Goal: Task Accomplishment & Management: Manage account settings

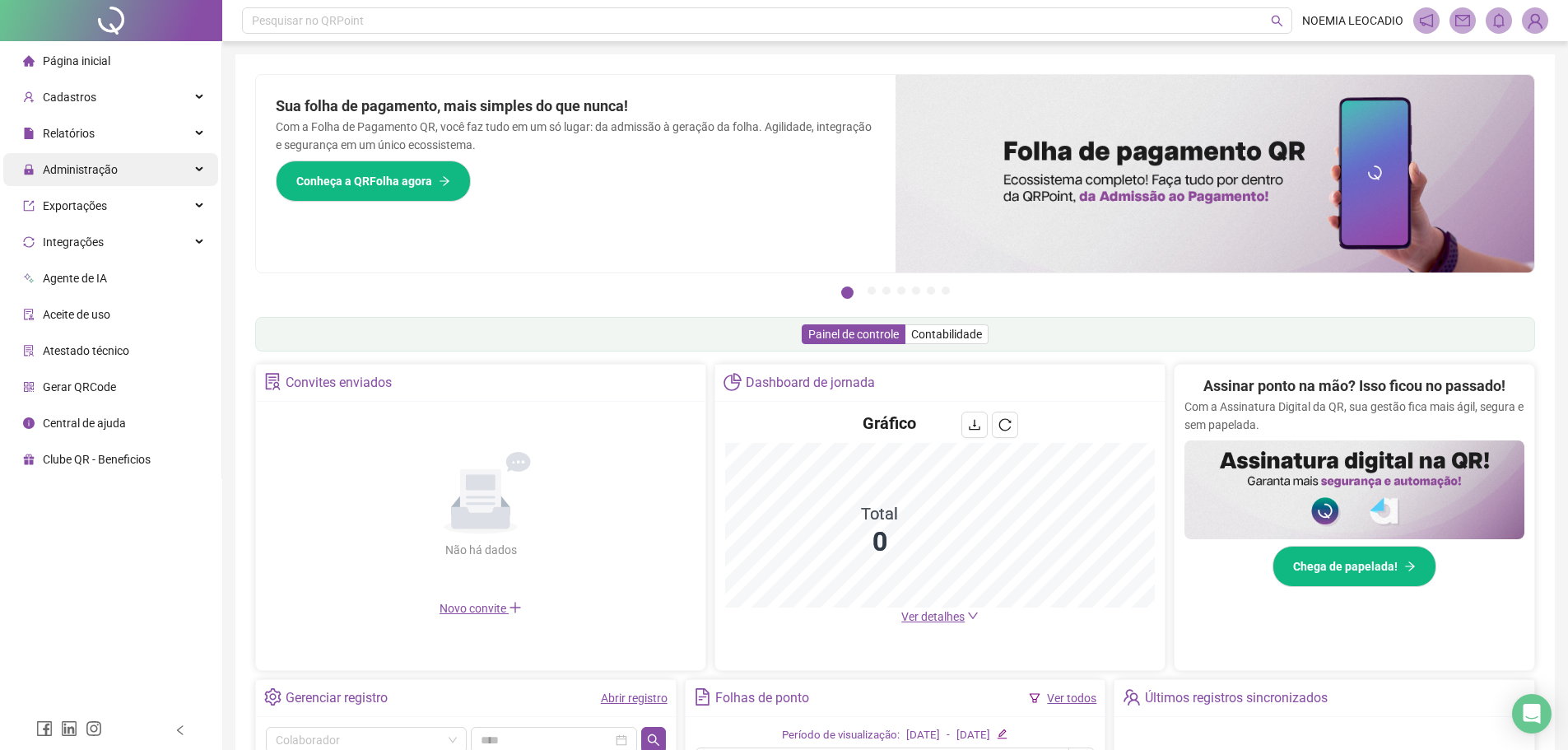
click at [98, 160] on span "Administração" at bounding box center [70, 170] width 94 height 33
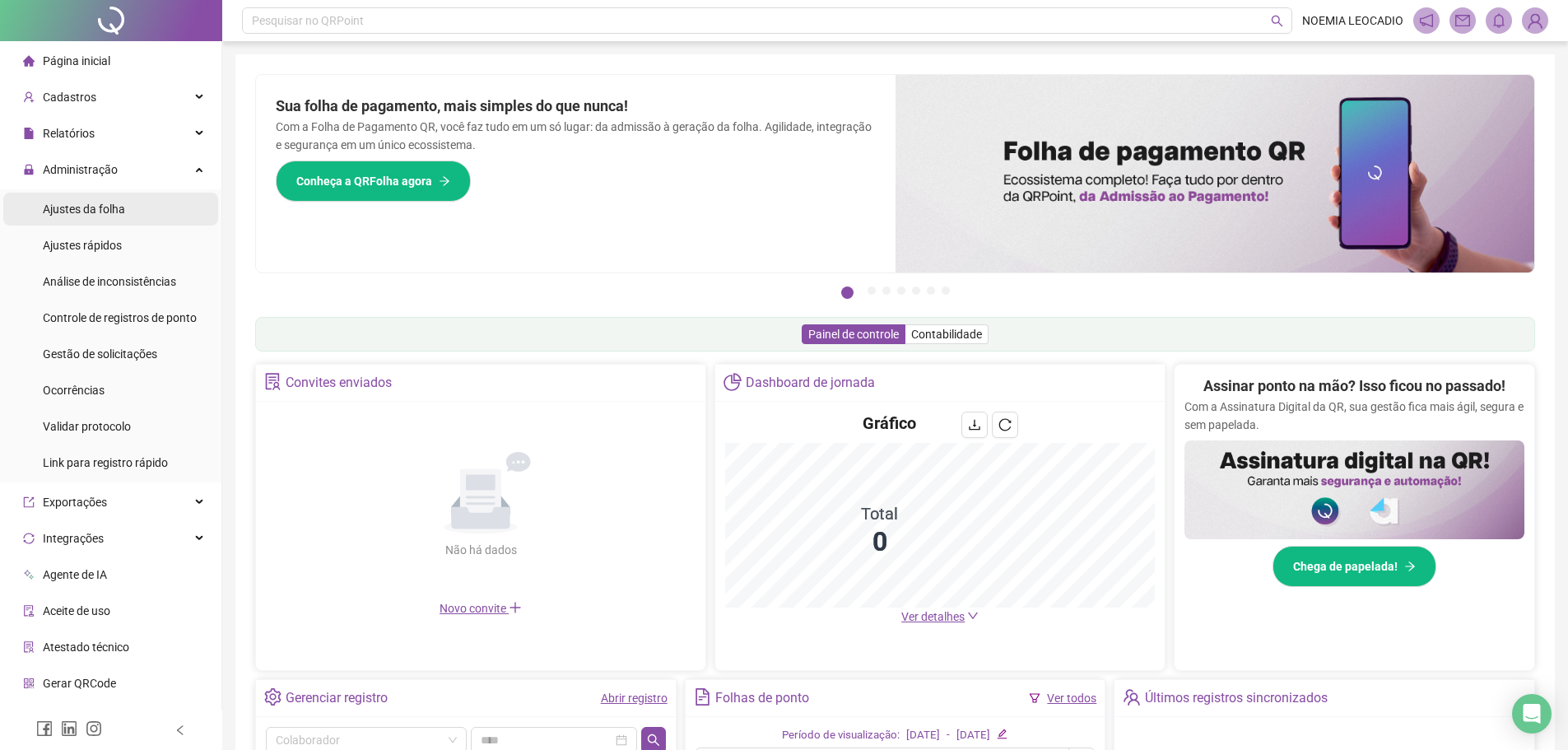
click at [84, 214] on span "Ajustes da folha" at bounding box center [84, 210] width 82 height 13
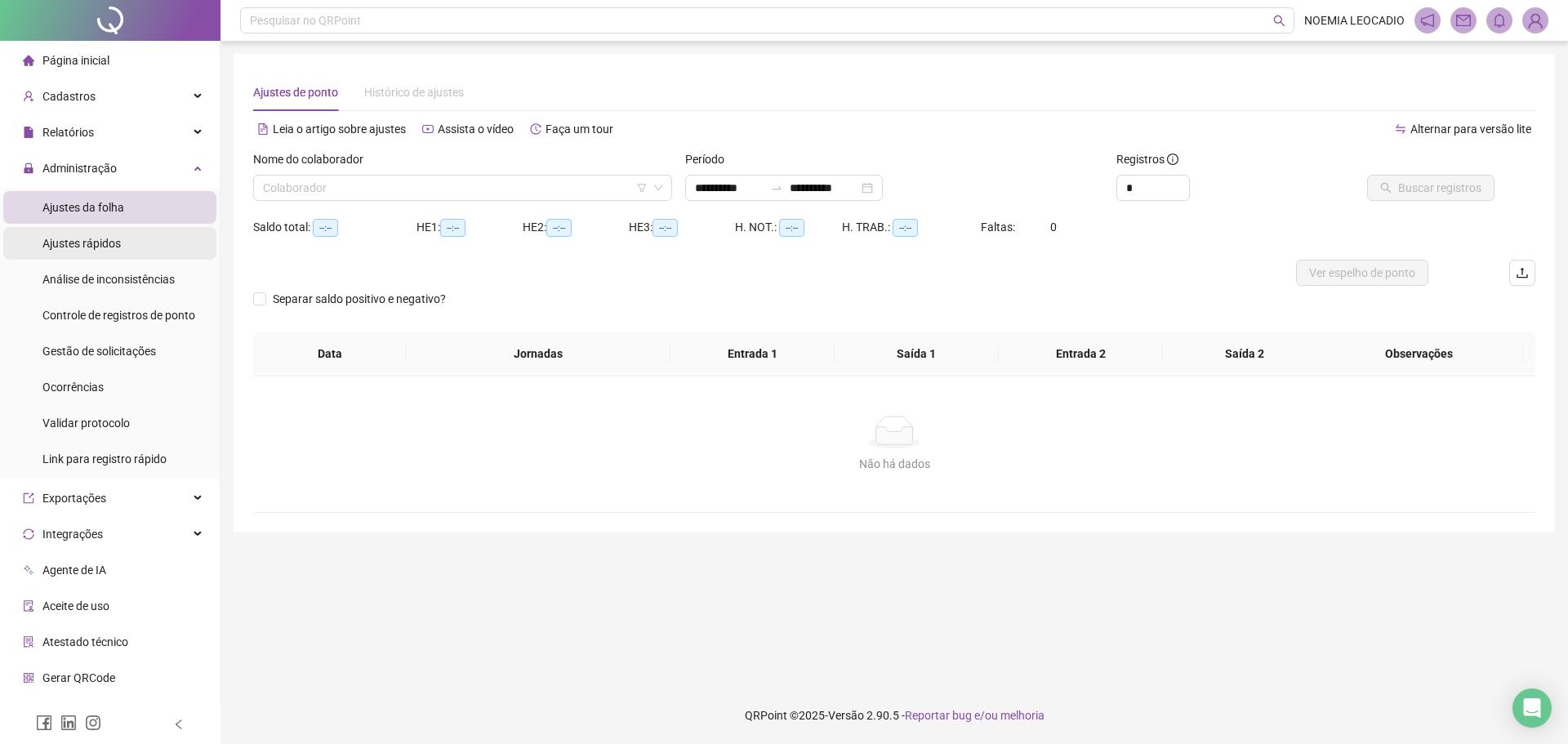
type input "**********"
click at [429, 192] on input "search" at bounding box center [455, 188] width 385 height 25
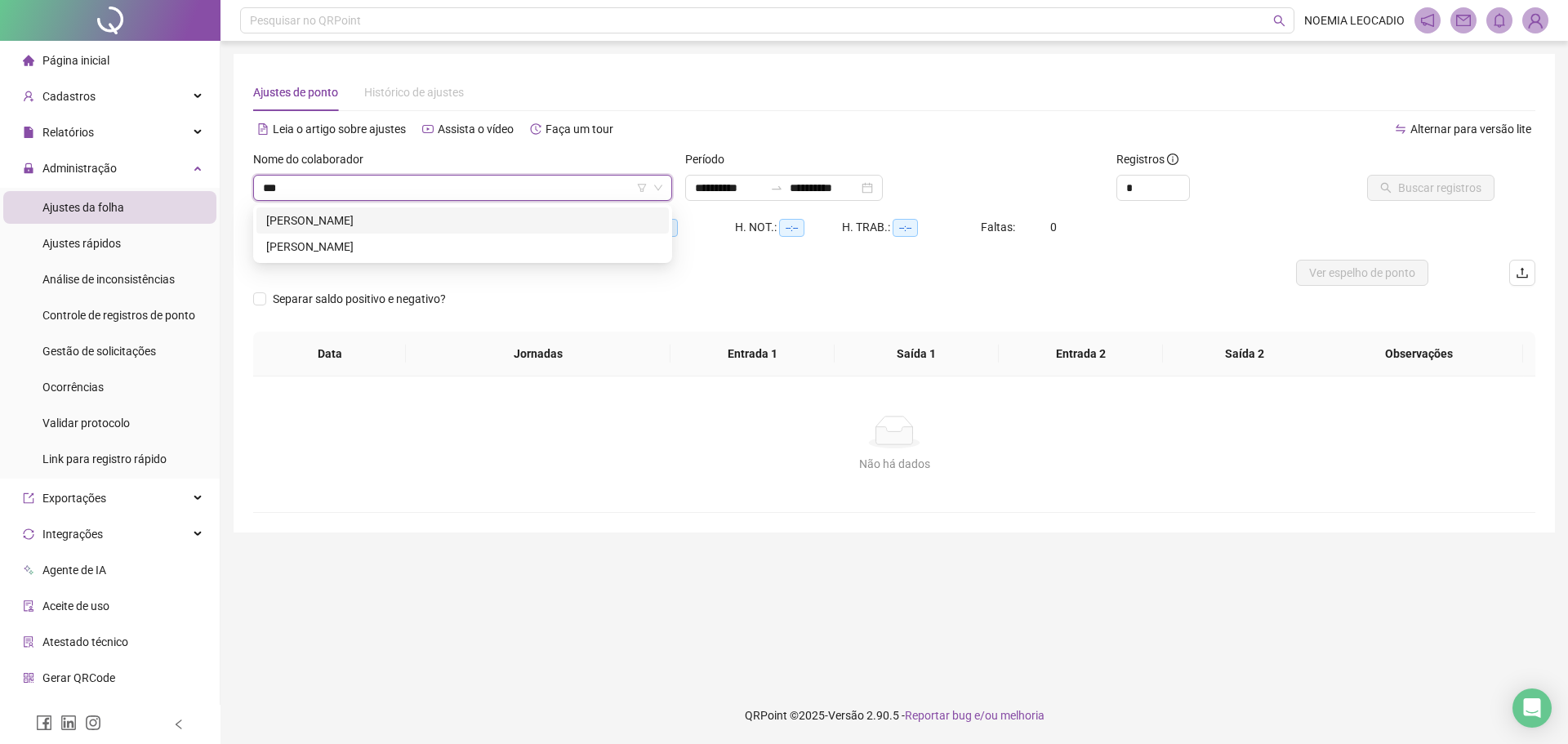
type input "****"
click at [388, 217] on div "DAMARIS DE SOUZA ALVES ANDRADE" at bounding box center [463, 220] width 393 height 18
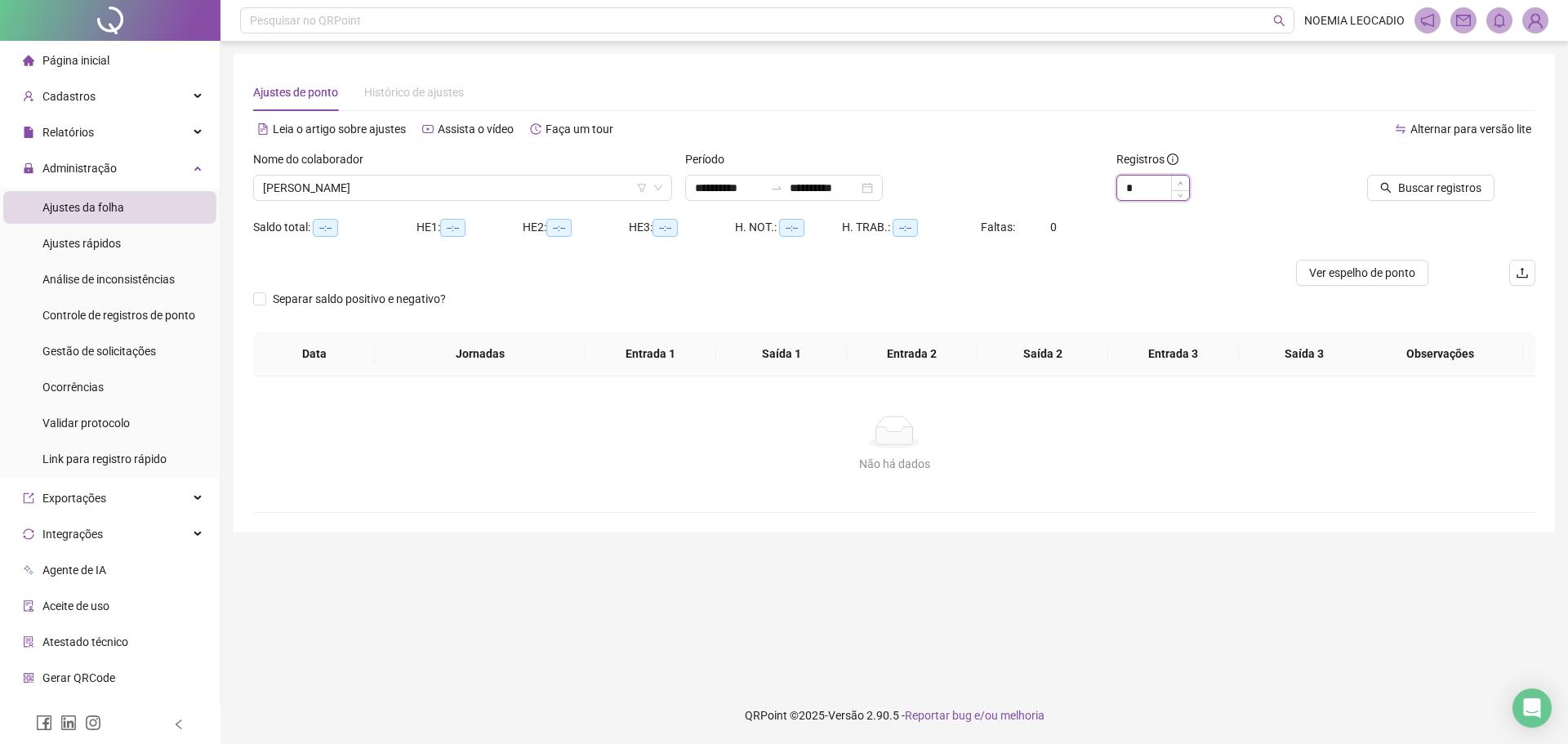
click at [1180, 183] on icon "up" at bounding box center [1180, 183] width 6 height 6
type input "*"
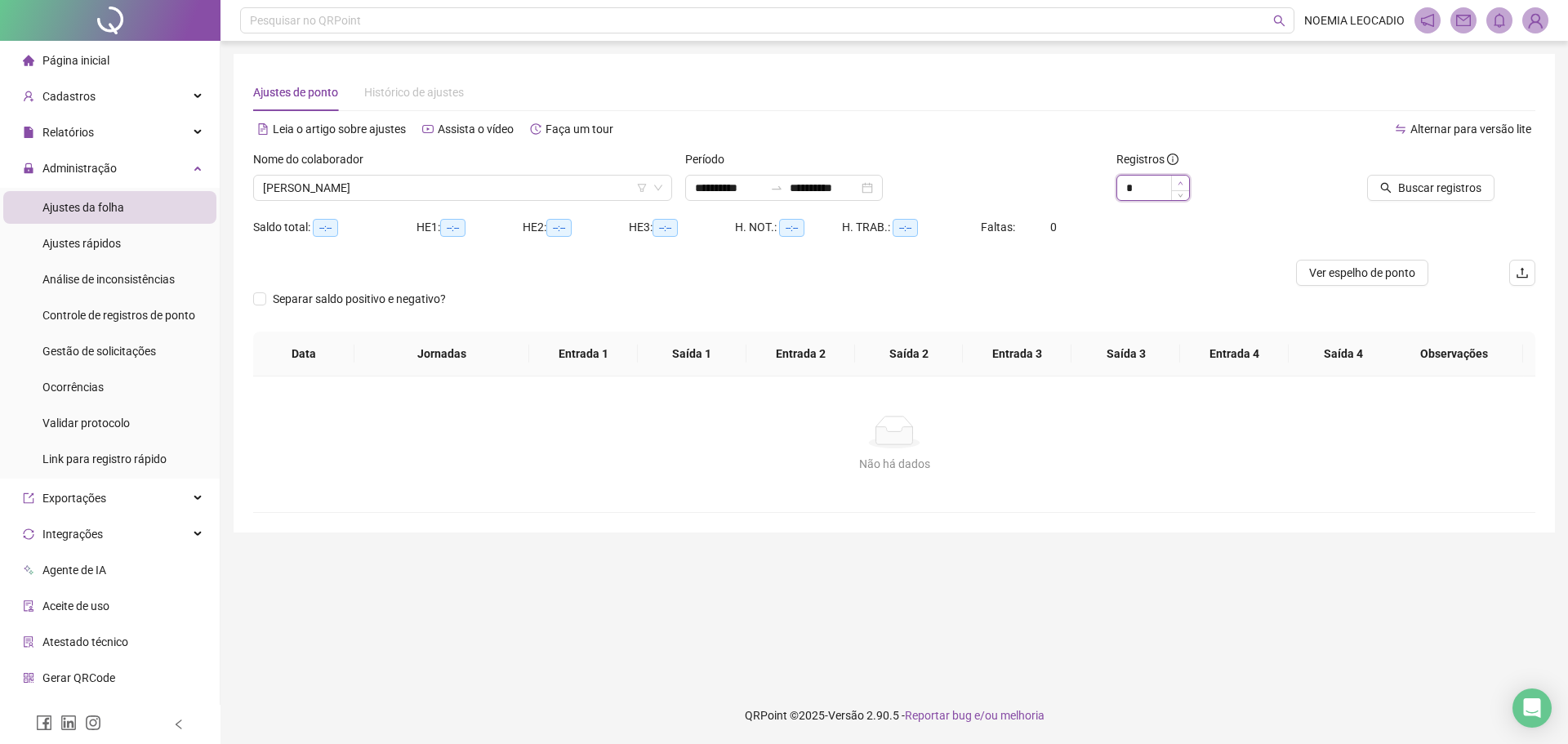
click at [1180, 183] on icon "up" at bounding box center [1180, 183] width 6 height 6
click at [1403, 189] on span "Buscar registros" at bounding box center [1439, 187] width 83 height 18
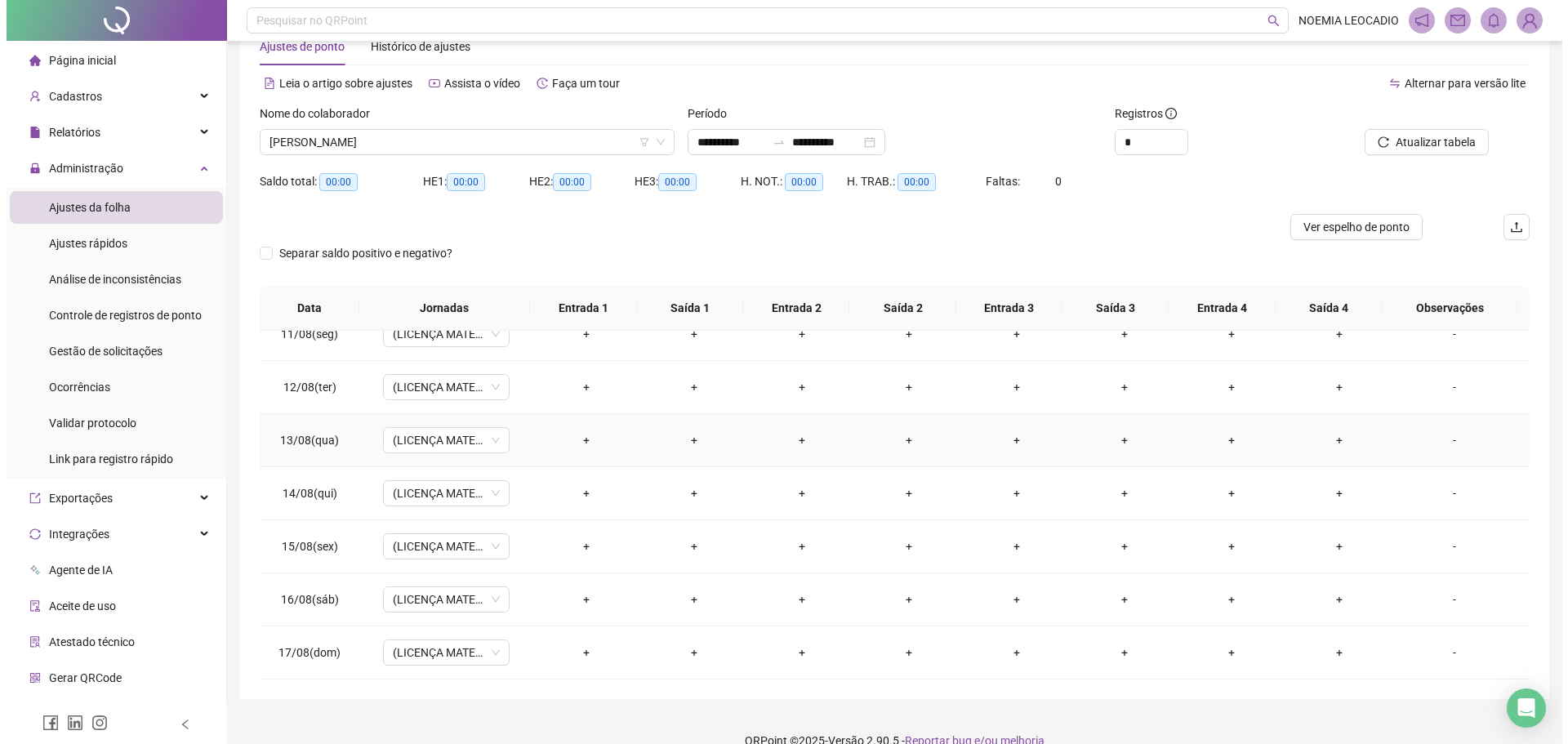
scroll to position [71, 0]
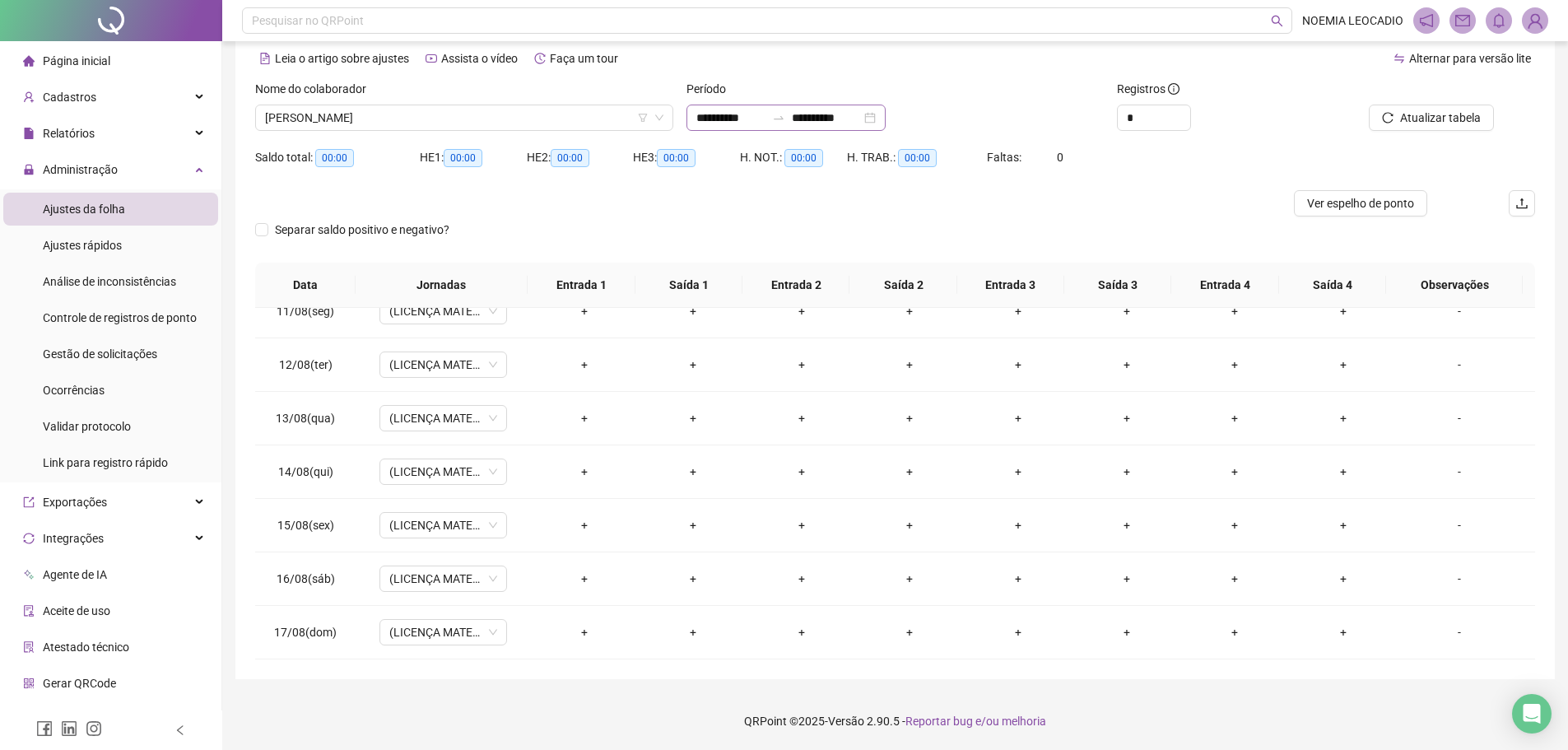
click at [886, 115] on div "**********" at bounding box center [786, 118] width 199 height 27
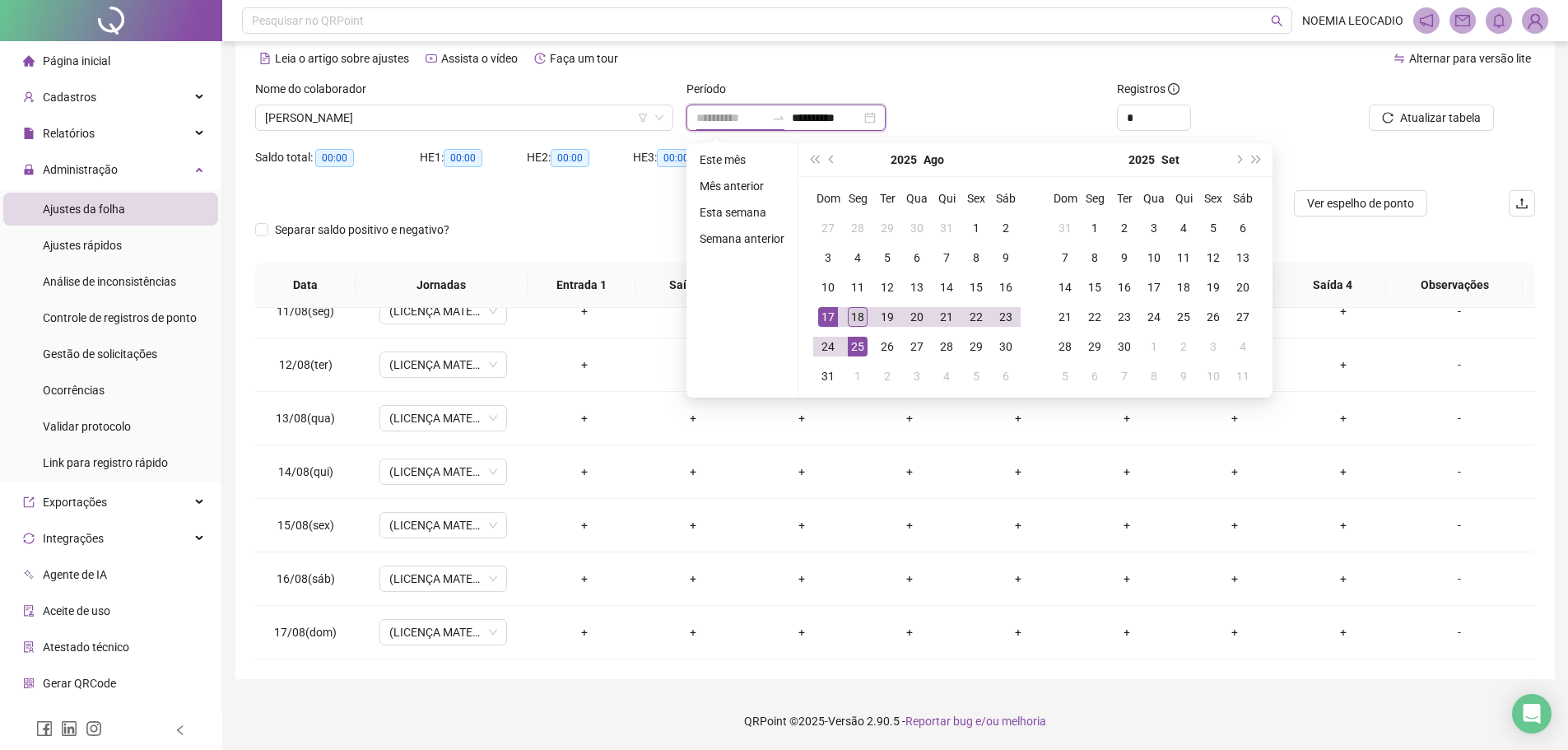
type input "**********"
click at [861, 313] on div "18" at bounding box center [857, 316] width 20 height 20
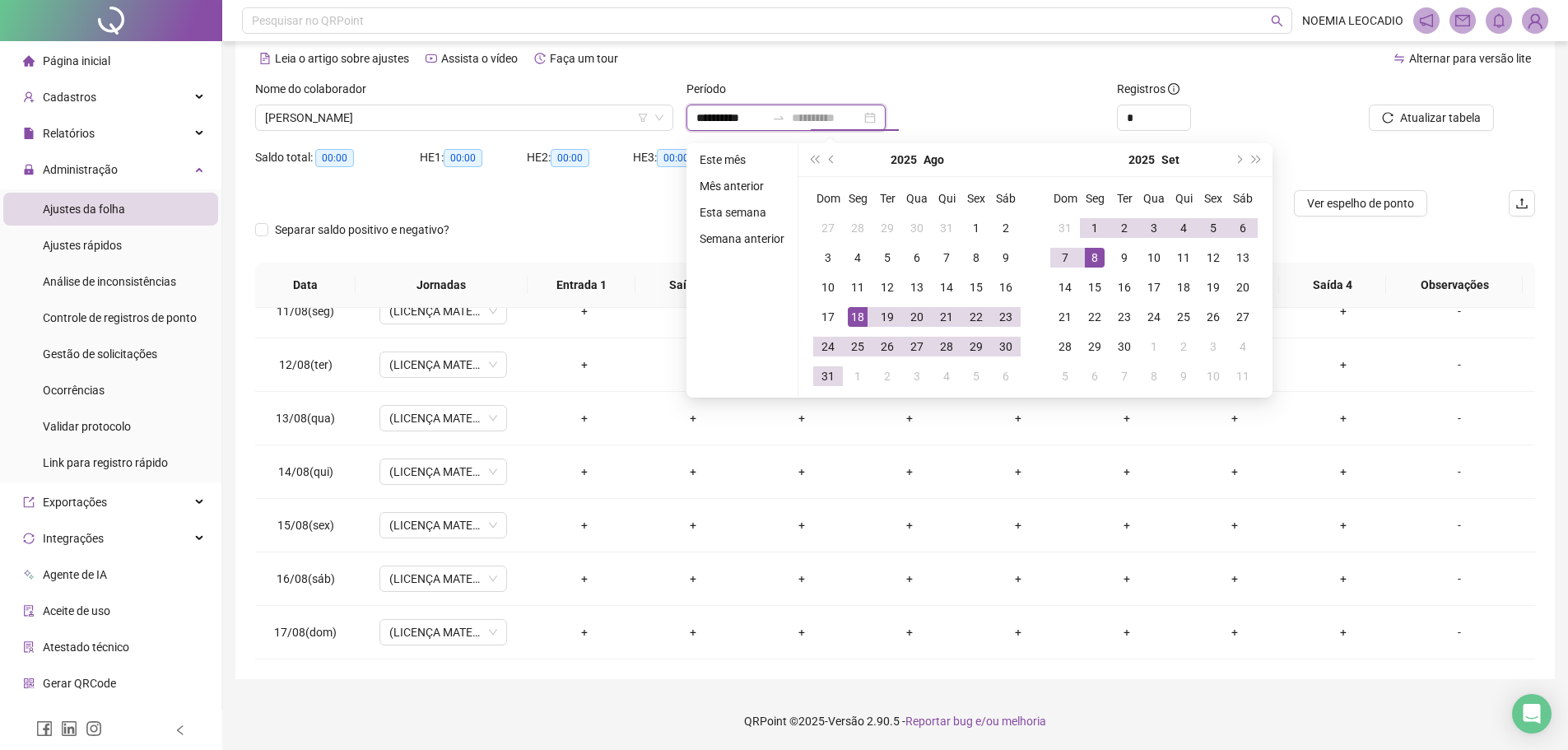
type input "**********"
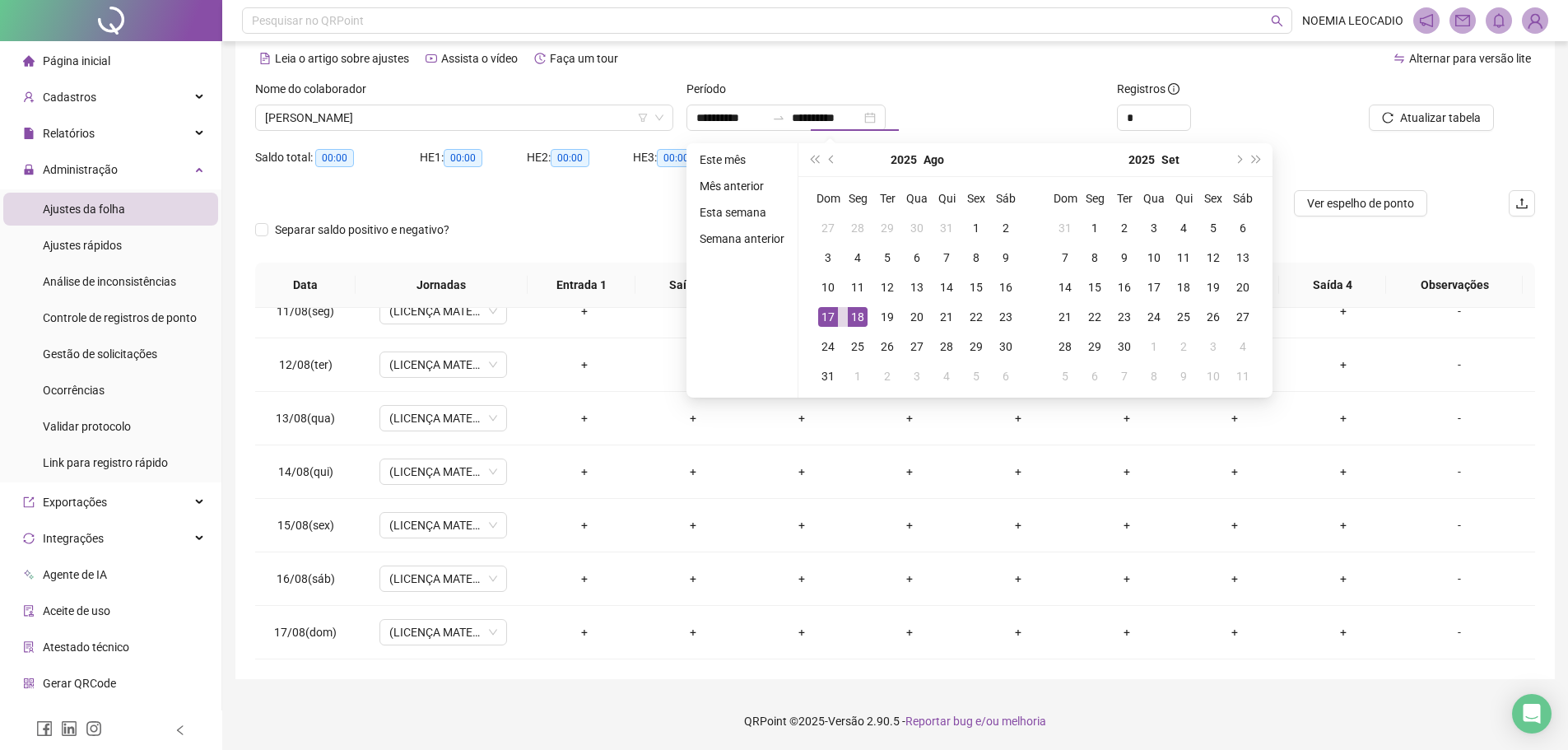
type input "**********"
click at [1277, 89] on div "Registros" at bounding box center [1218, 92] width 203 height 25
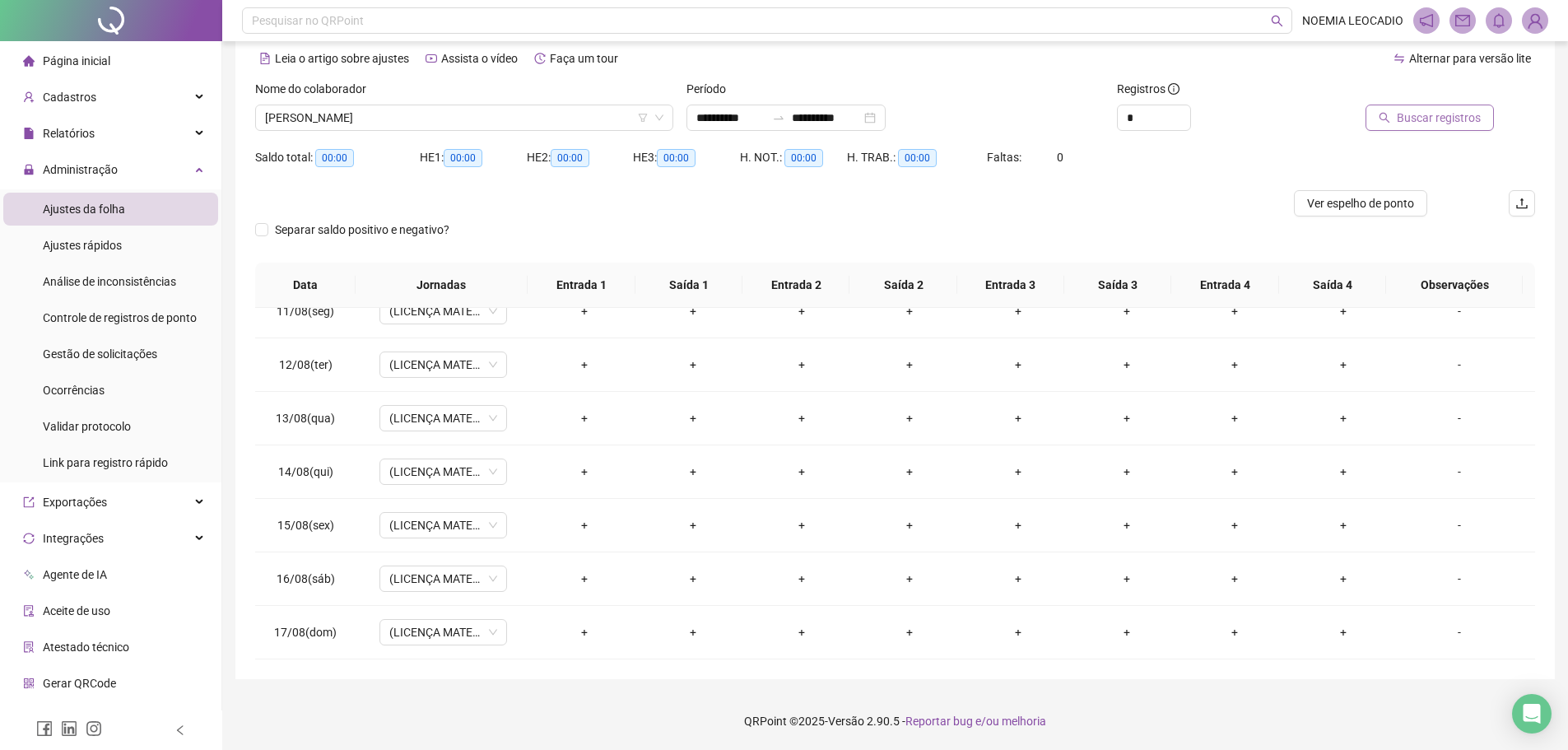
click at [1400, 129] on button "Buscar registros" at bounding box center [1429, 118] width 129 height 27
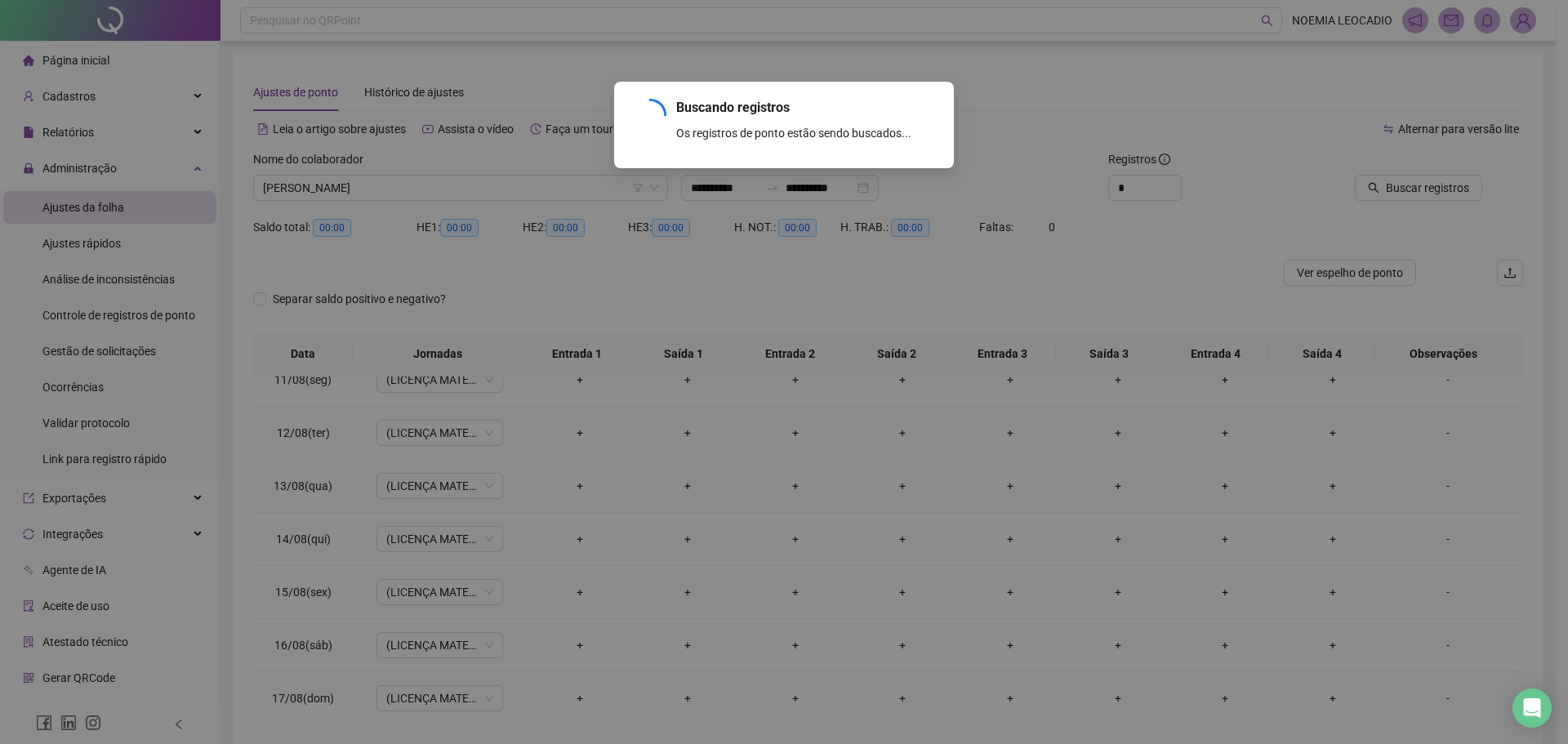
scroll to position [0, 0]
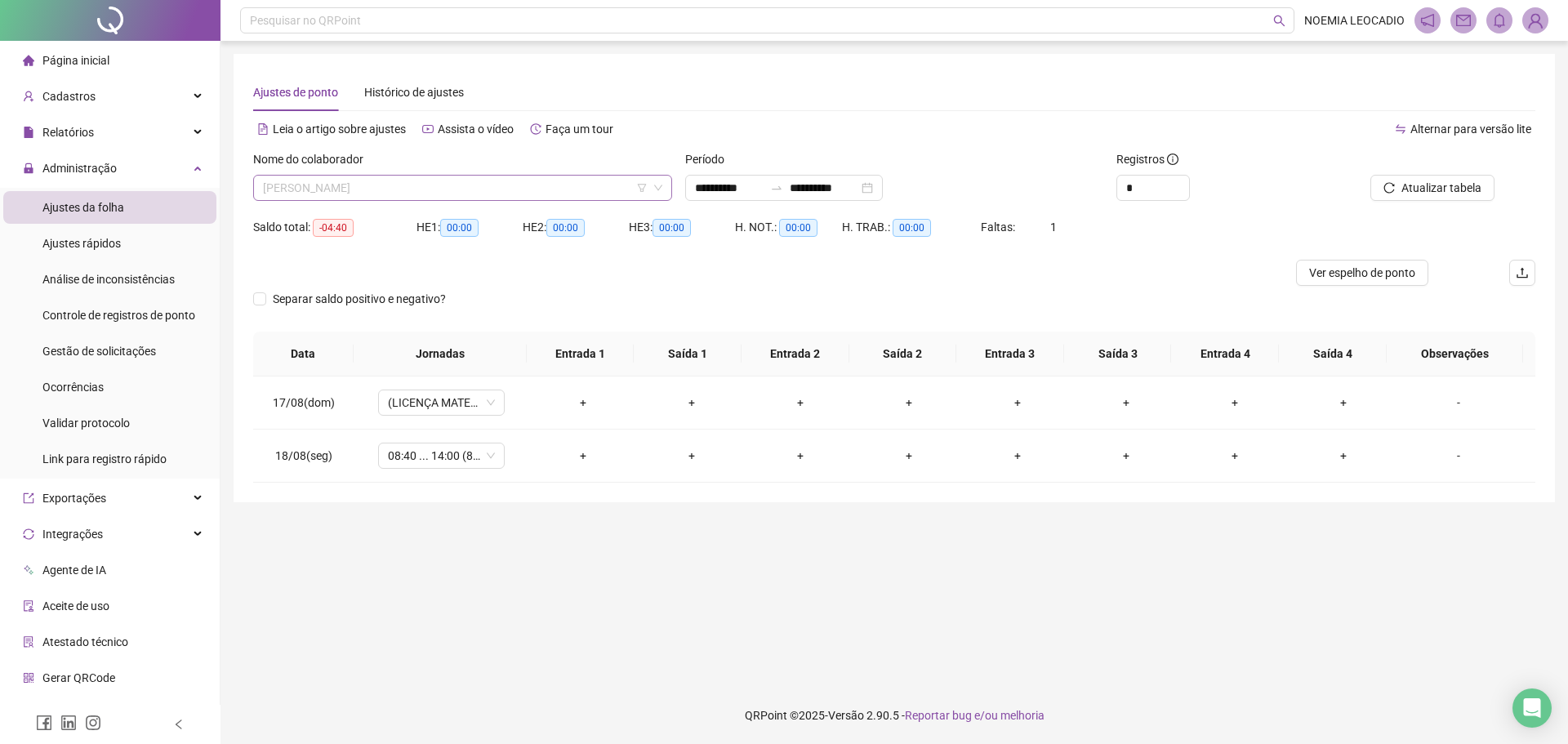
click at [511, 192] on span "DAMARIS DE SOUZA ALVES ANDRADE" at bounding box center [462, 188] width 400 height 25
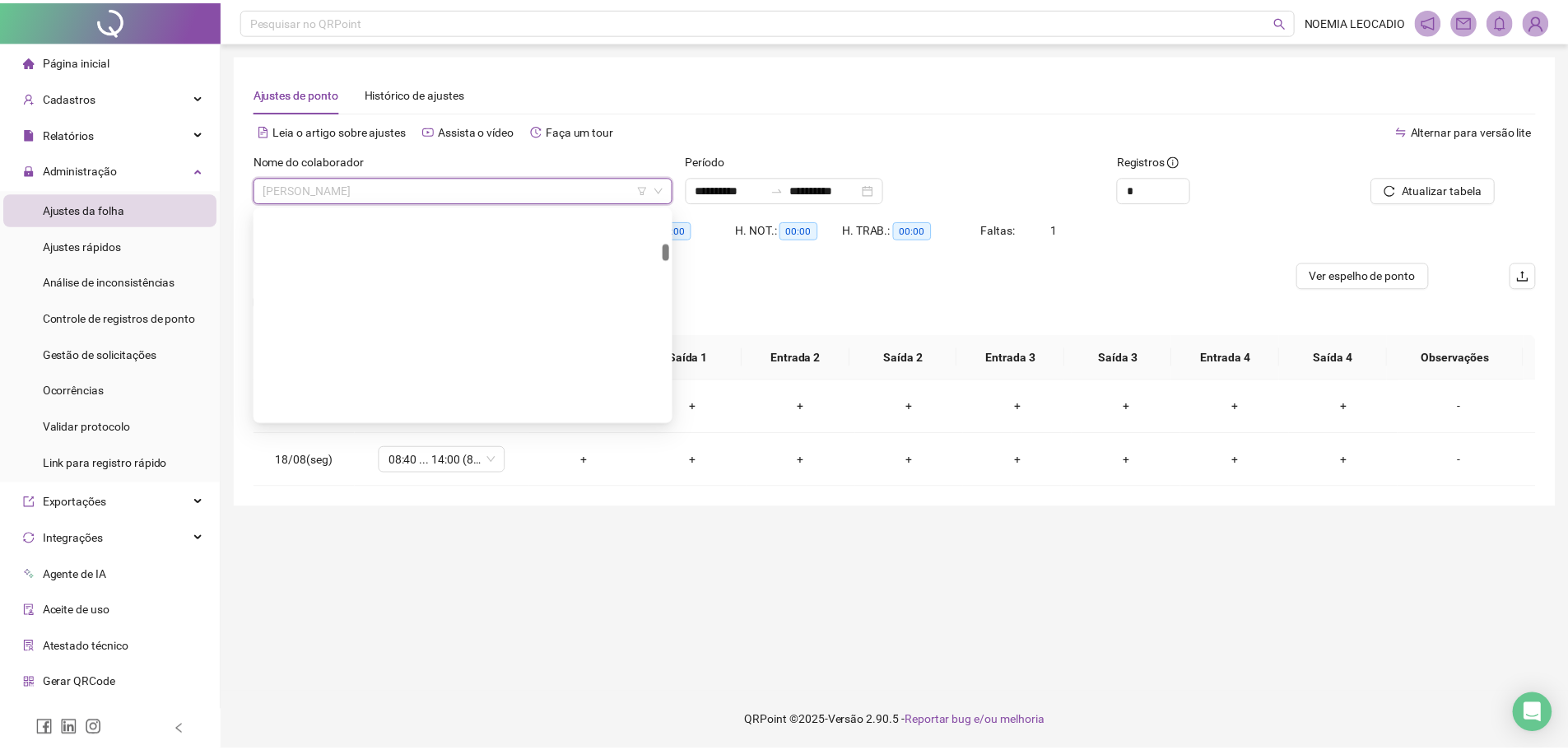
scroll to position [975, 0]
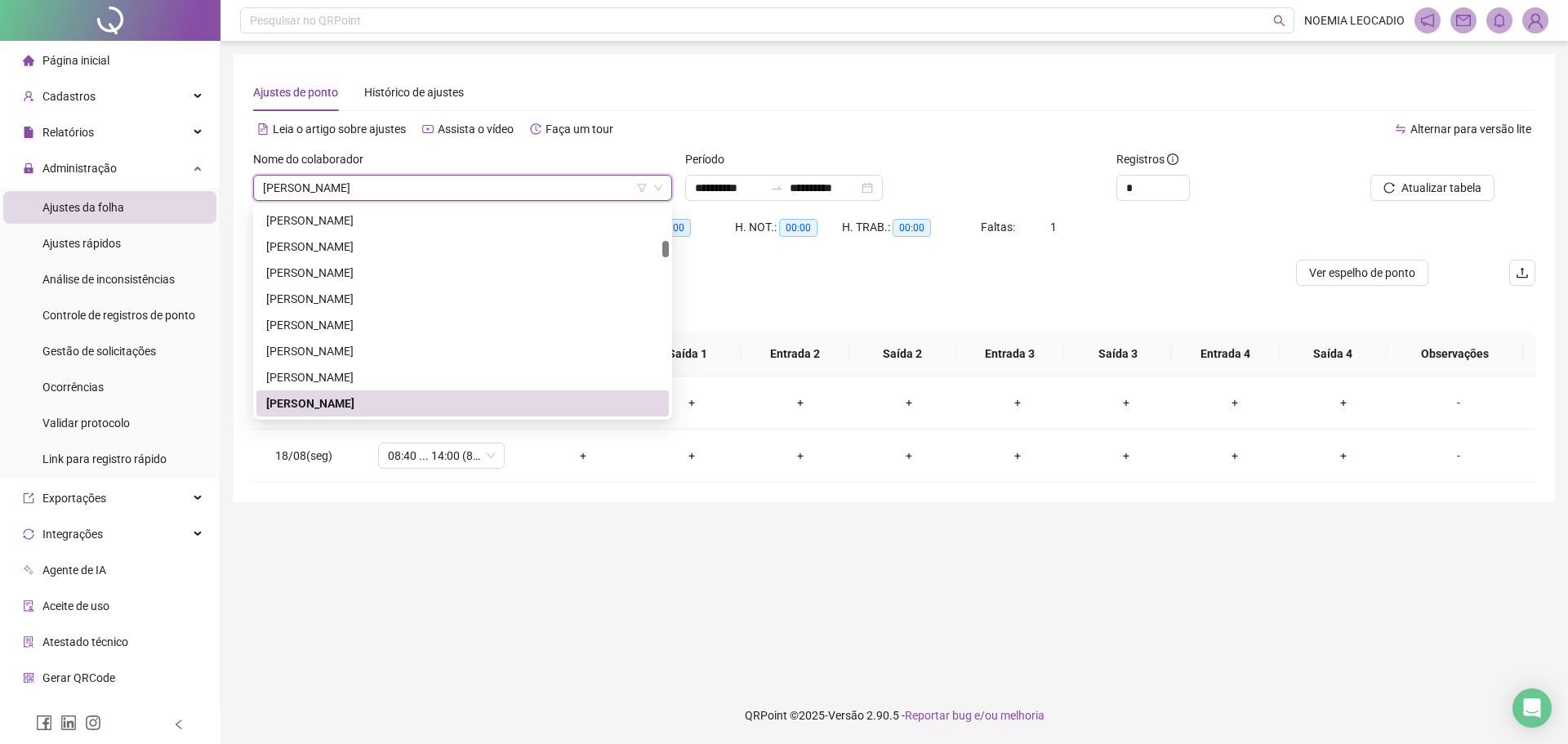
click at [87, 63] on span "Página inicial" at bounding box center [76, 61] width 67 height 13
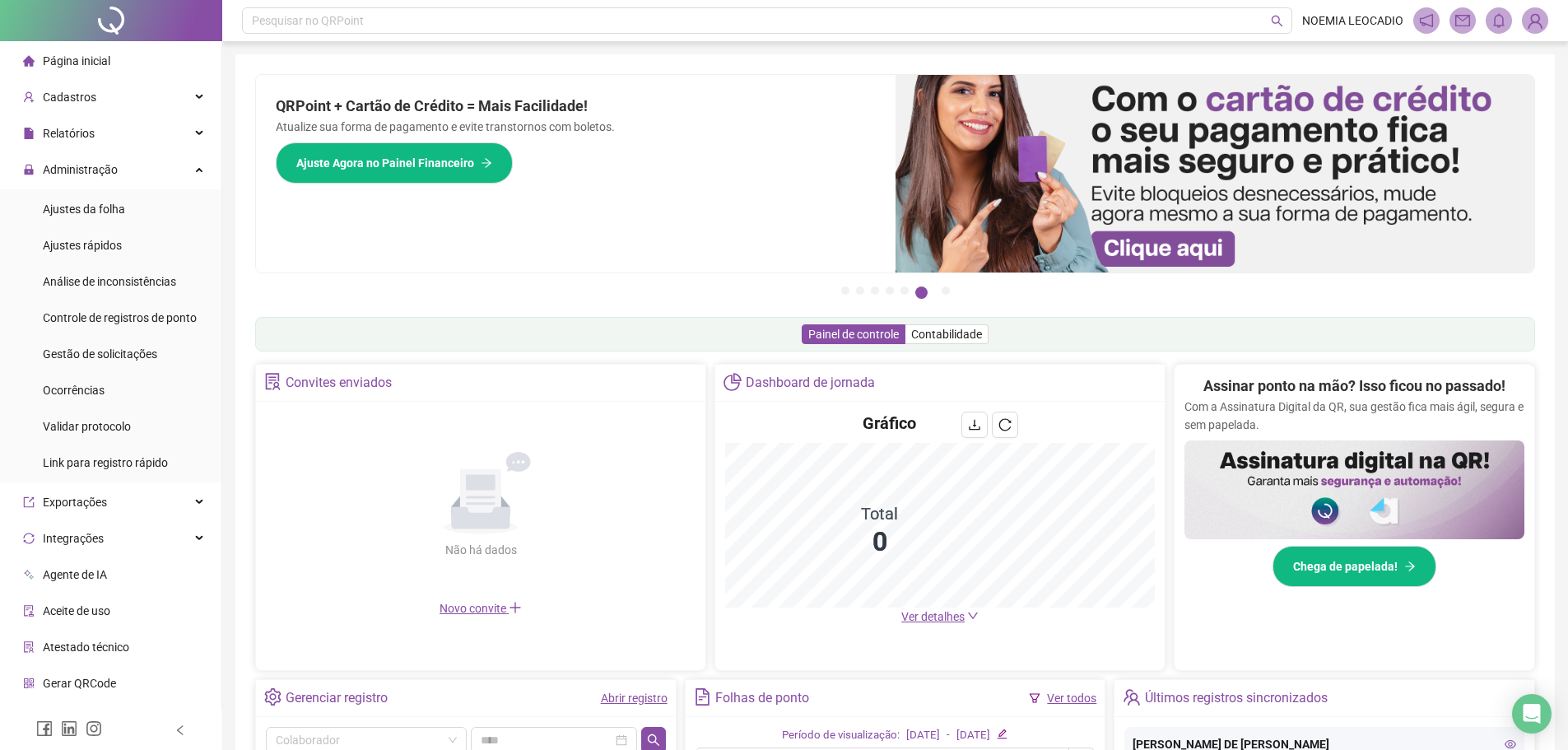
click at [81, 59] on span "Página inicial" at bounding box center [76, 61] width 68 height 13
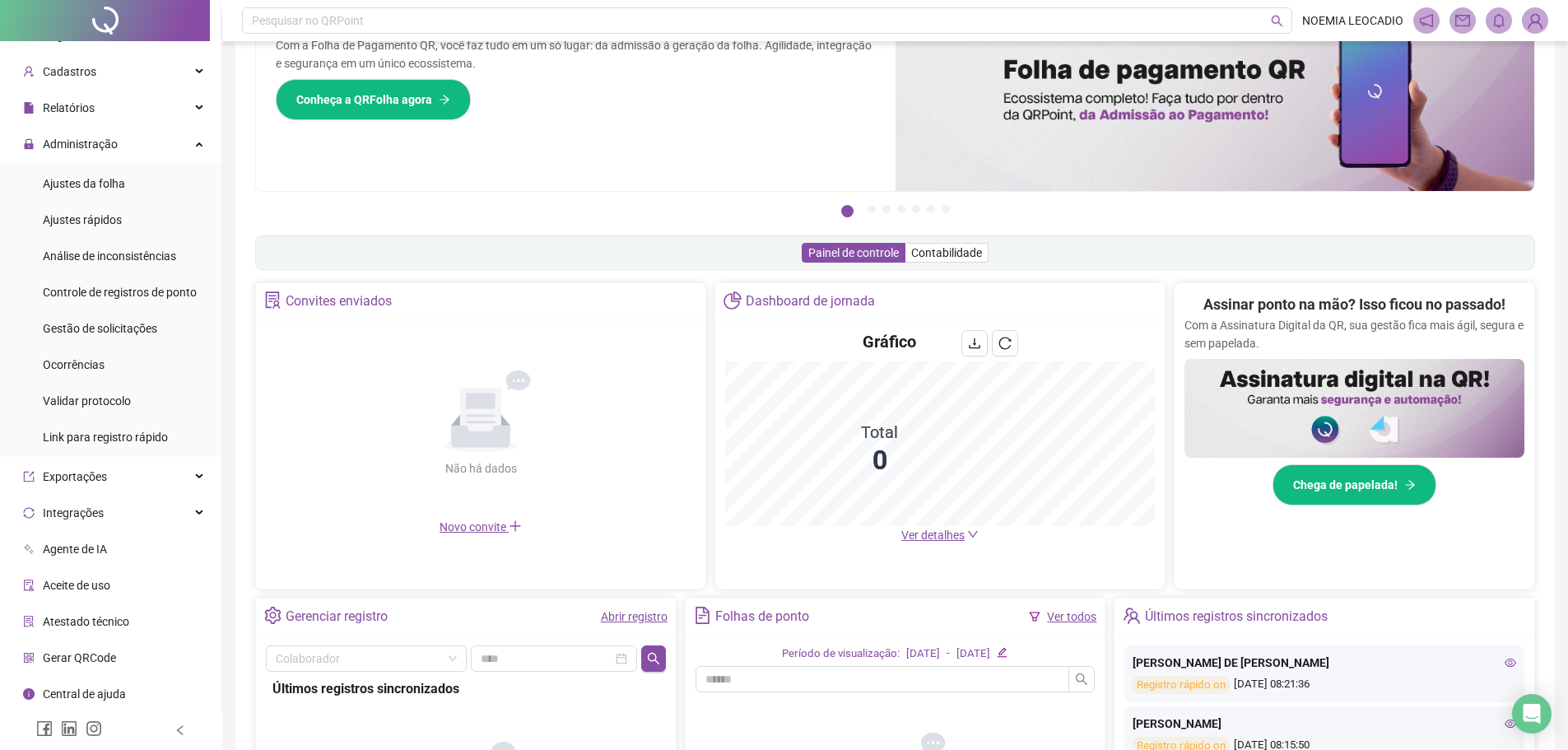
scroll to position [82, 0]
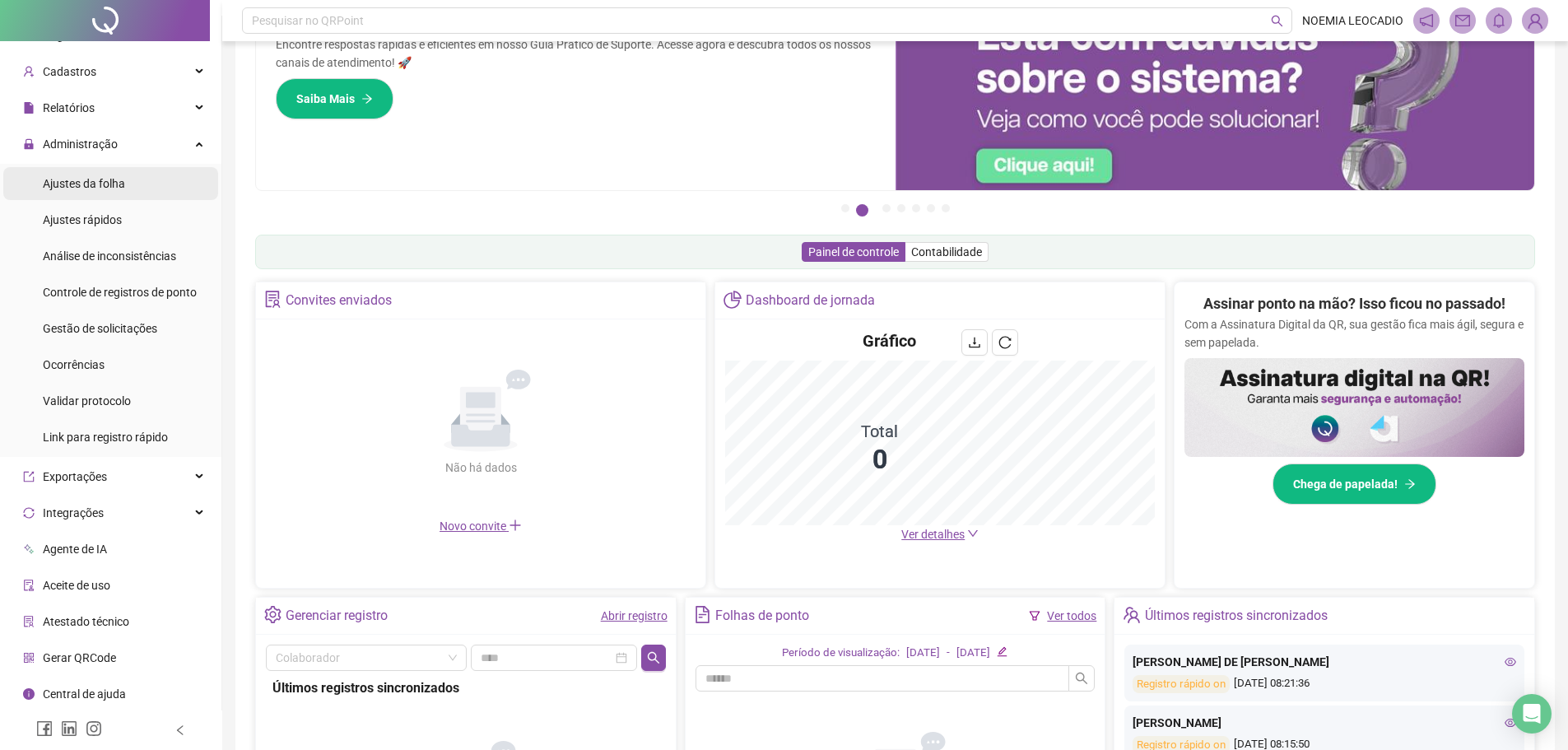
click at [108, 179] on span "Ajustes da folha" at bounding box center [84, 184] width 82 height 13
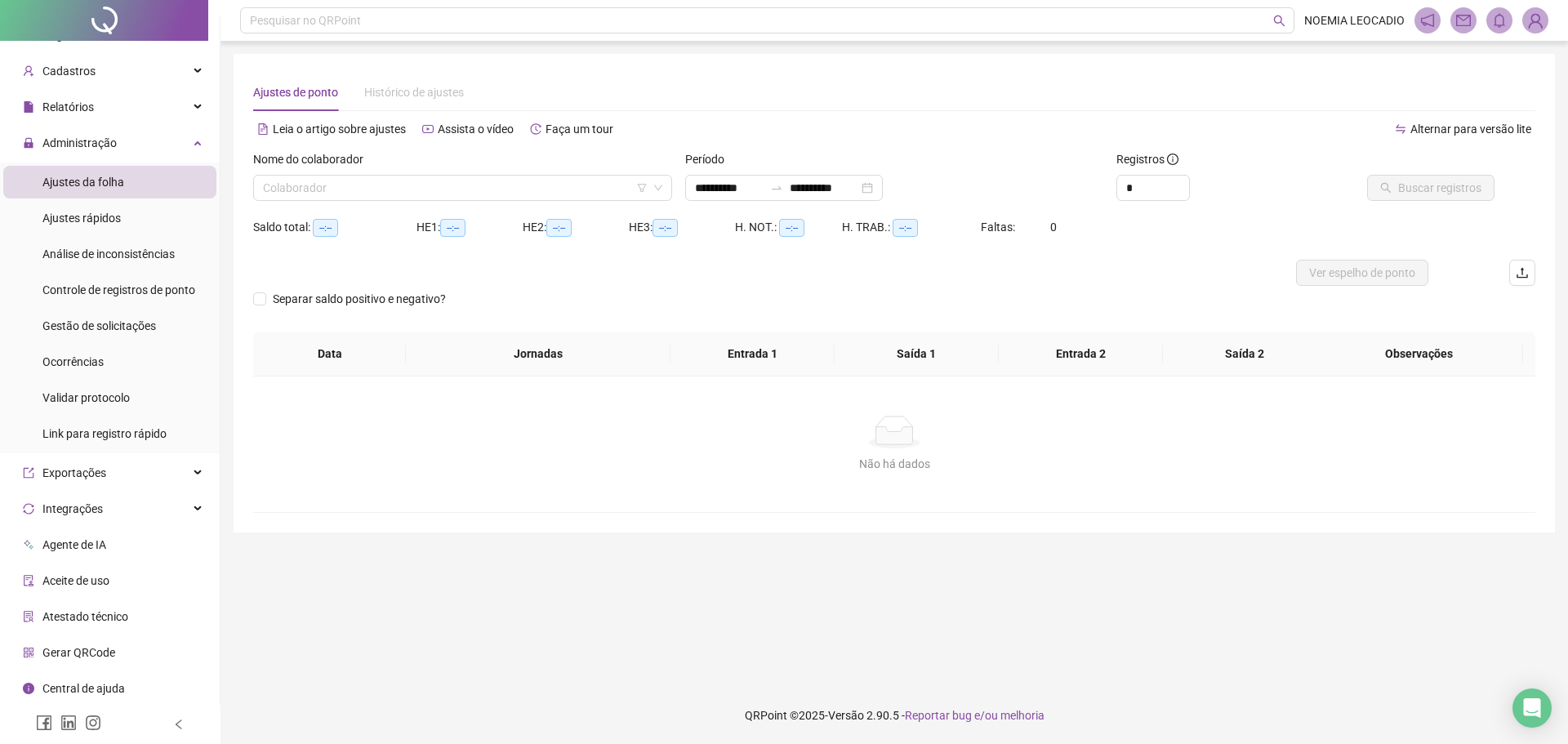
type input "**********"
click at [382, 182] on input "search" at bounding box center [455, 188] width 385 height 25
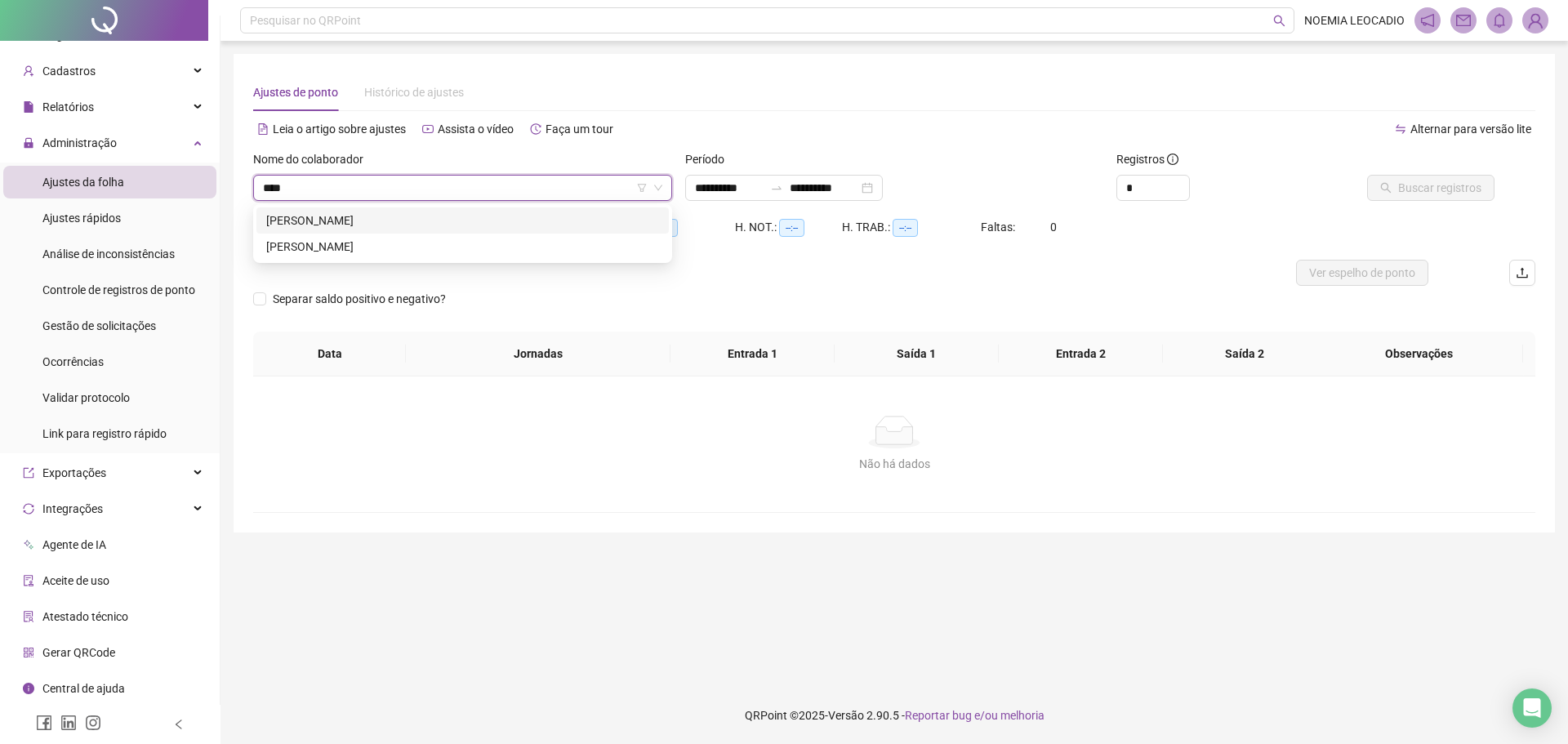
type input "*****"
click at [380, 222] on div "DAMARIS DE SOUZA ALVES ANDRADE" at bounding box center [463, 220] width 393 height 18
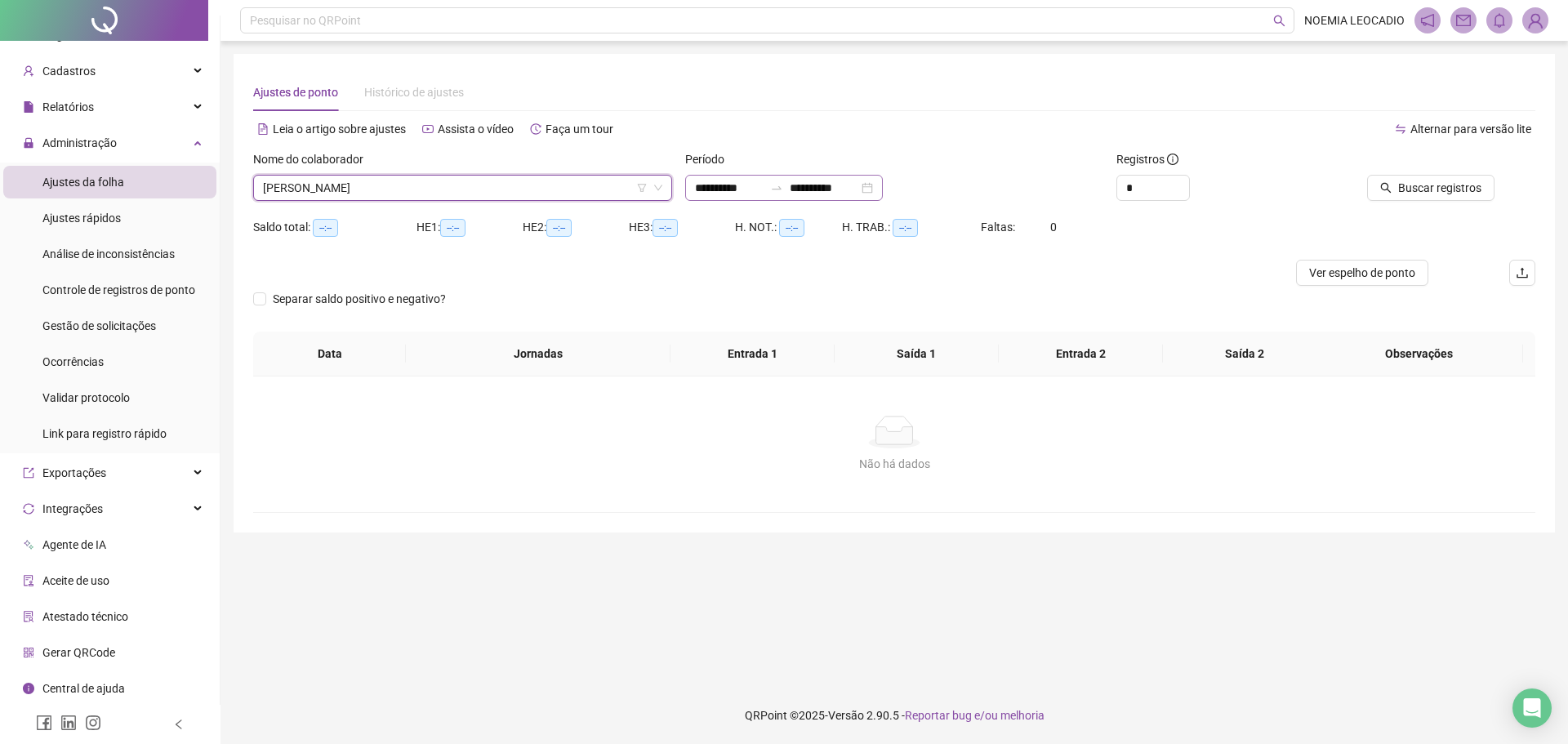
click at [883, 185] on div "**********" at bounding box center [784, 188] width 198 height 26
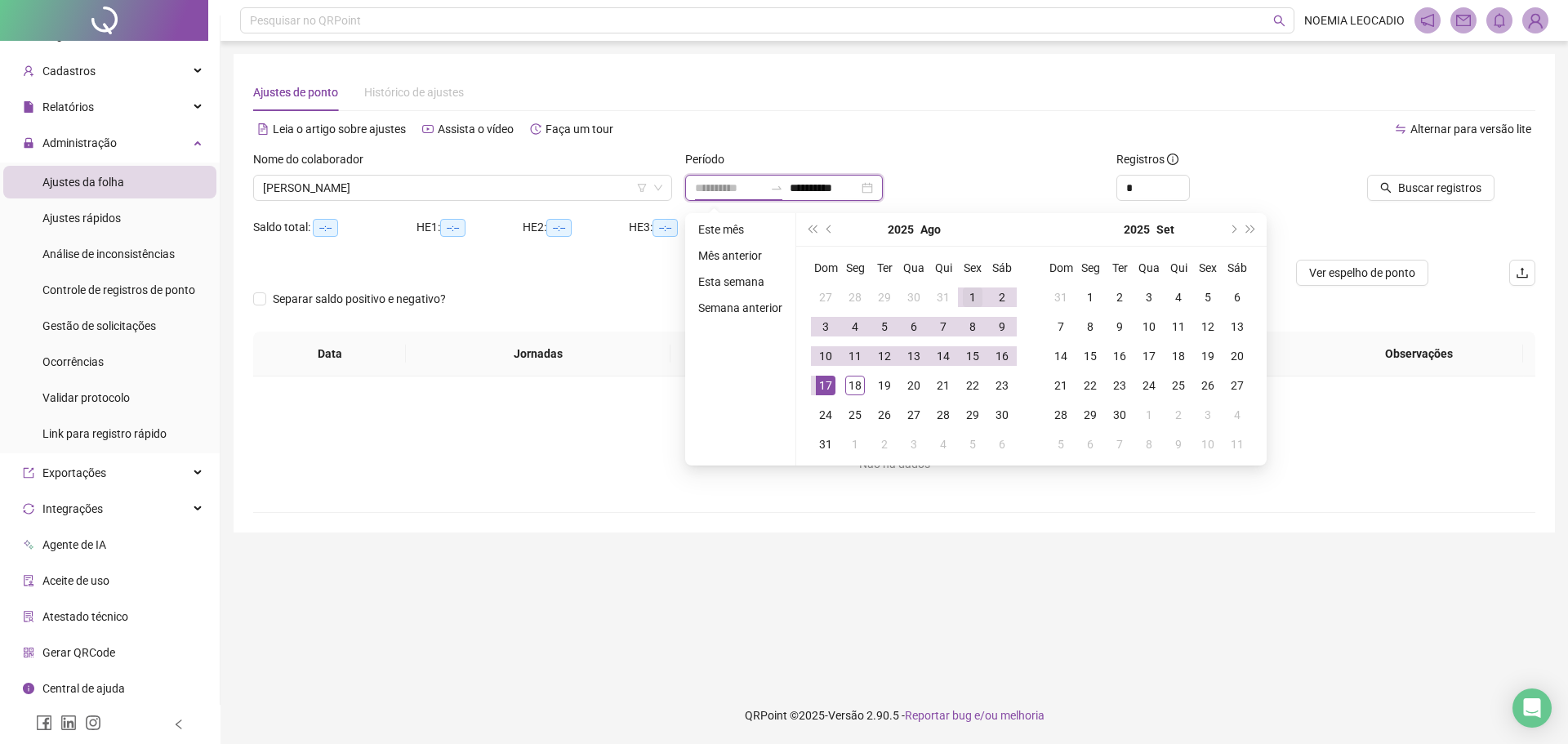
type input "**********"
click at [973, 285] on td "1" at bounding box center [973, 297] width 29 height 29
type input "**********"
click at [855, 386] on div "18" at bounding box center [854, 385] width 20 height 20
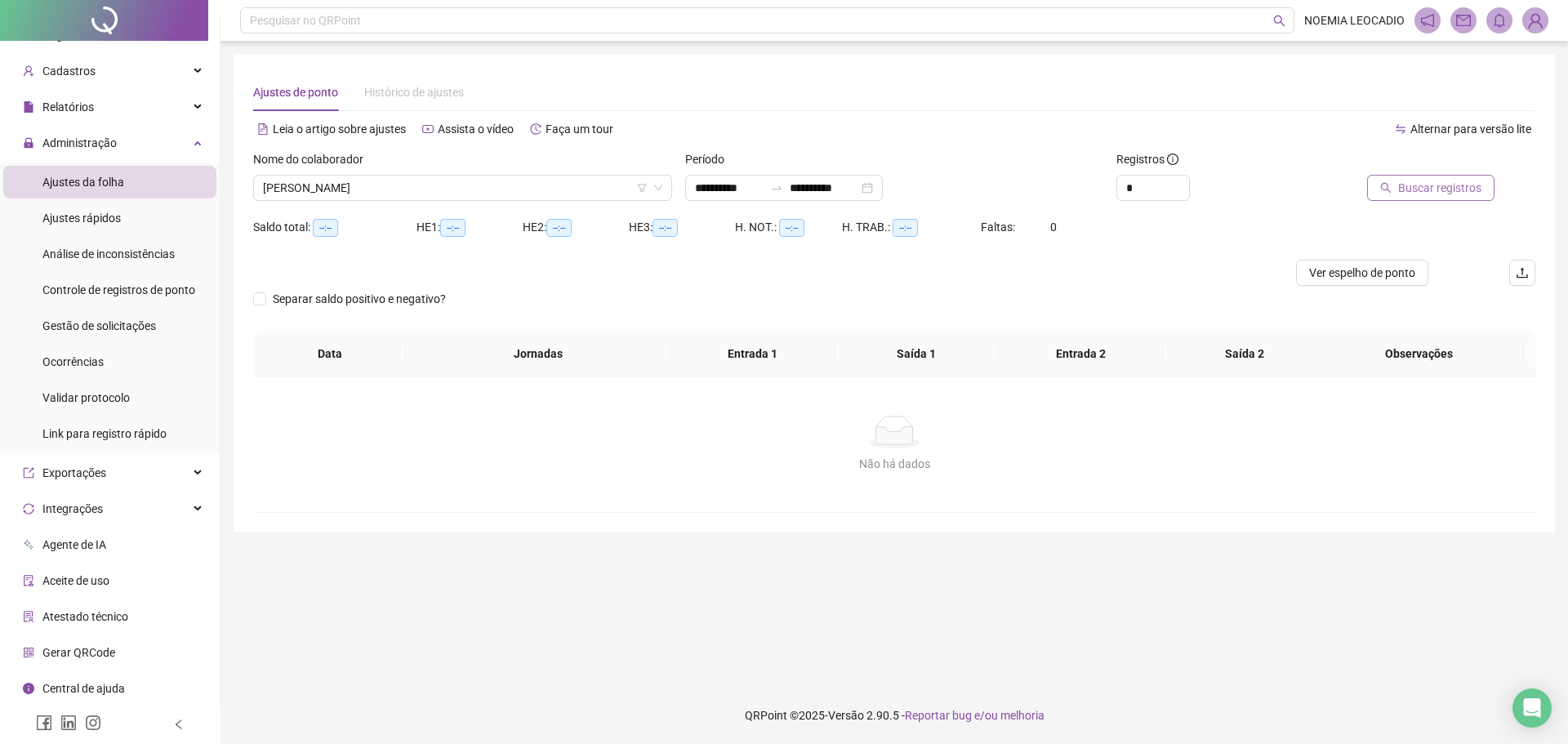
click at [1416, 186] on span "Buscar registros" at bounding box center [1439, 187] width 83 height 18
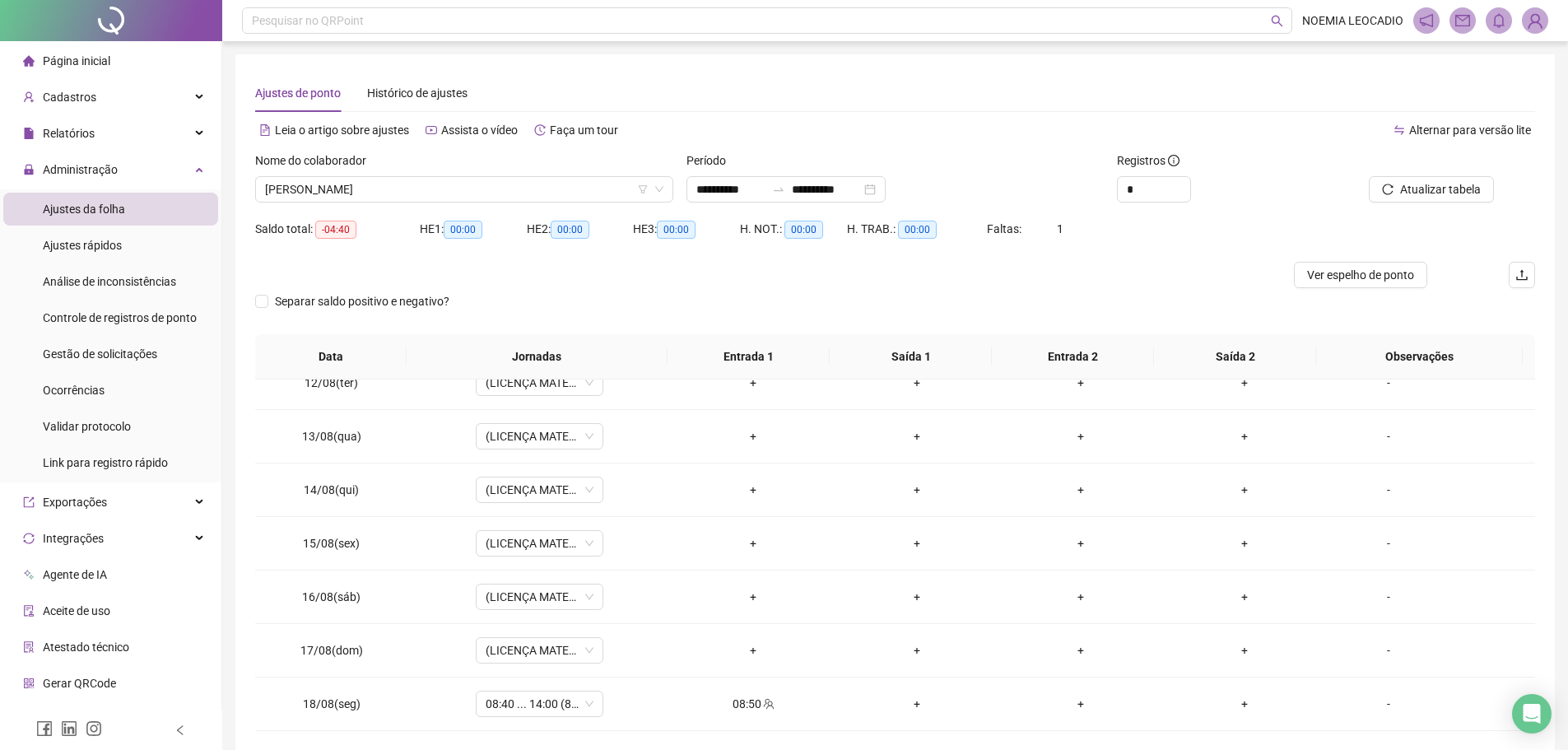
click at [77, 66] on span "Página inicial" at bounding box center [76, 61] width 68 height 13
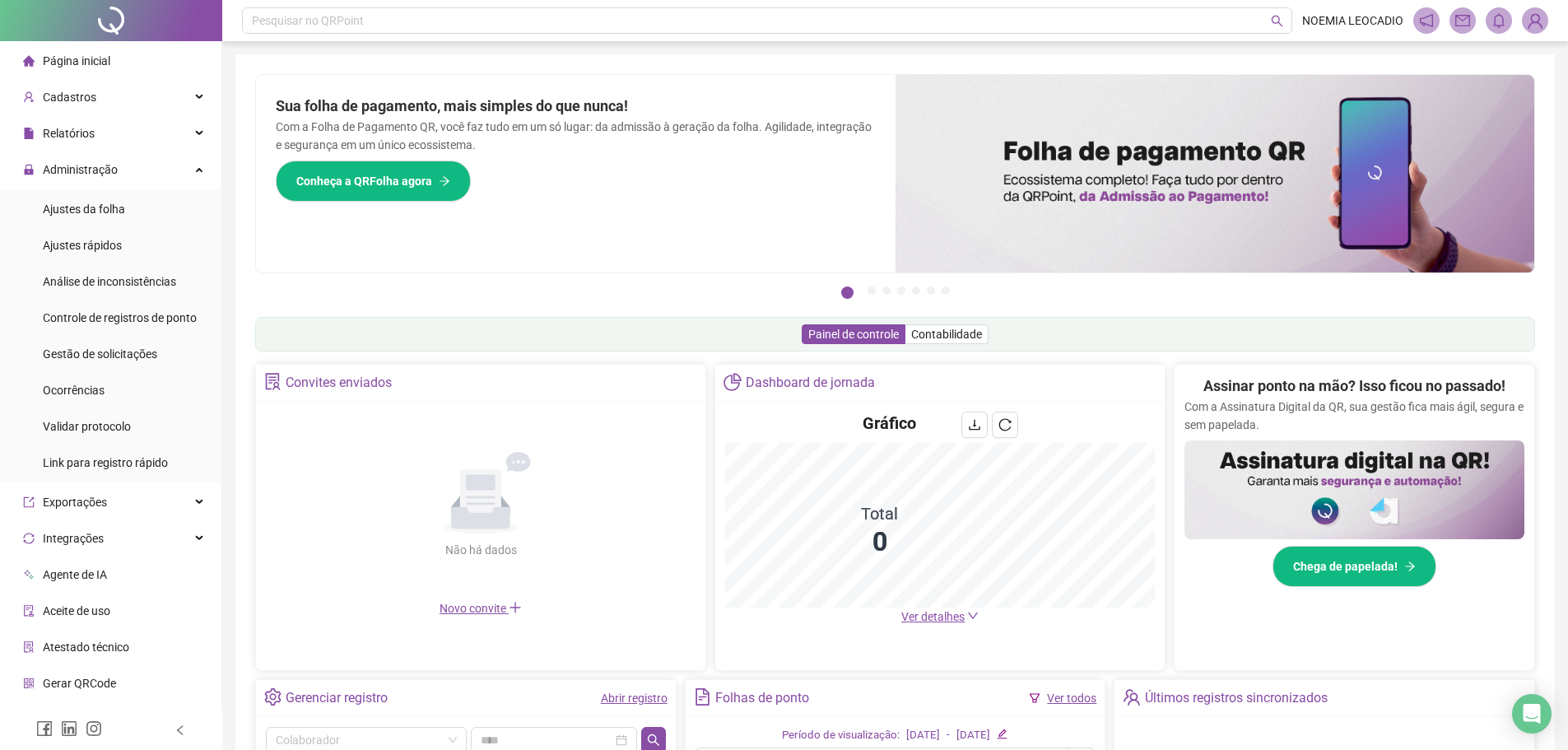
click at [91, 75] on div "Página inicial" at bounding box center [67, 61] width 88 height 33
click at [96, 61] on span "Página inicial" at bounding box center [76, 61] width 68 height 13
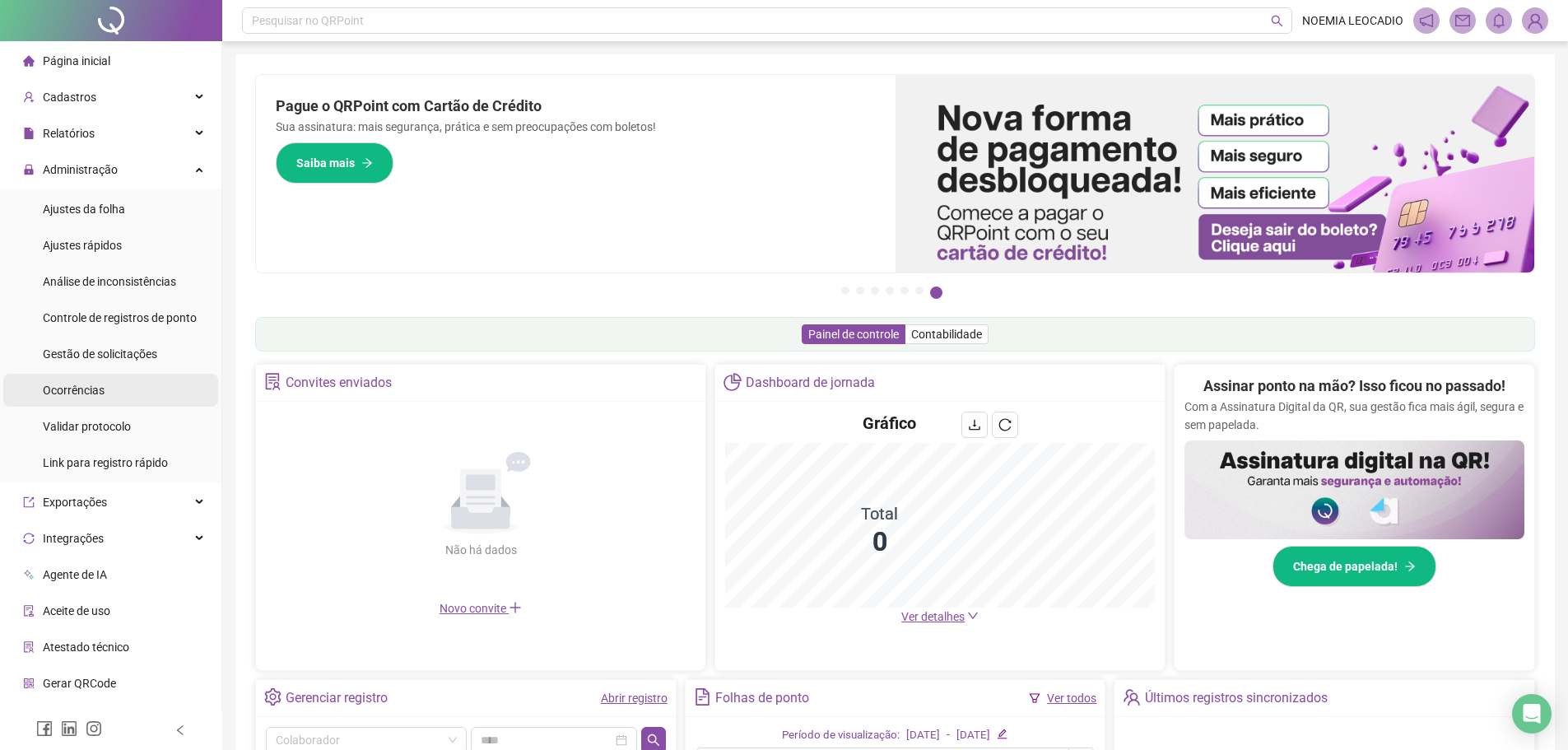
click at [99, 377] on div "Ocorrências" at bounding box center [73, 390] width 62 height 33
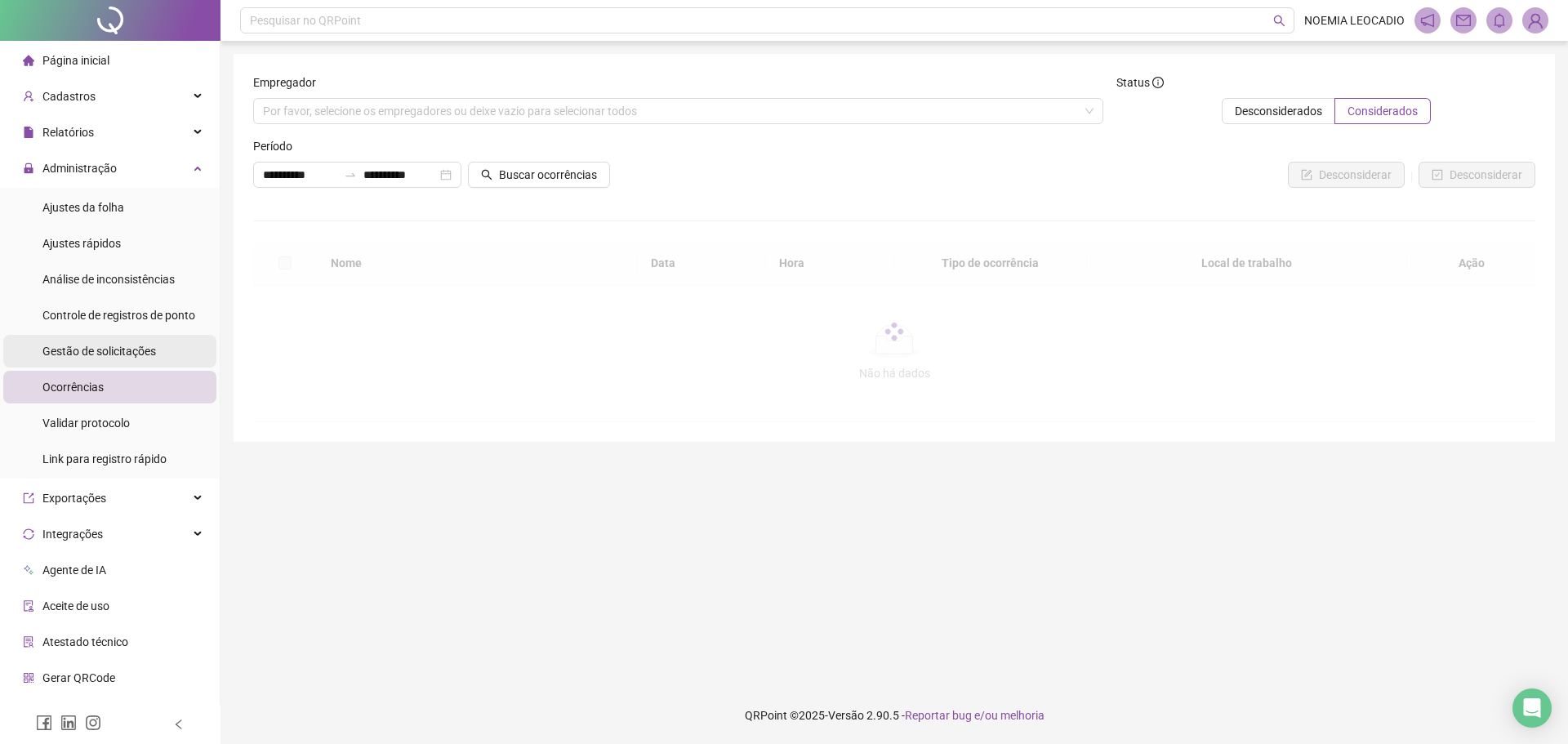
click at [117, 347] on span "Gestão de solicitações" at bounding box center [99, 352] width 113 height 13
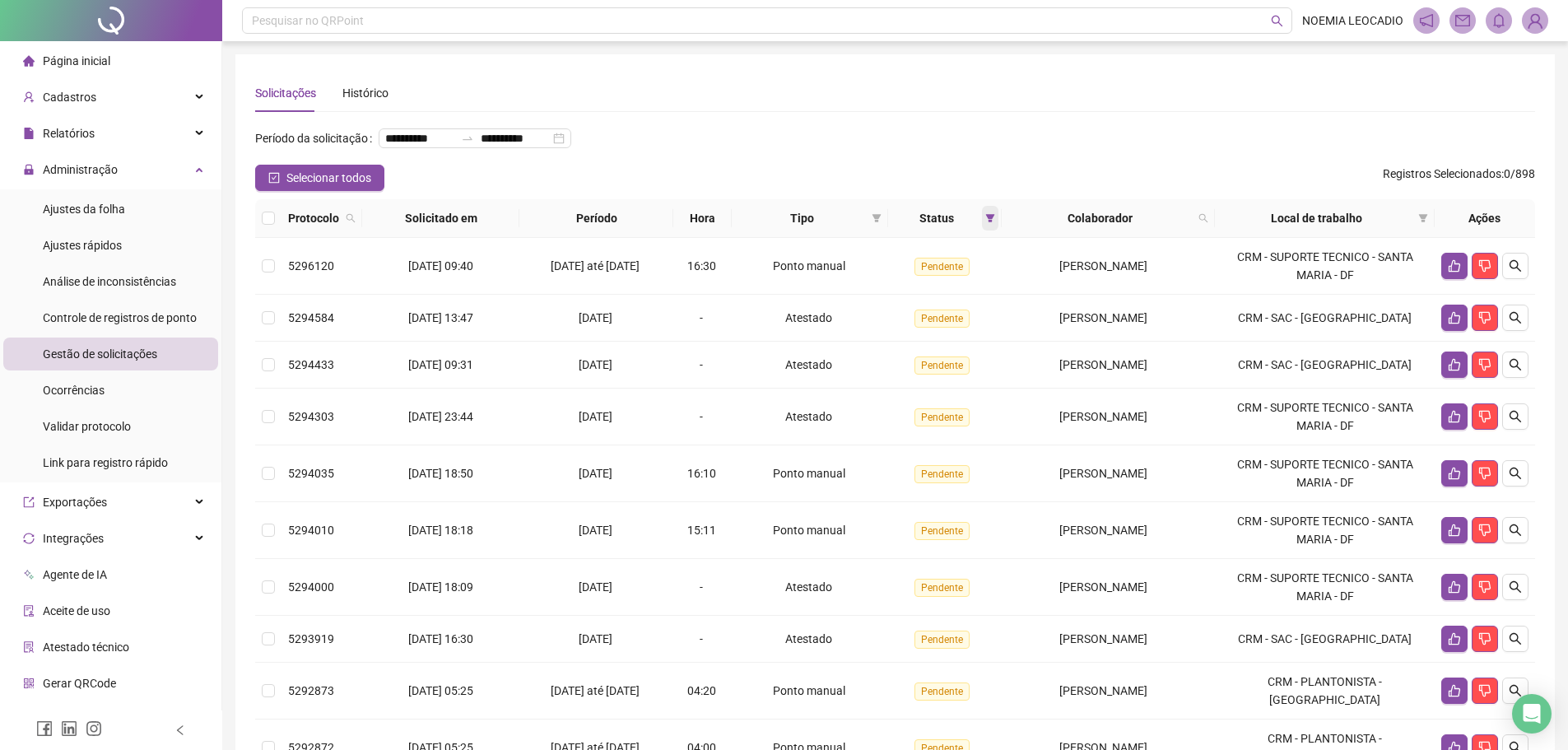
click at [986, 222] on icon "filter" at bounding box center [991, 218] width 10 height 9
click at [894, 332] on li "Aceita" at bounding box center [935, 332] width 103 height 28
click at [974, 360] on span "OK" at bounding box center [968, 364] width 15 height 18
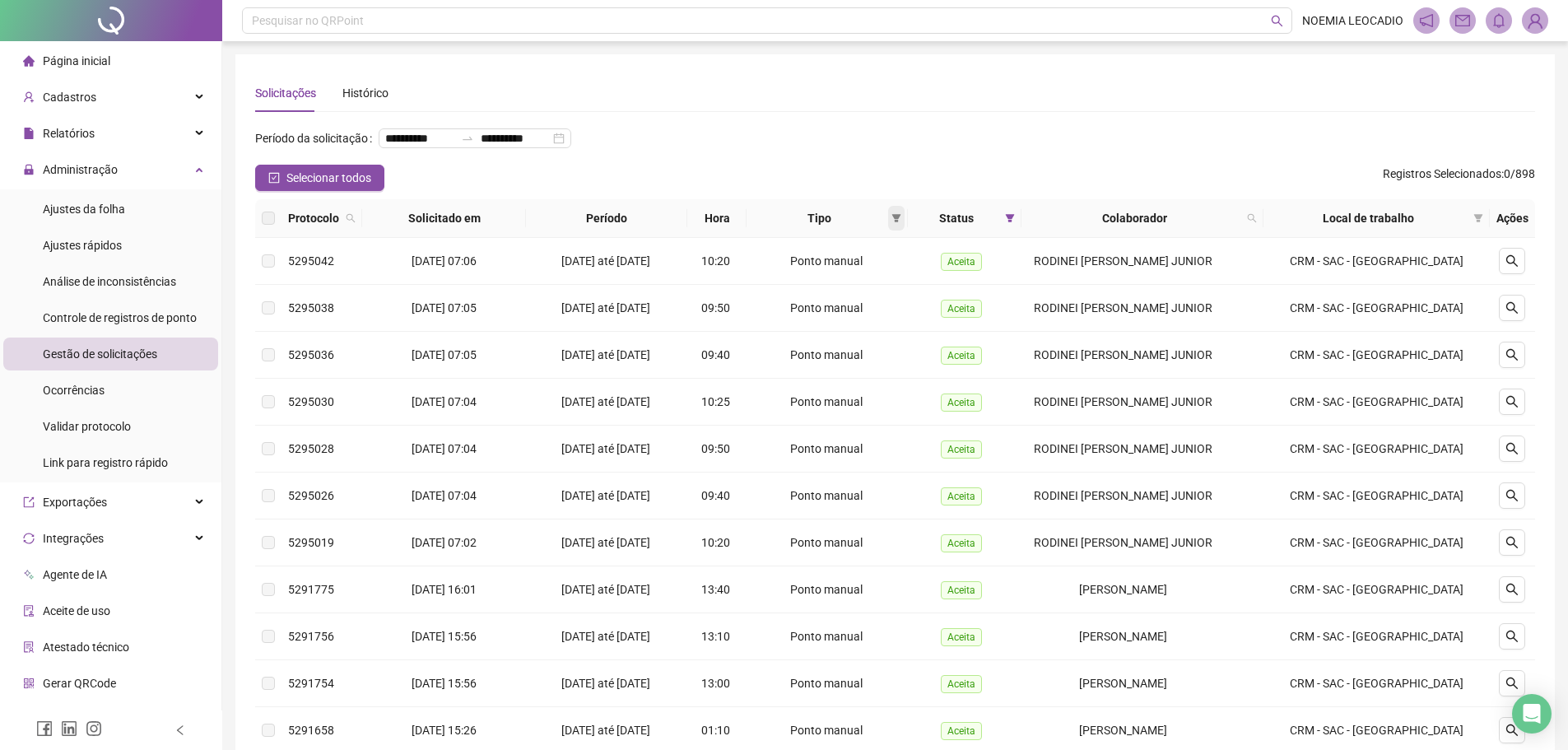
click at [905, 231] on span at bounding box center [895, 218] width 16 height 25
click at [863, 302] on span "Atestado" at bounding box center [850, 303] width 47 height 13
click at [895, 369] on span "OK" at bounding box center [892, 362] width 15 height 18
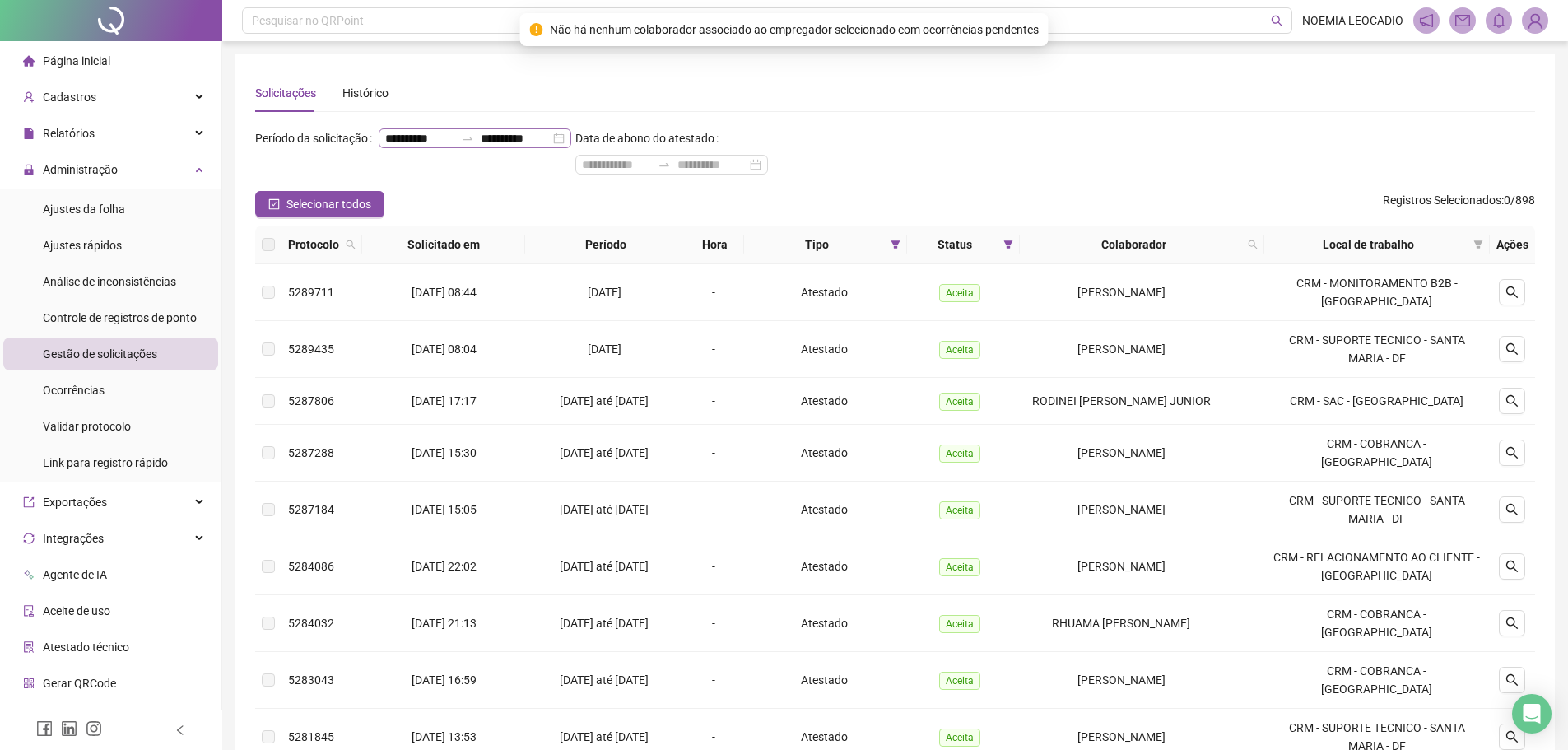
click at [472, 149] on div "**********" at bounding box center [474, 138] width 192 height 20
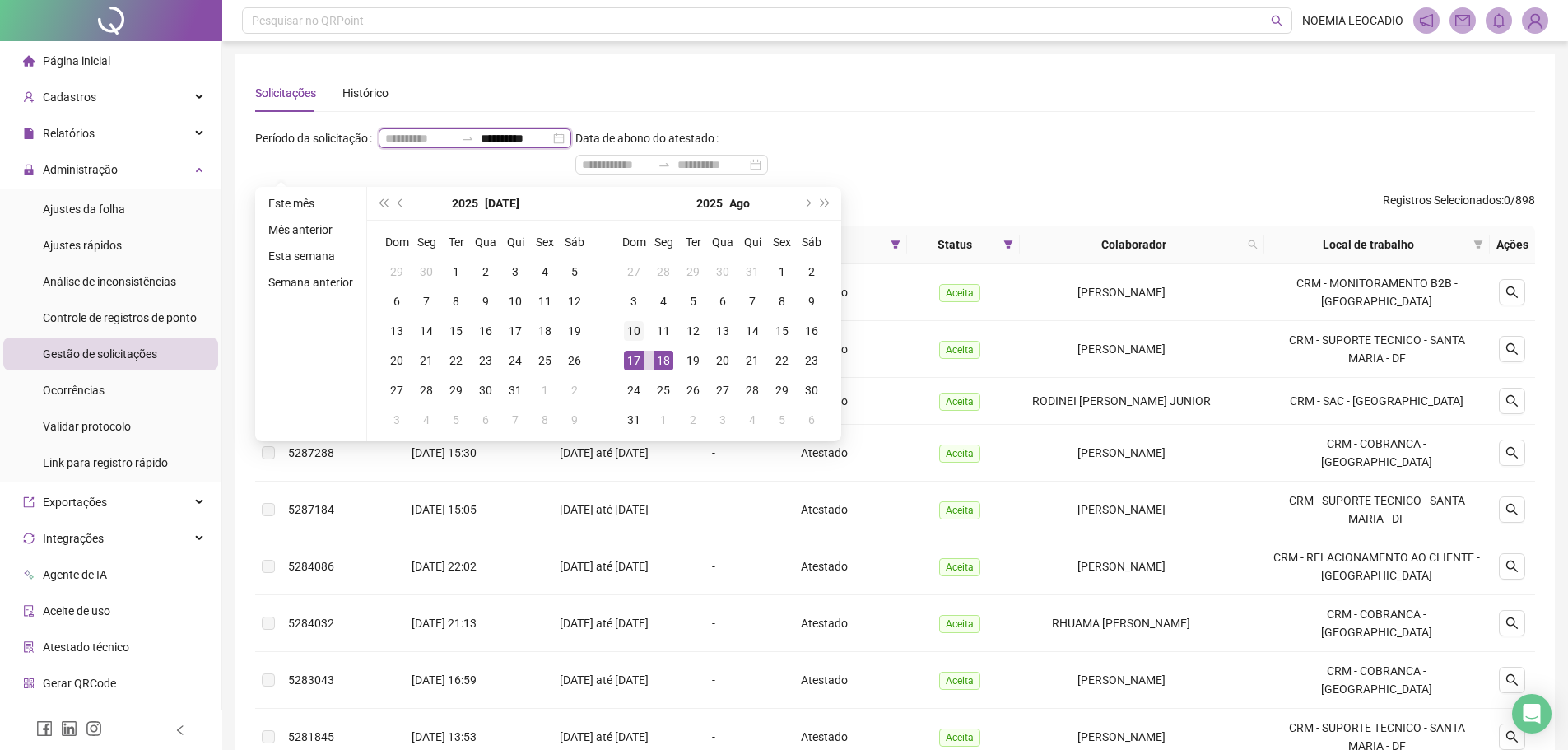
type input "**********"
click at [632, 329] on div "10" at bounding box center [633, 331] width 20 height 20
type input "**********"
click at [759, 326] on div "14" at bounding box center [752, 331] width 20 height 20
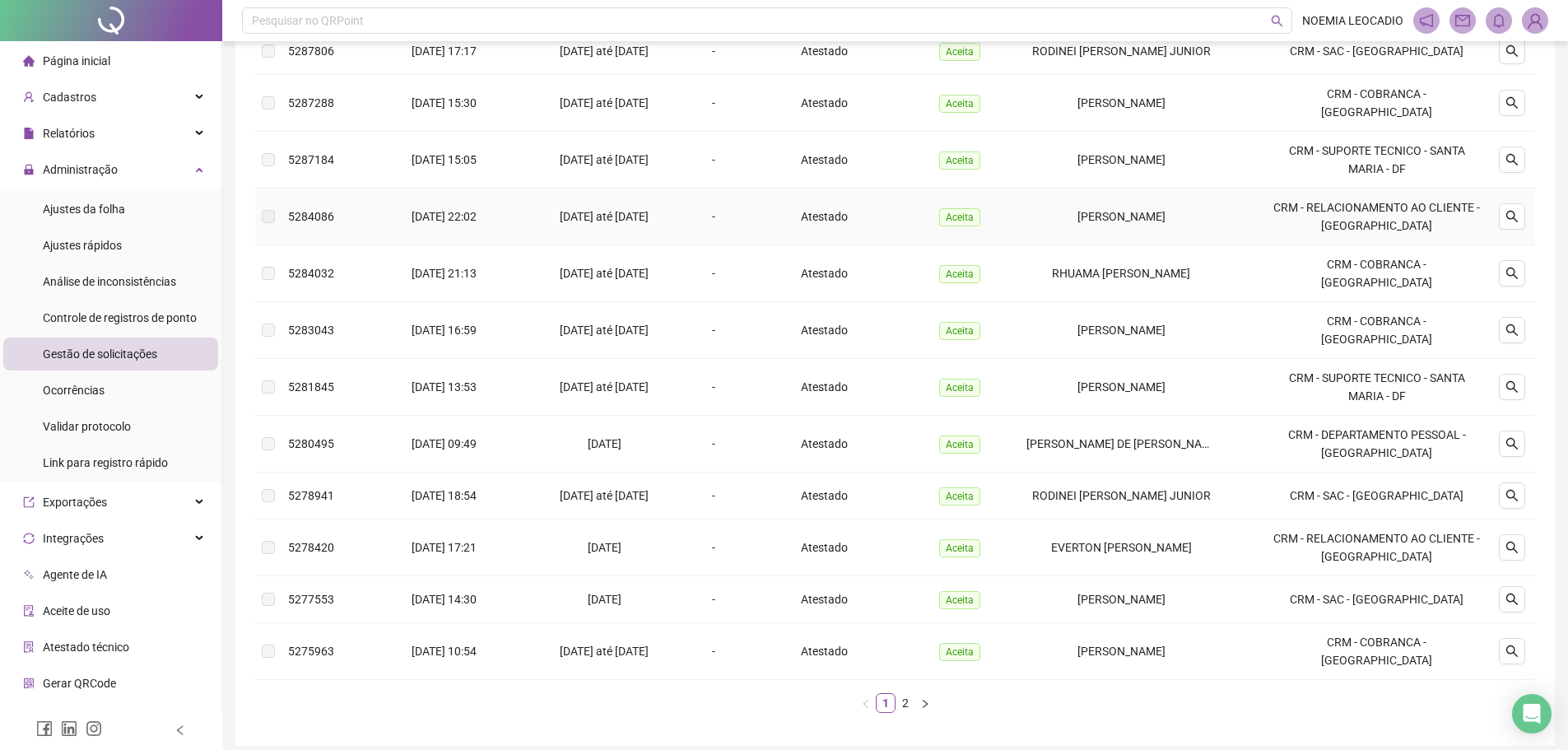
scroll to position [247, 0]
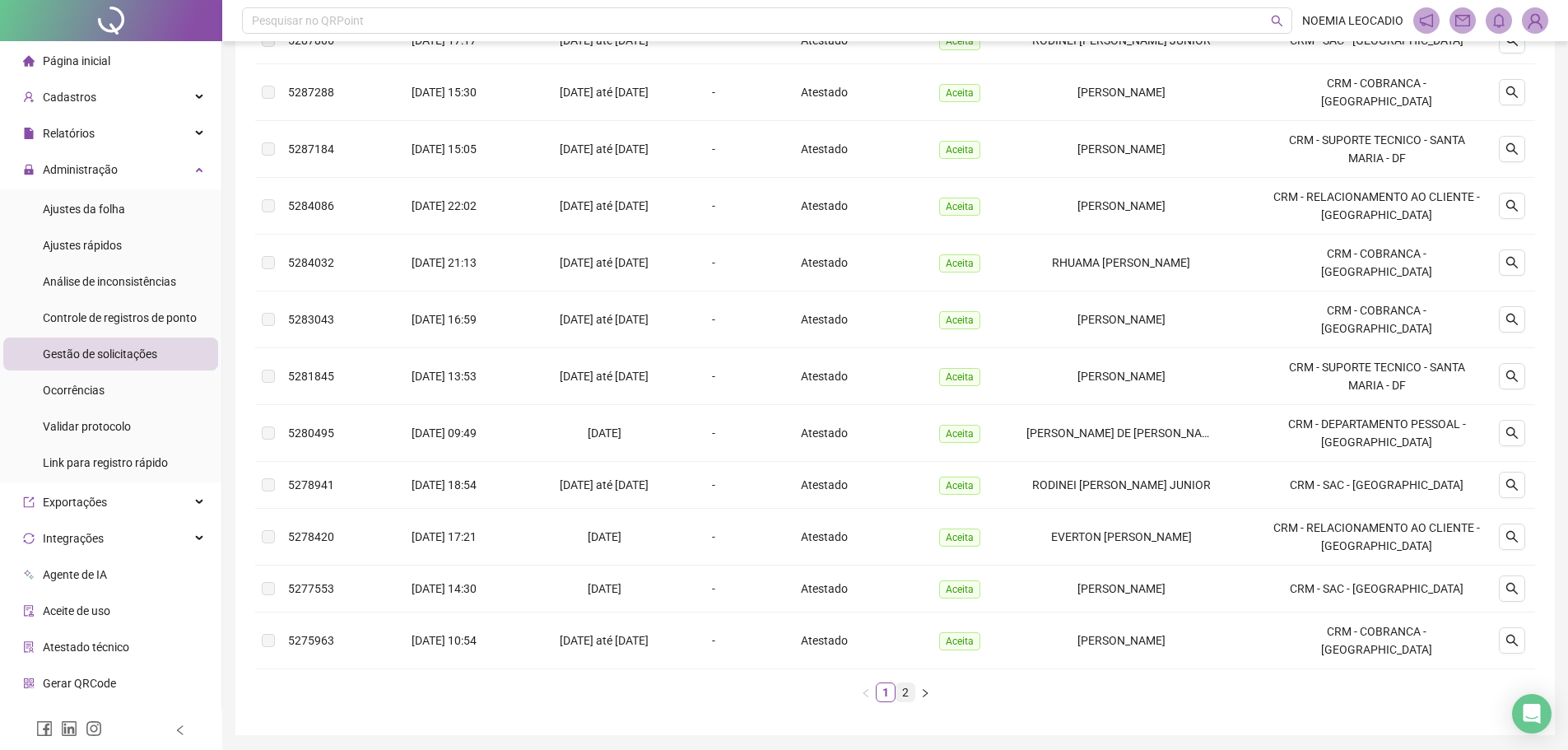
click at [901, 683] on link "2" at bounding box center [905, 692] width 18 height 18
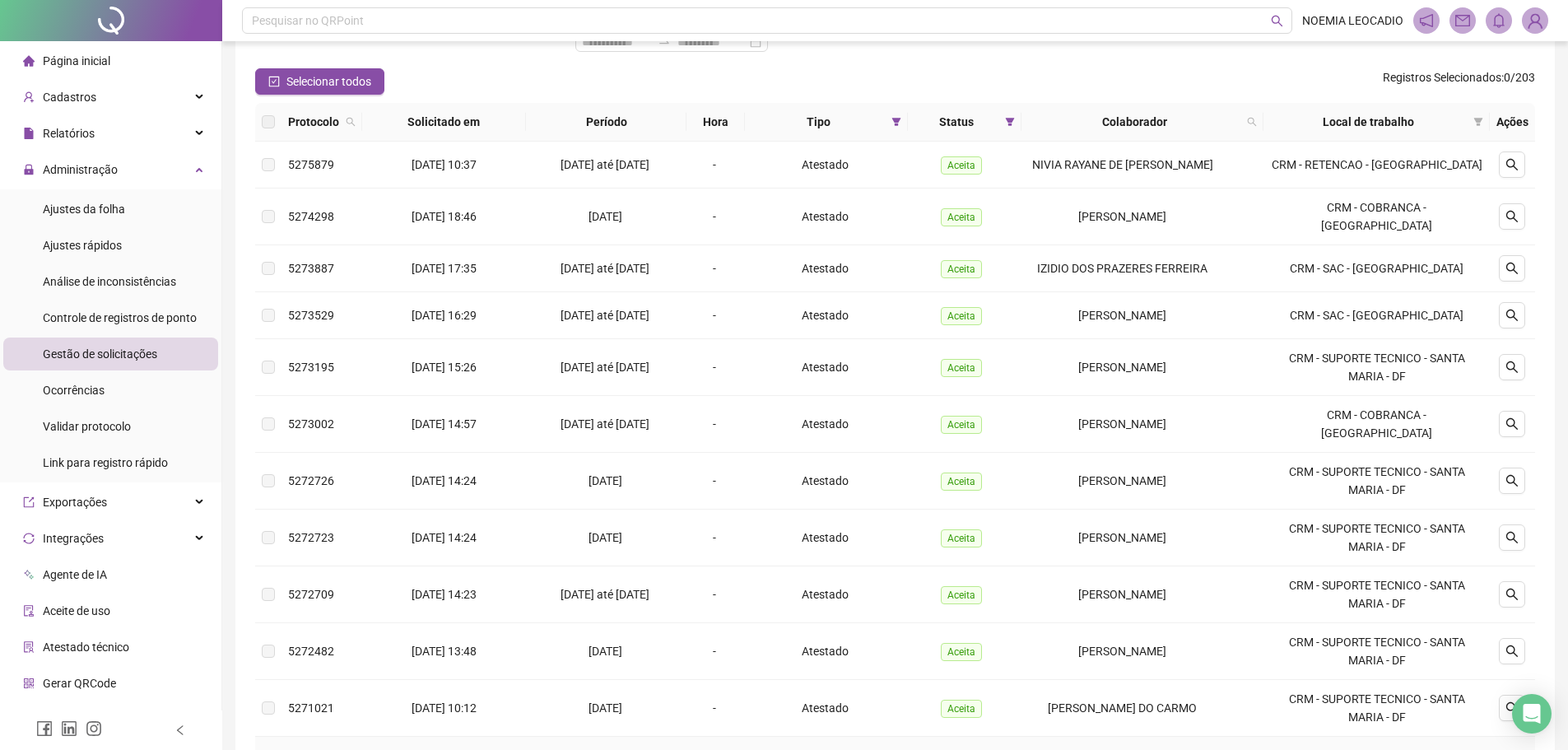
scroll to position [82, 0]
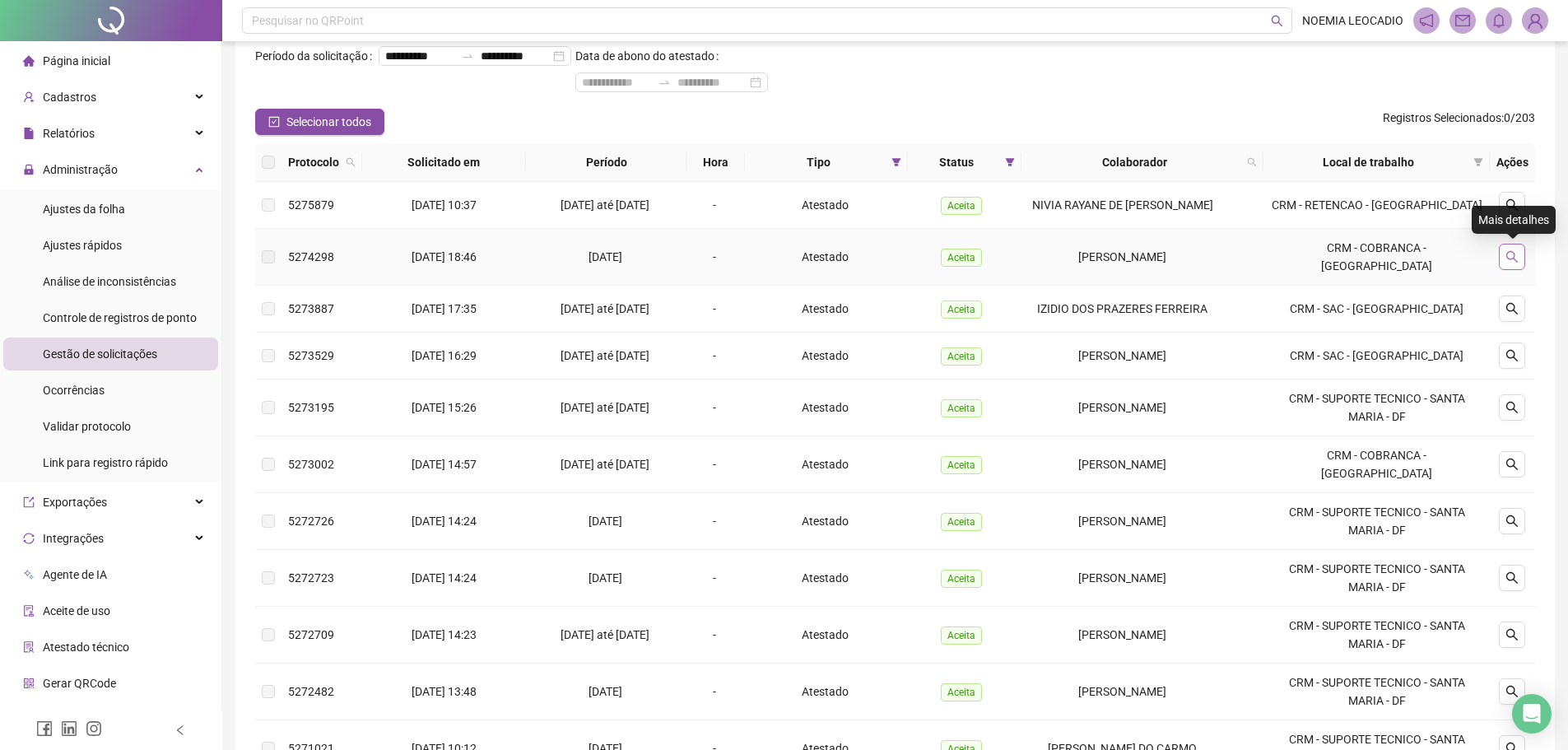
click at [1507, 251] on icon "search" at bounding box center [1512, 257] width 13 height 13
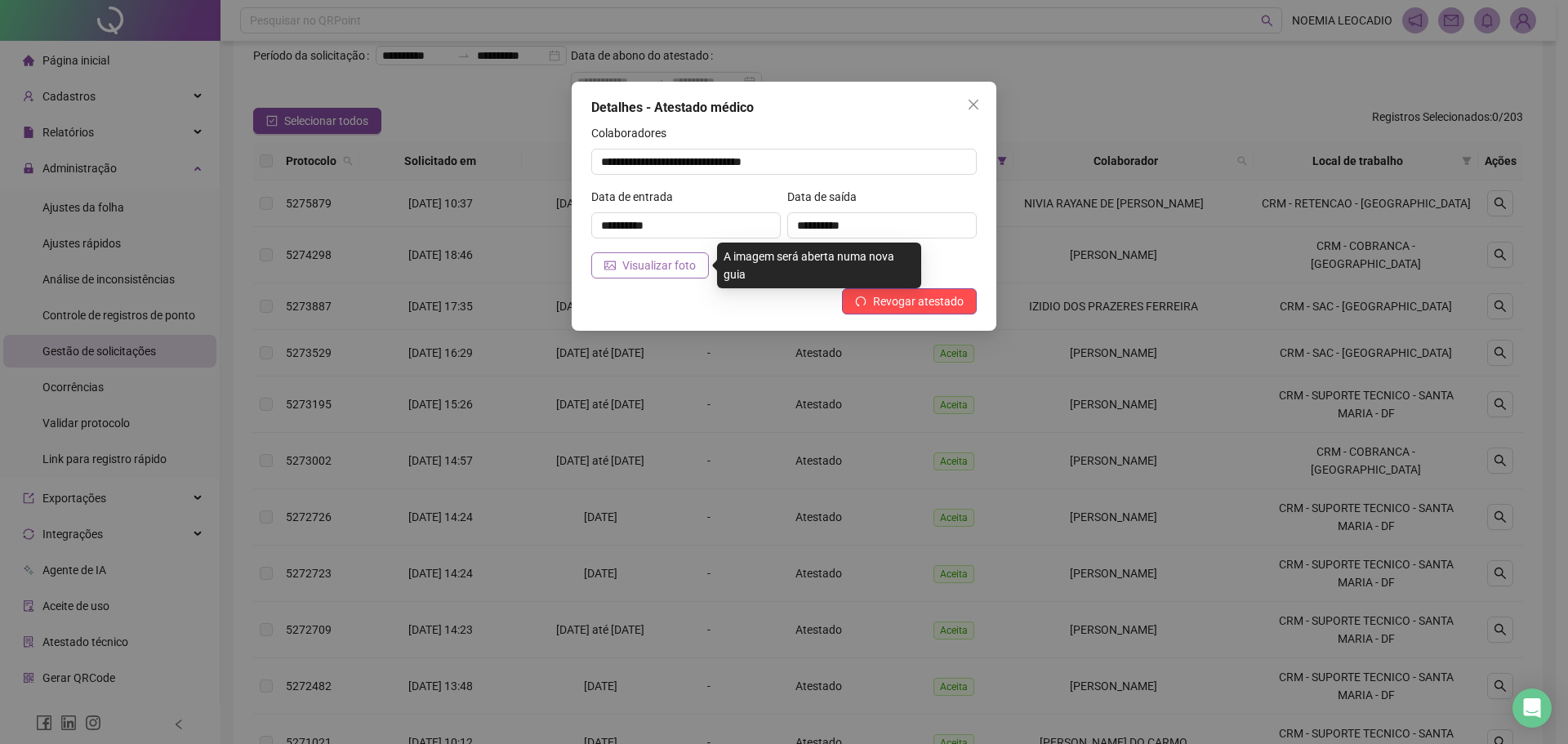
click at [656, 258] on span "Visualizar foto" at bounding box center [659, 265] width 74 height 18
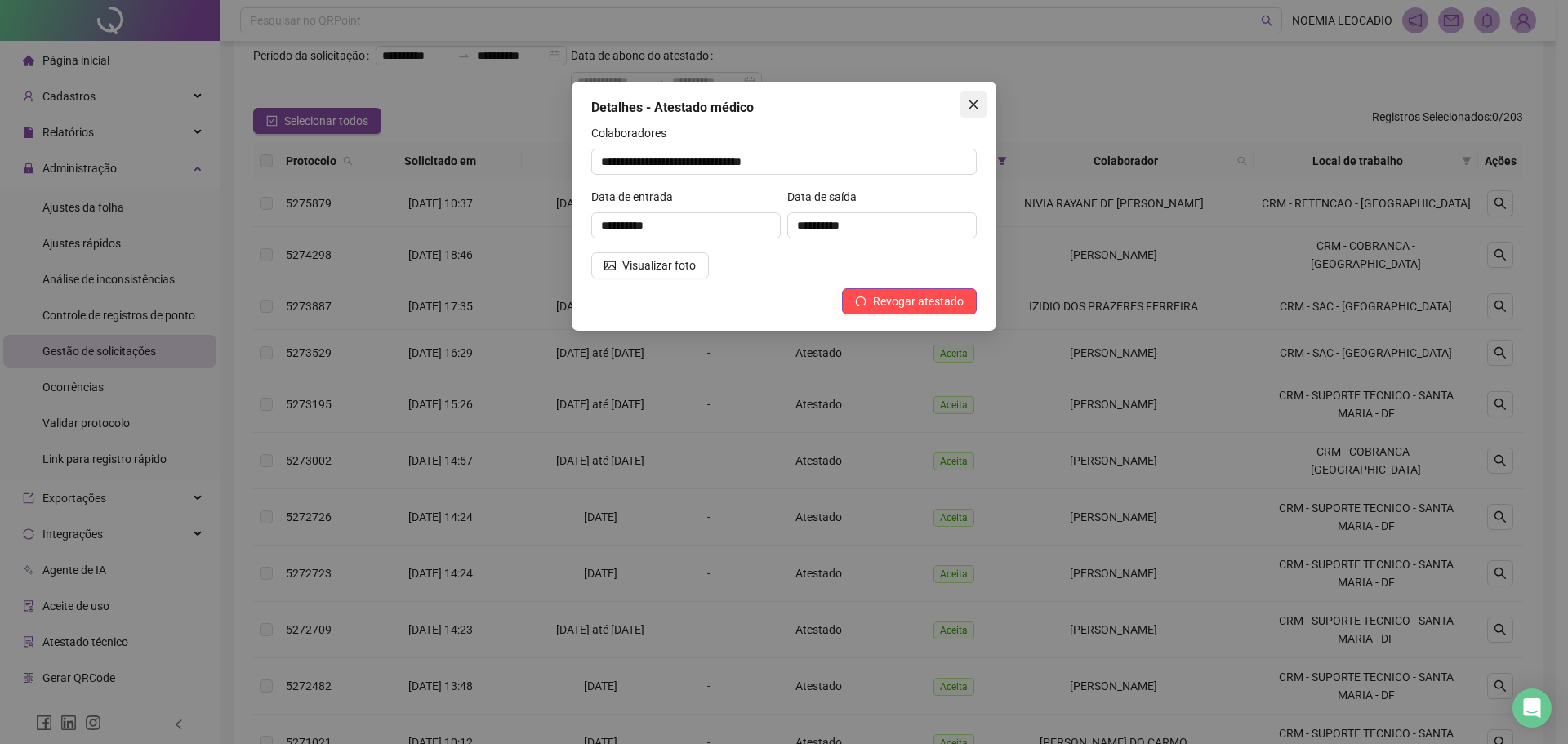
click at [971, 100] on icon "close" at bounding box center [974, 104] width 9 height 9
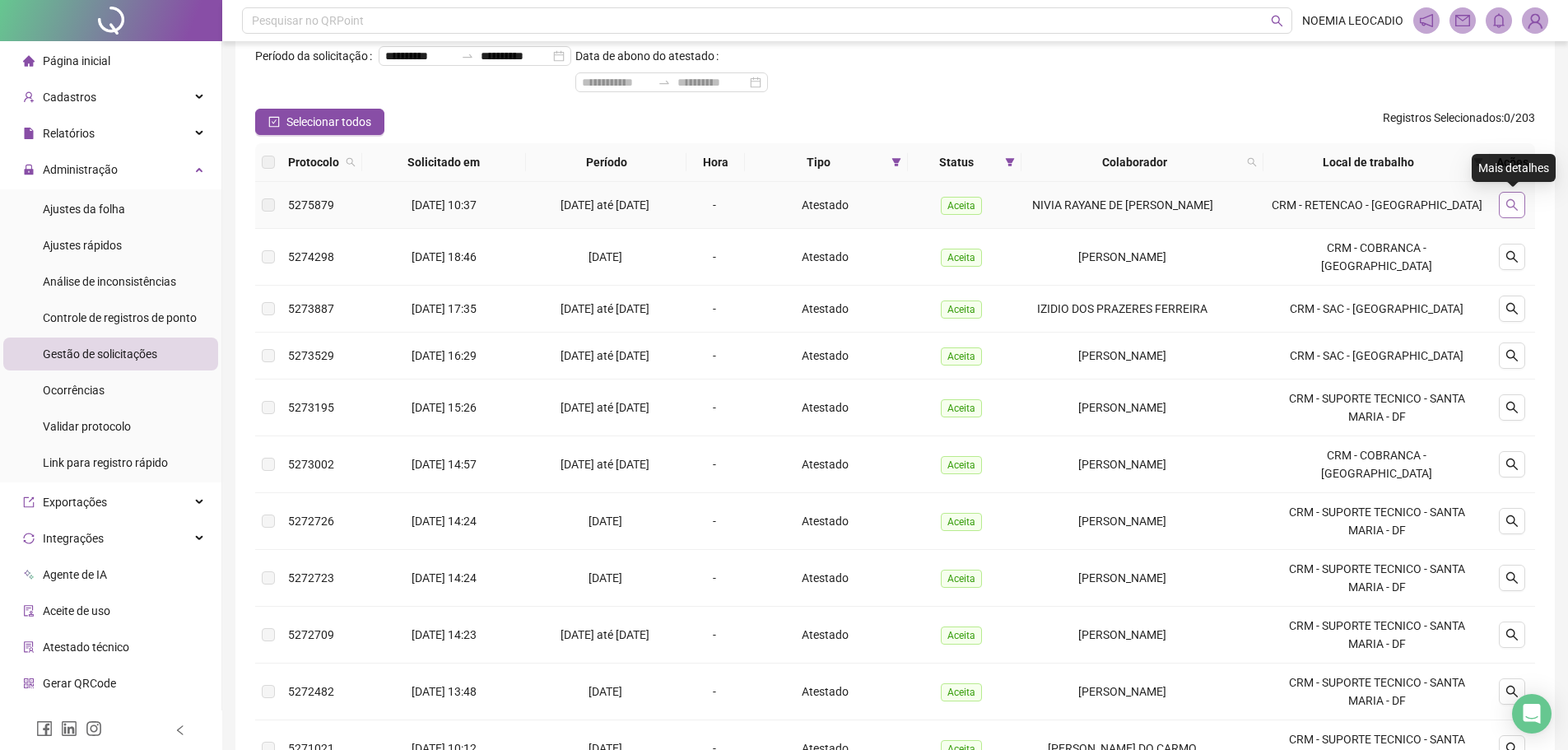
click at [1518, 203] on icon "search" at bounding box center [1512, 205] width 13 height 13
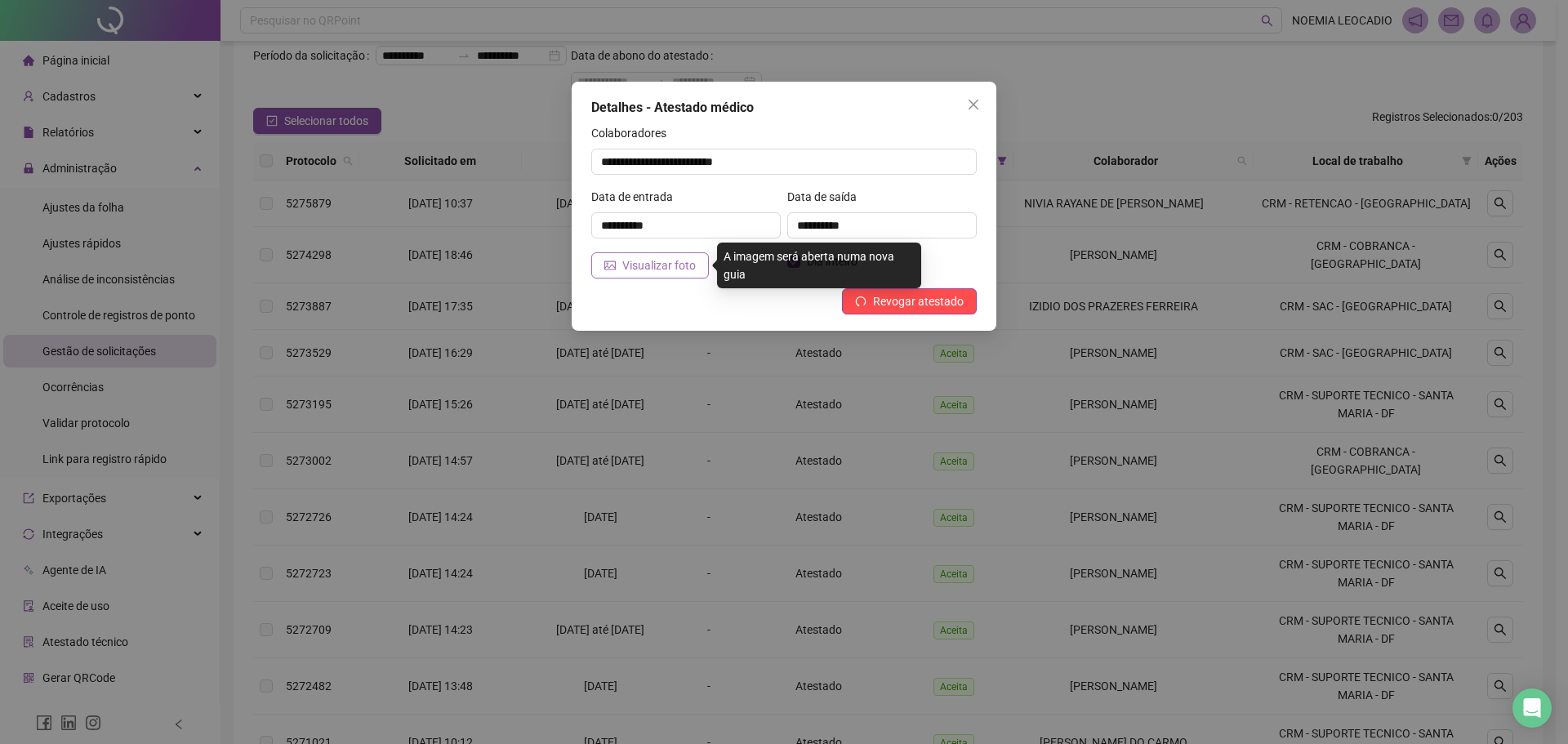
click at [637, 264] on span "Visualizar foto" at bounding box center [659, 265] width 74 height 18
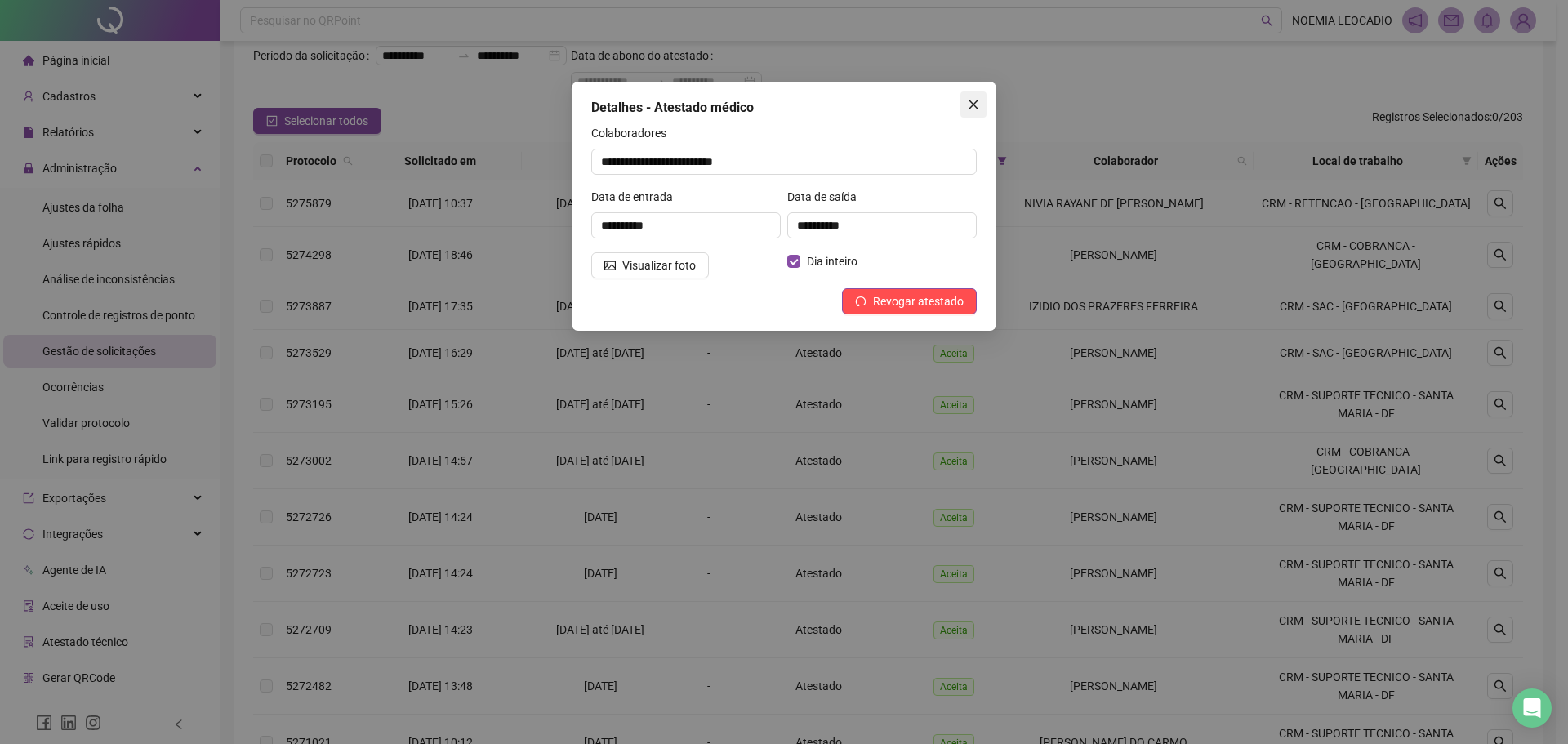
click at [971, 101] on icon "close" at bounding box center [974, 104] width 9 height 9
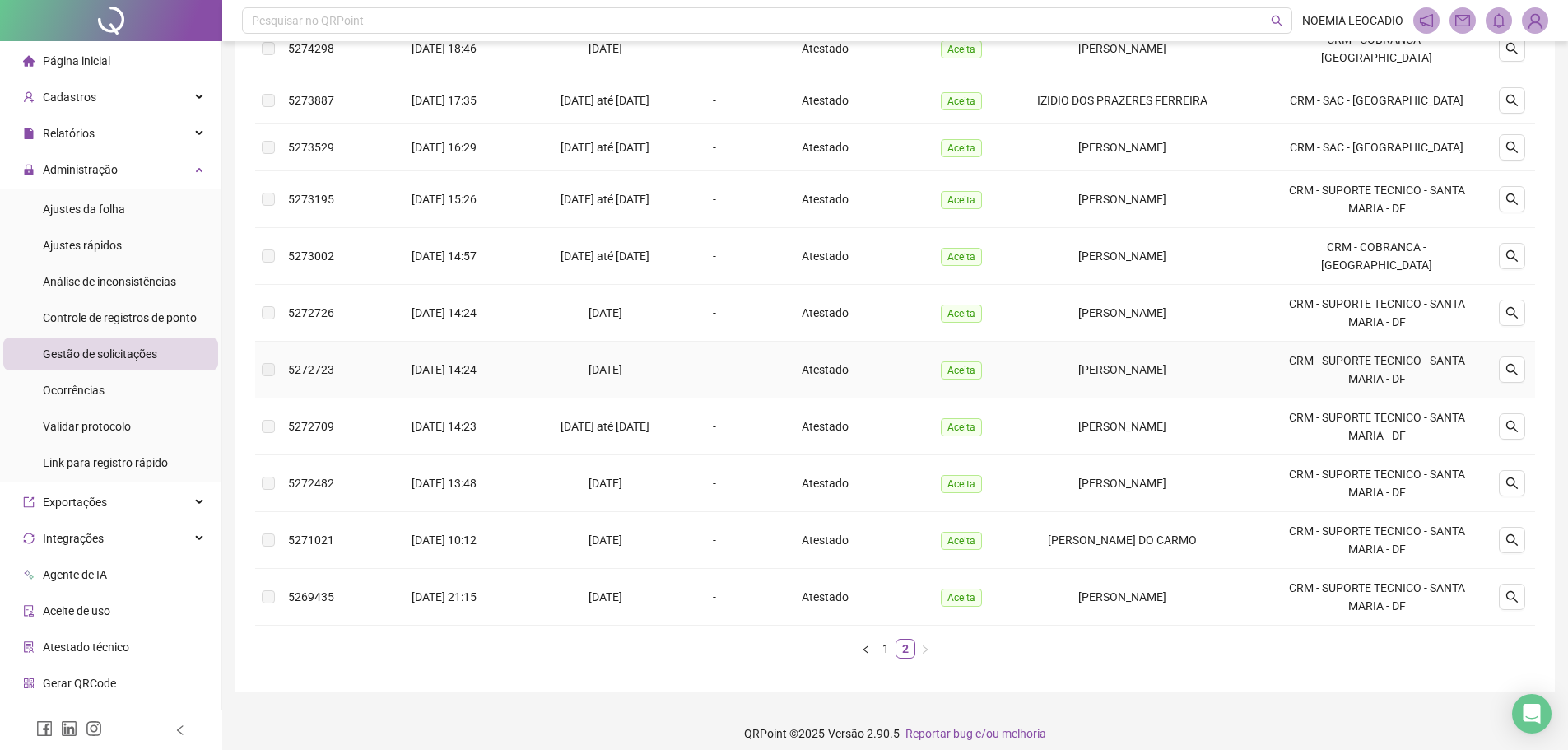
scroll to position [303, 0]
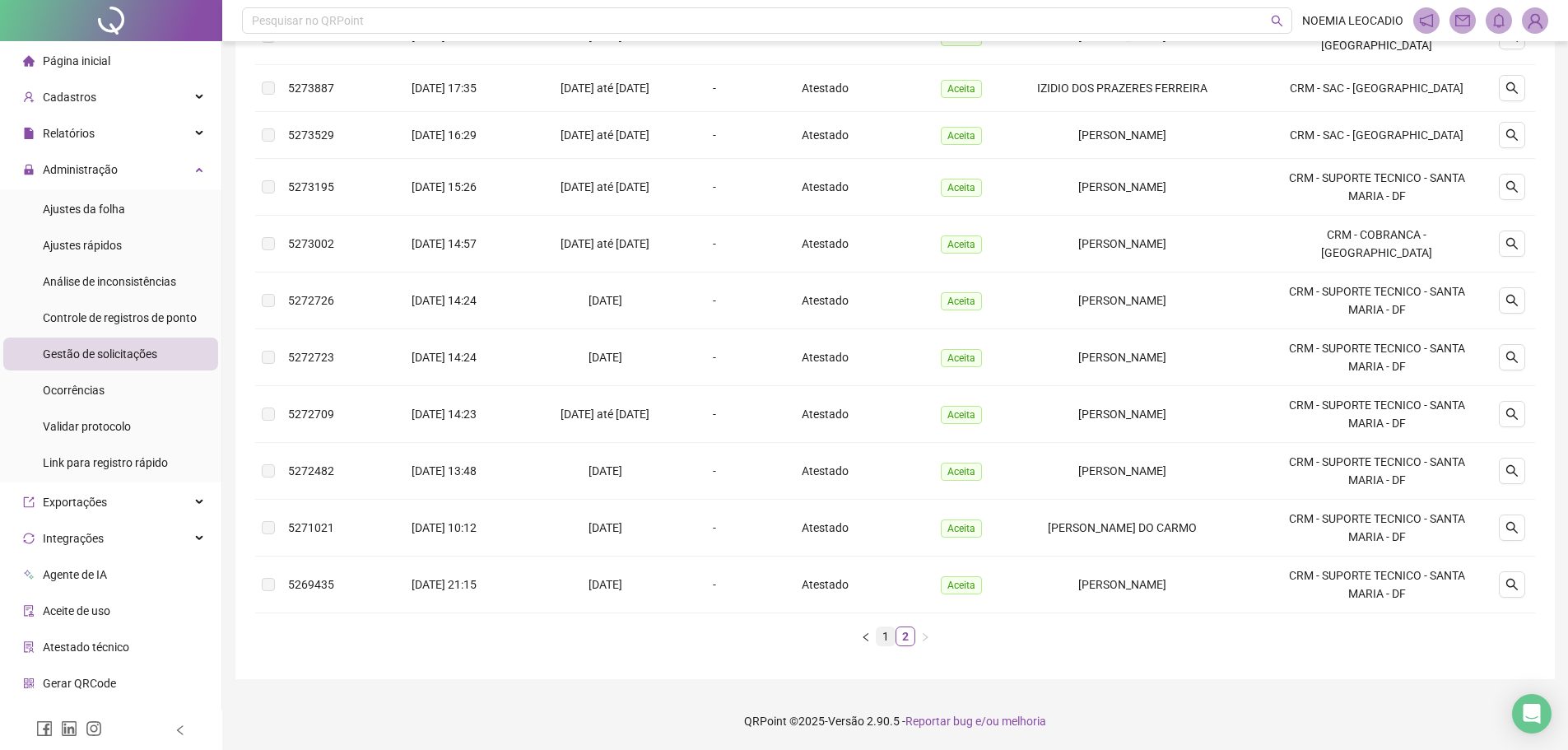
click at [886, 637] on link "1" at bounding box center [885, 636] width 18 height 18
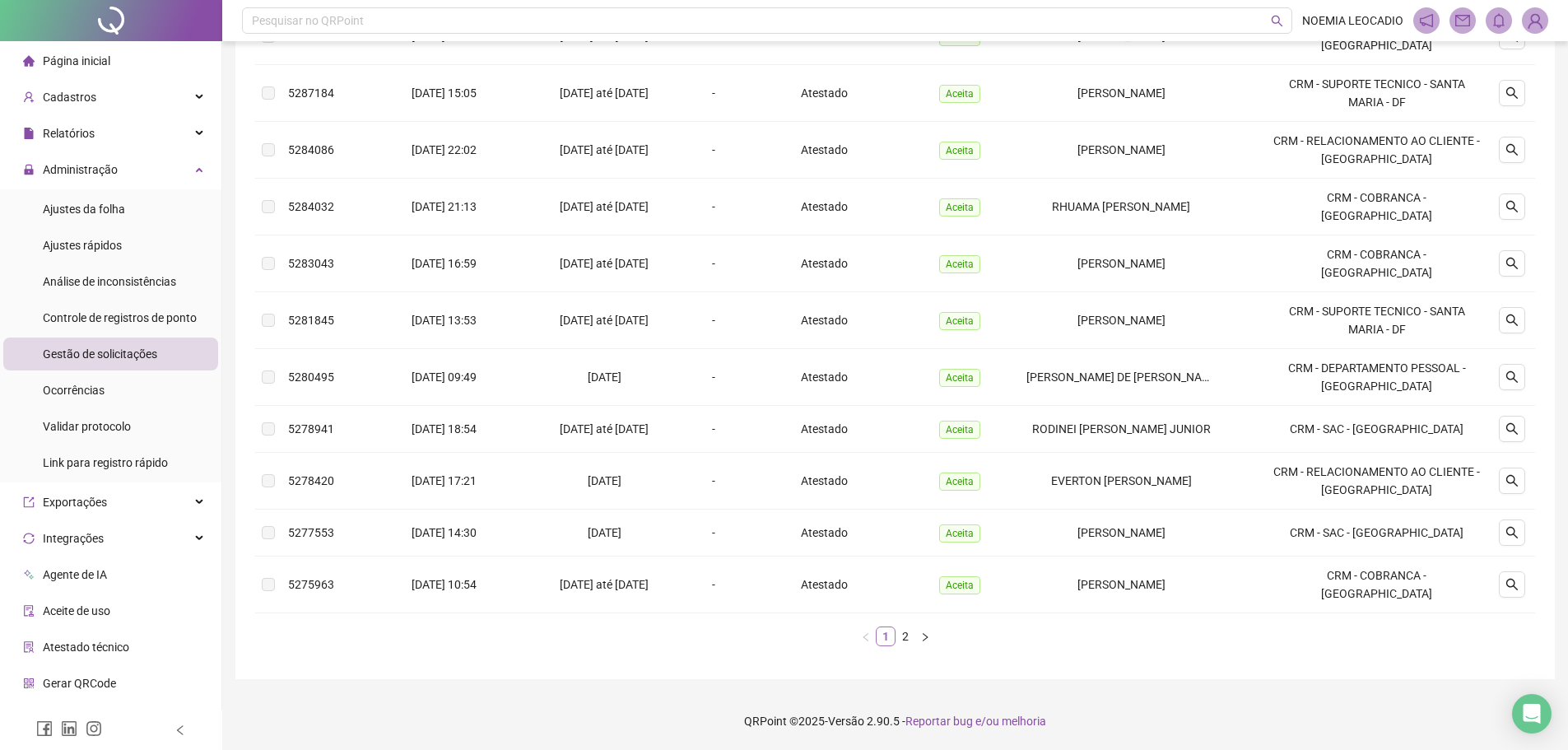
scroll to position [263, 0]
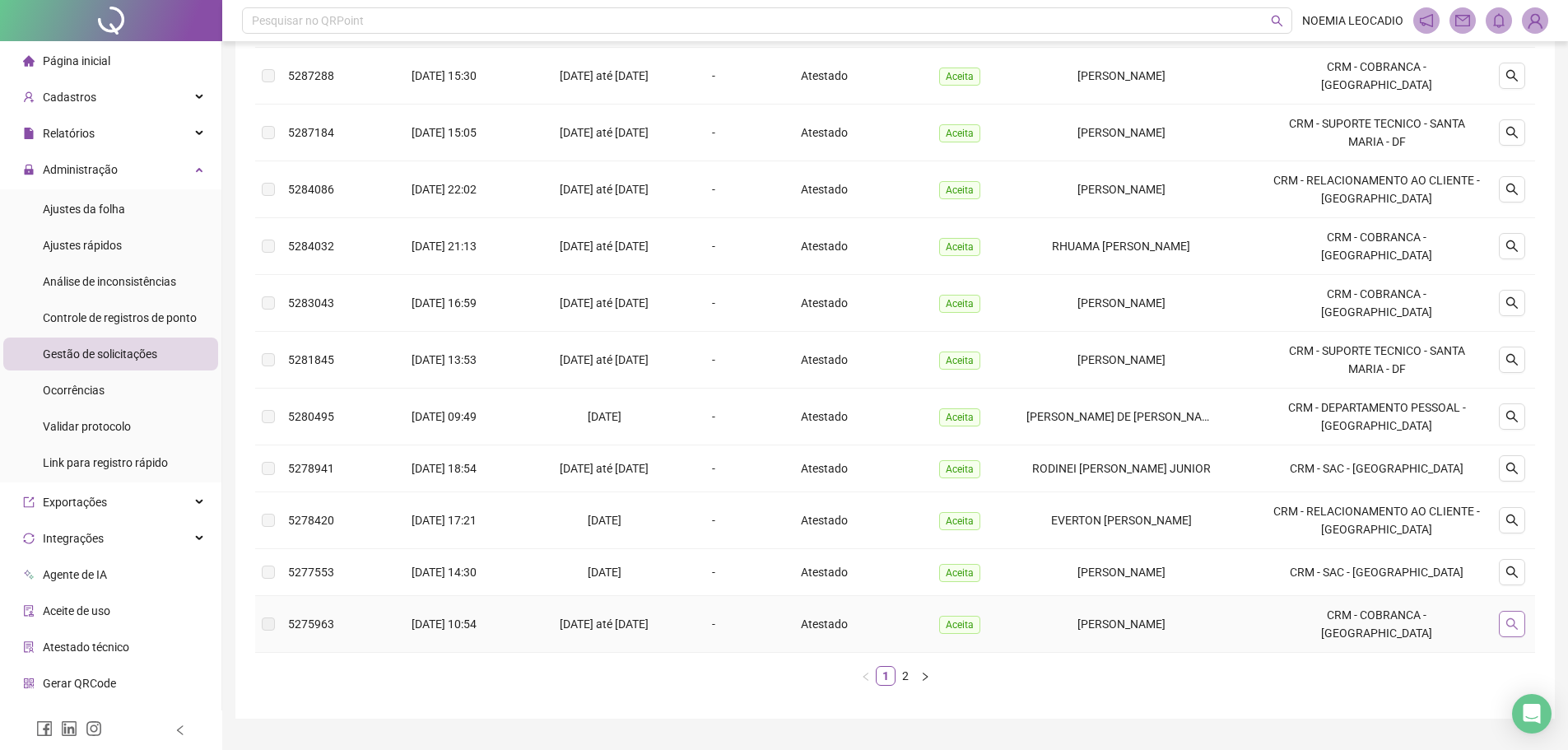
click at [1515, 618] on icon "search" at bounding box center [1512, 624] width 11 height 11
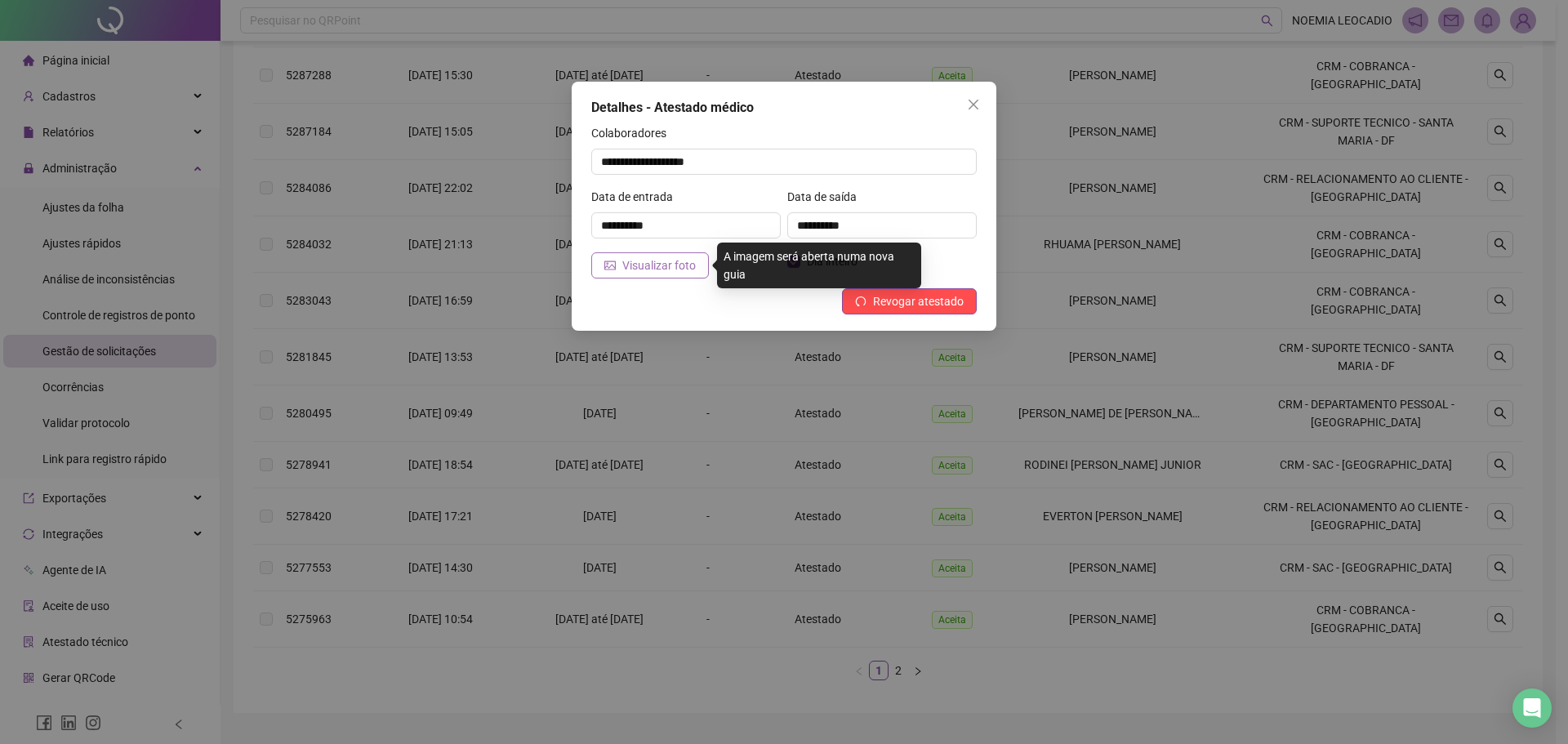
click at [615, 258] on button "Visualizar foto" at bounding box center [650, 266] width 117 height 26
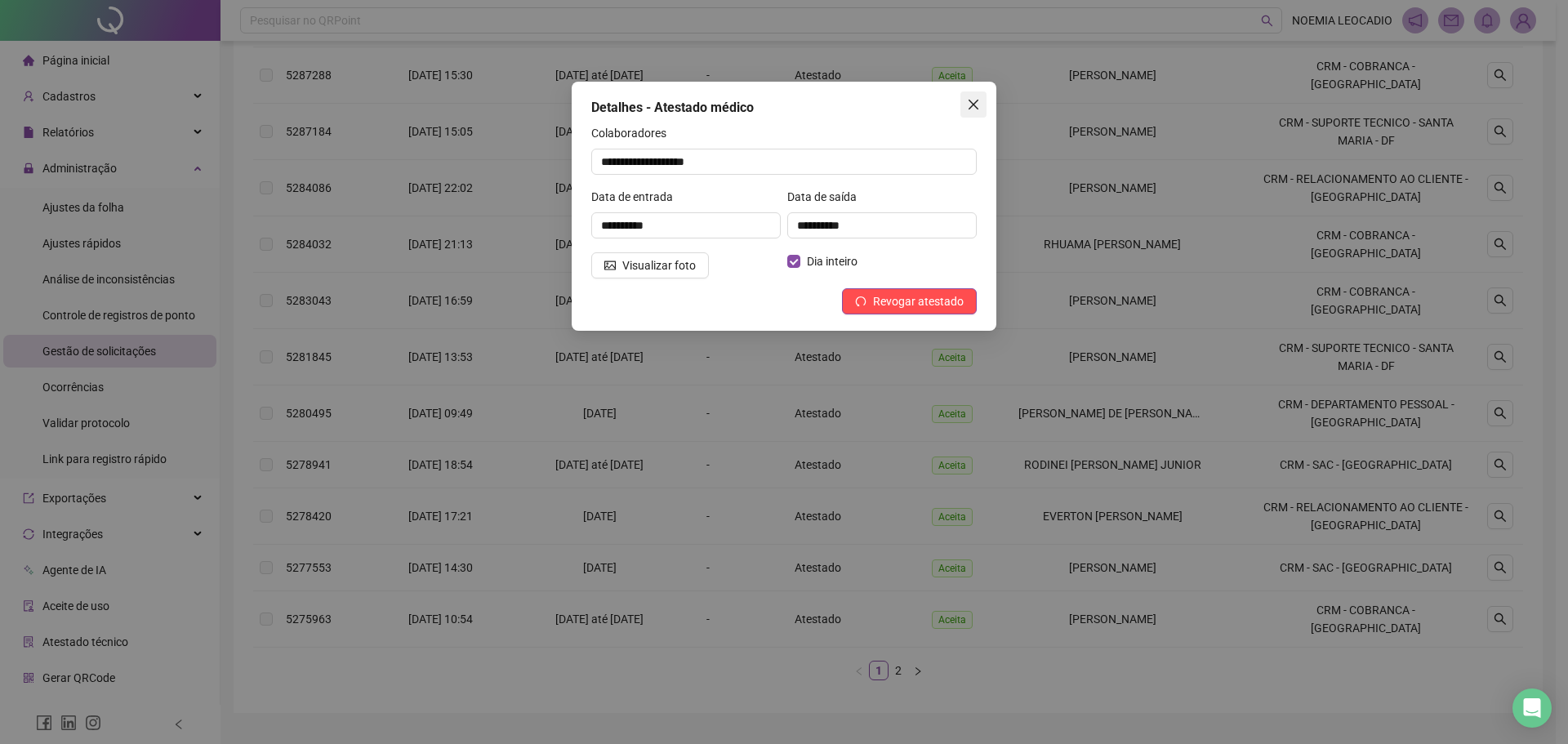
click at [974, 97] on button "Close" at bounding box center [974, 105] width 26 height 26
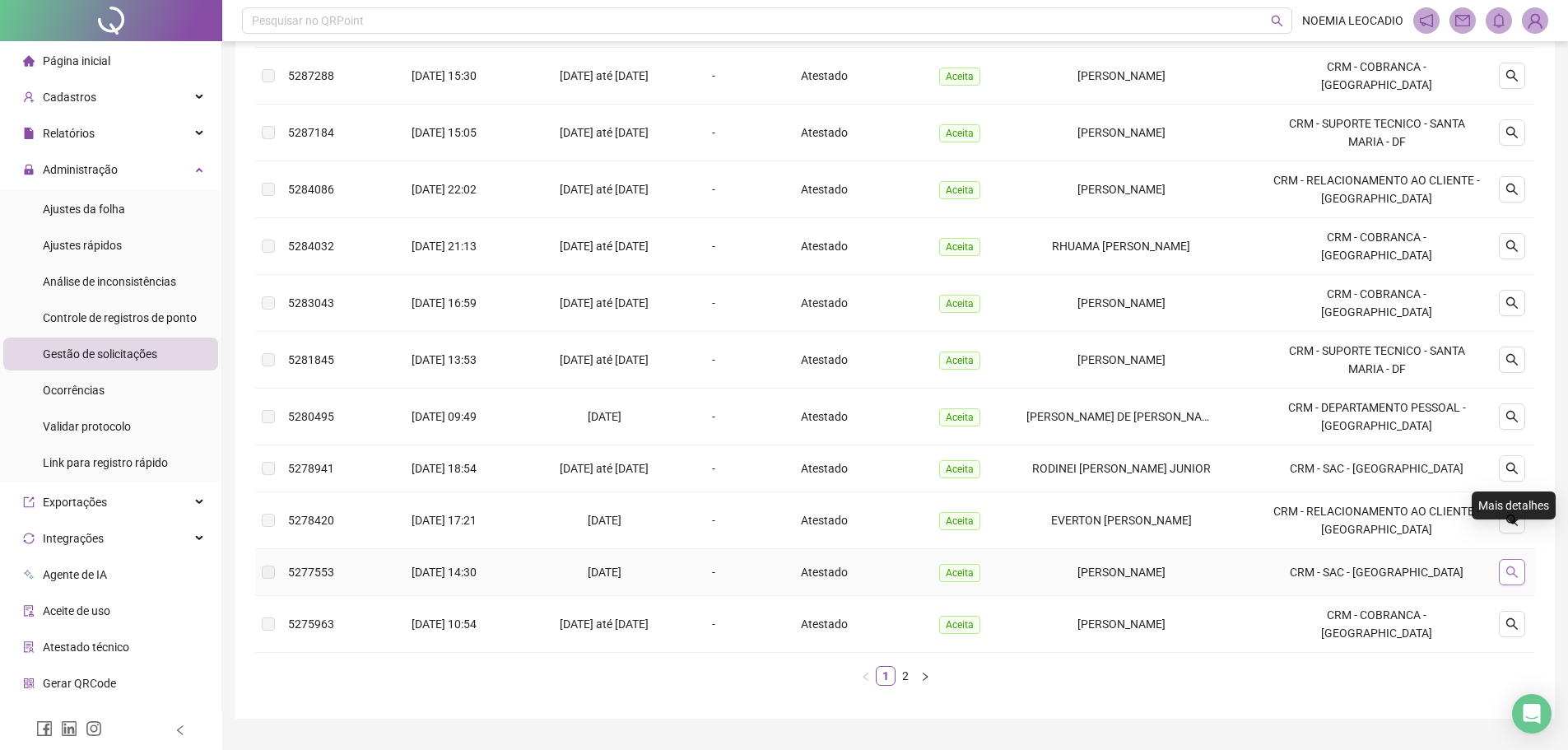
click at [1513, 566] on icon "search" at bounding box center [1512, 573] width 13 height 13
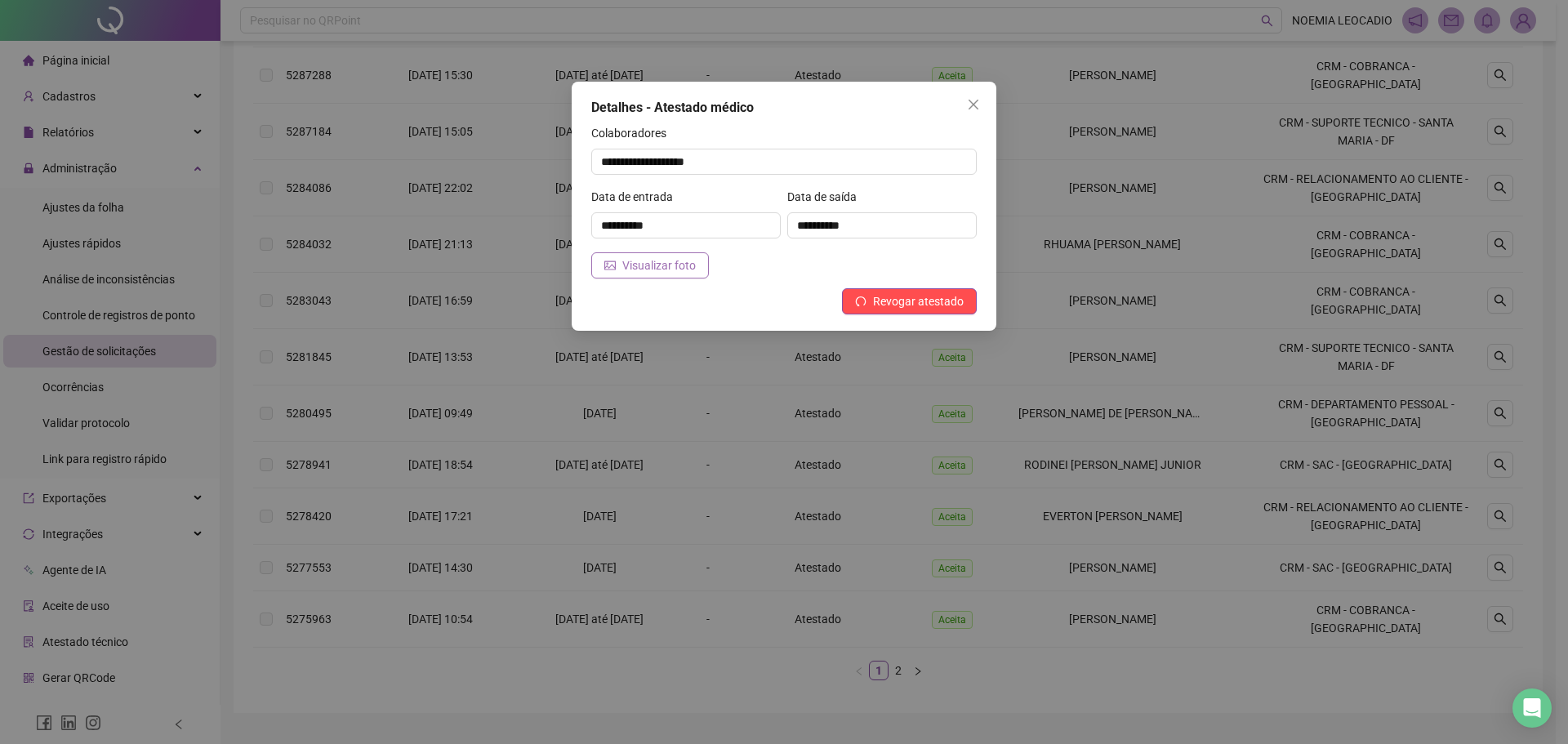
click at [634, 263] on span "Visualizar foto" at bounding box center [659, 265] width 74 height 18
click at [979, 104] on icon "close" at bounding box center [974, 105] width 13 height 13
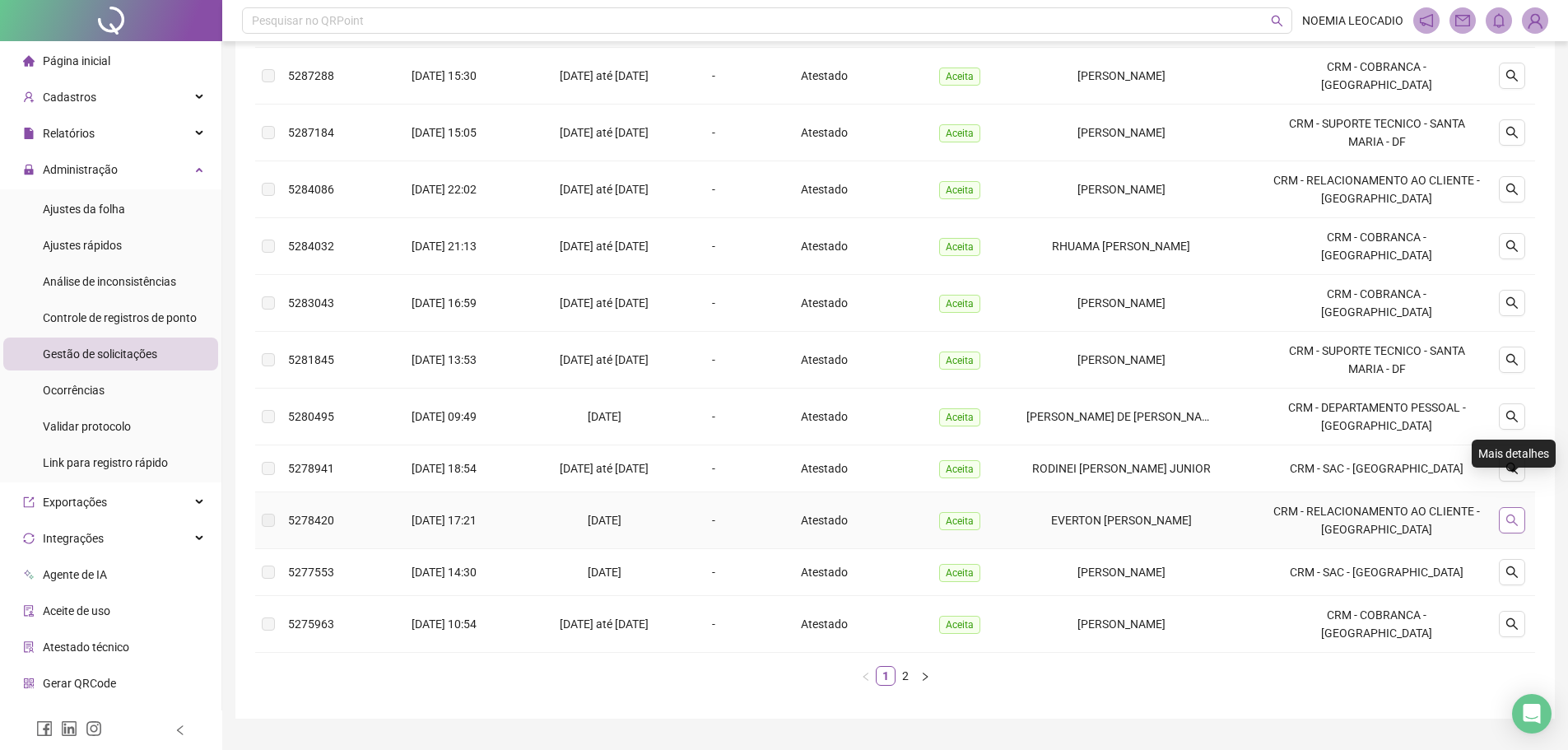
click at [1511, 514] on icon "search" at bounding box center [1512, 520] width 13 height 13
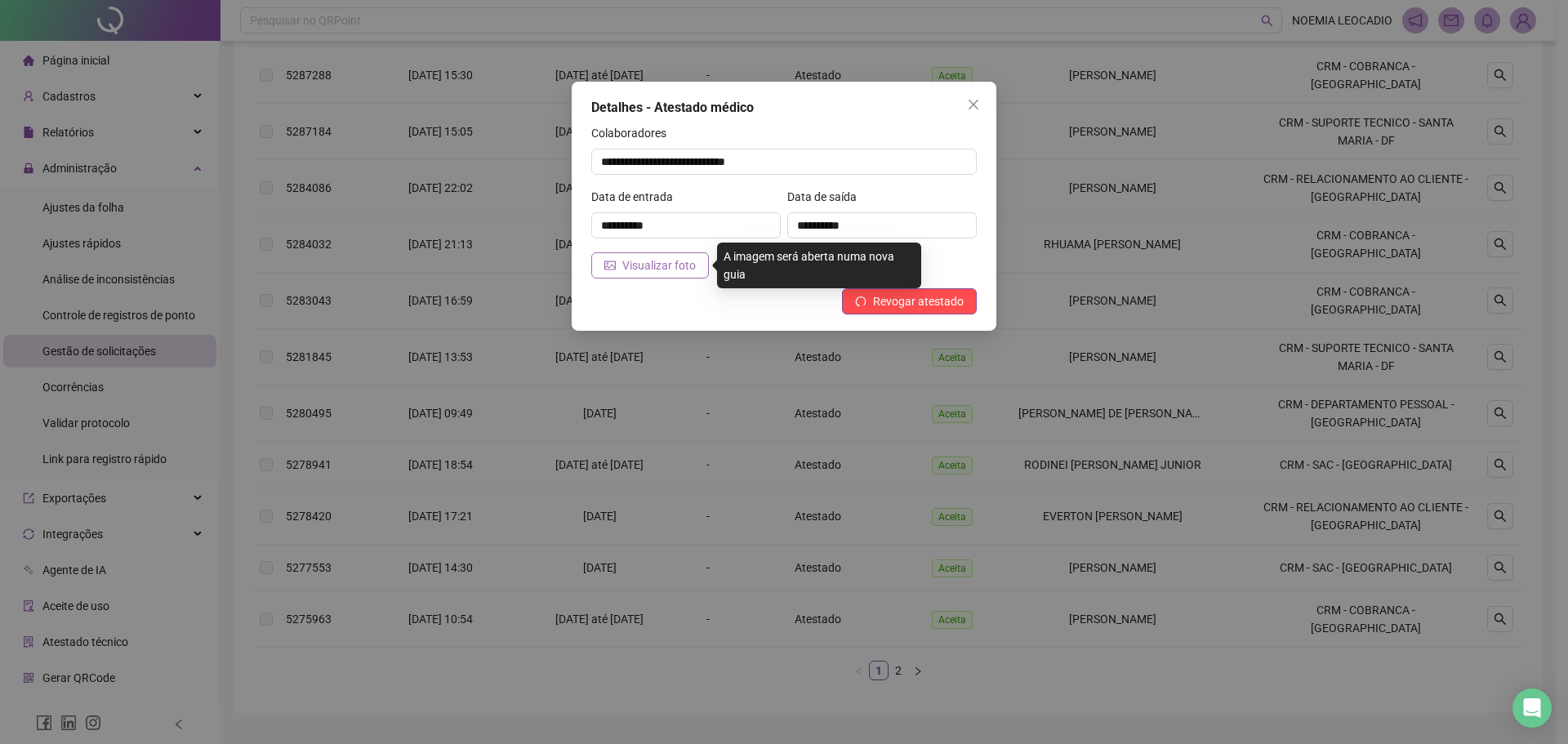
click at [646, 260] on span "Visualizar foto" at bounding box center [659, 265] width 74 height 18
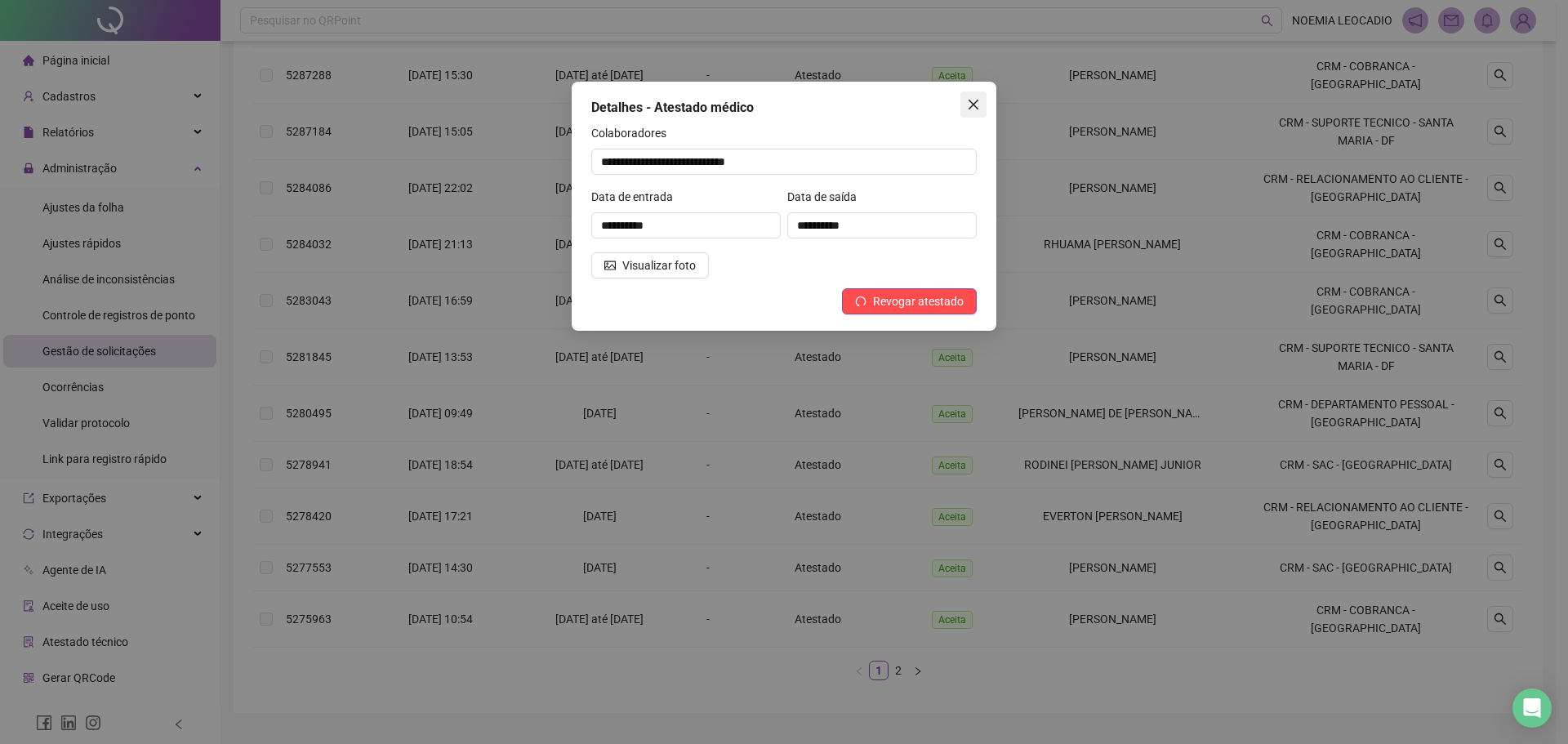
click at [967, 112] on button "Close" at bounding box center [974, 105] width 26 height 26
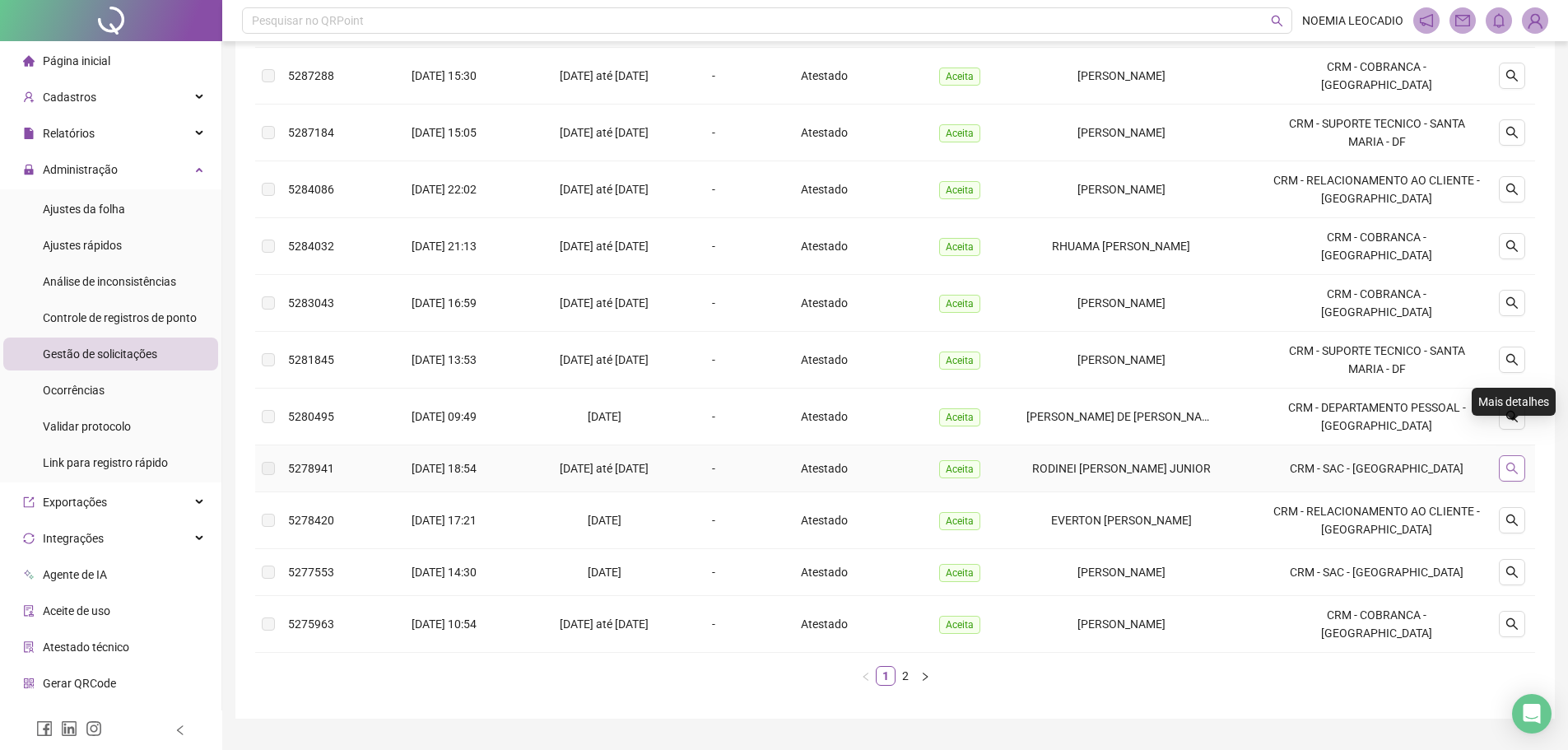
click at [1509, 463] on icon "search" at bounding box center [1512, 469] width 11 height 11
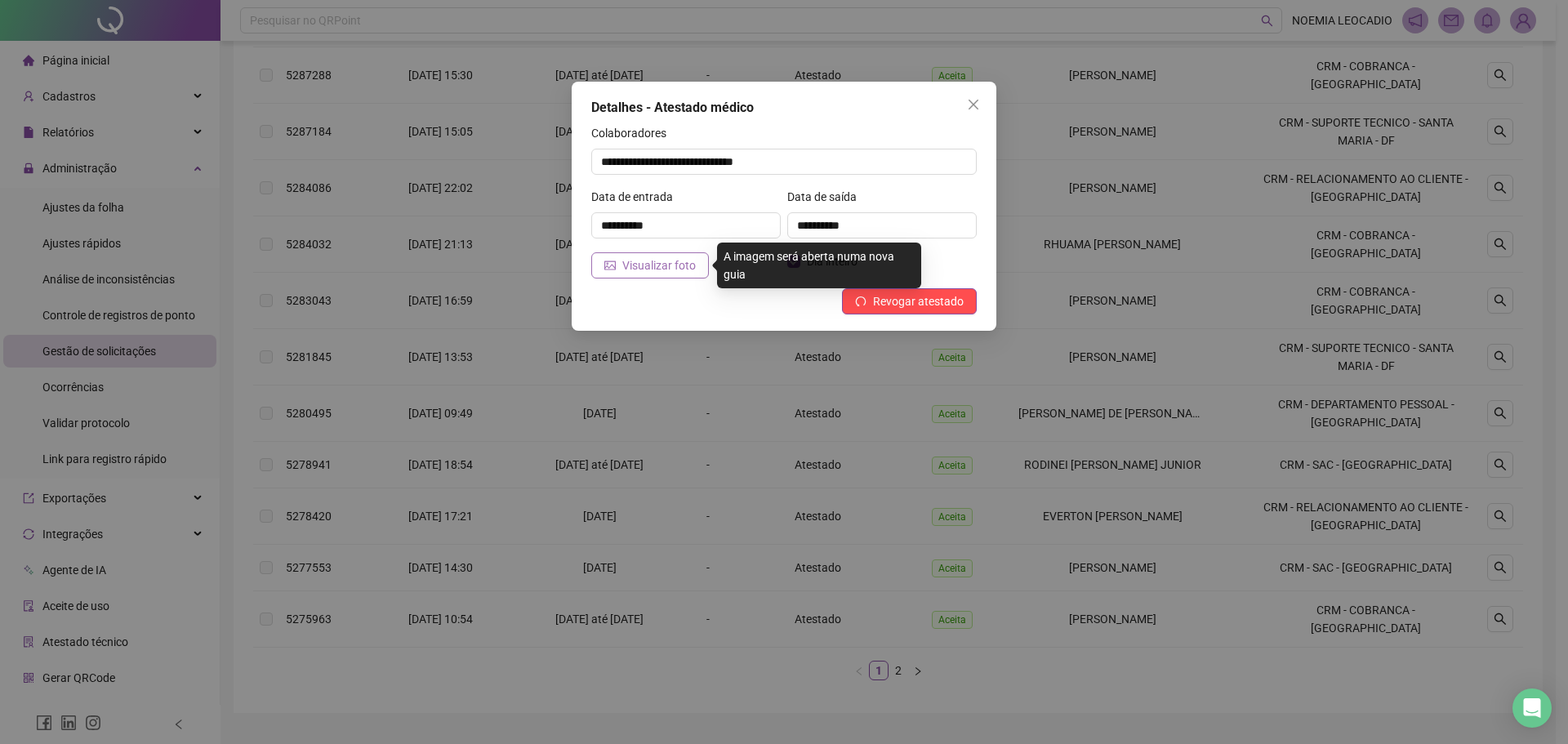
click at [639, 261] on span "Visualizar foto" at bounding box center [659, 265] width 74 height 18
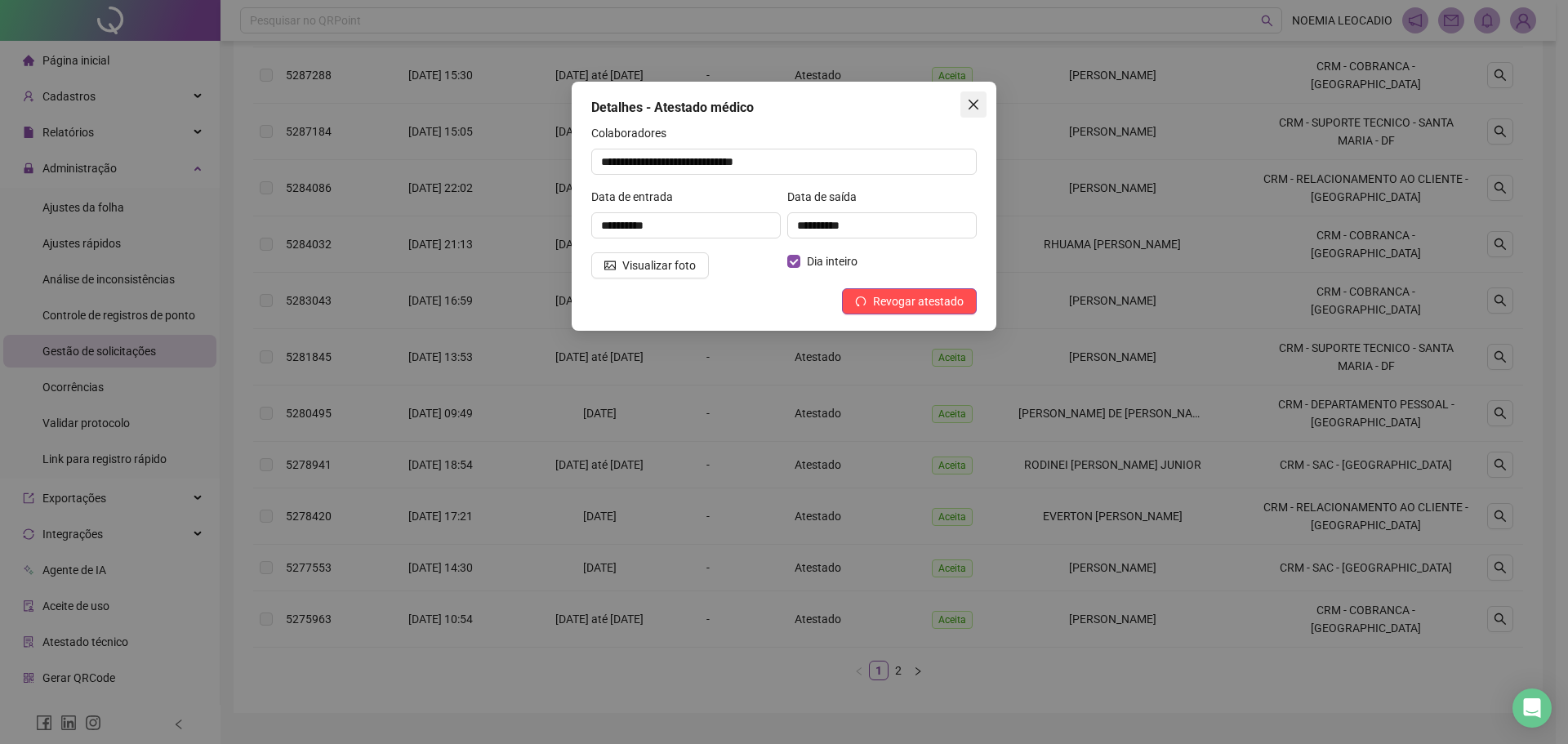
click at [974, 99] on icon "close" at bounding box center [974, 105] width 13 height 13
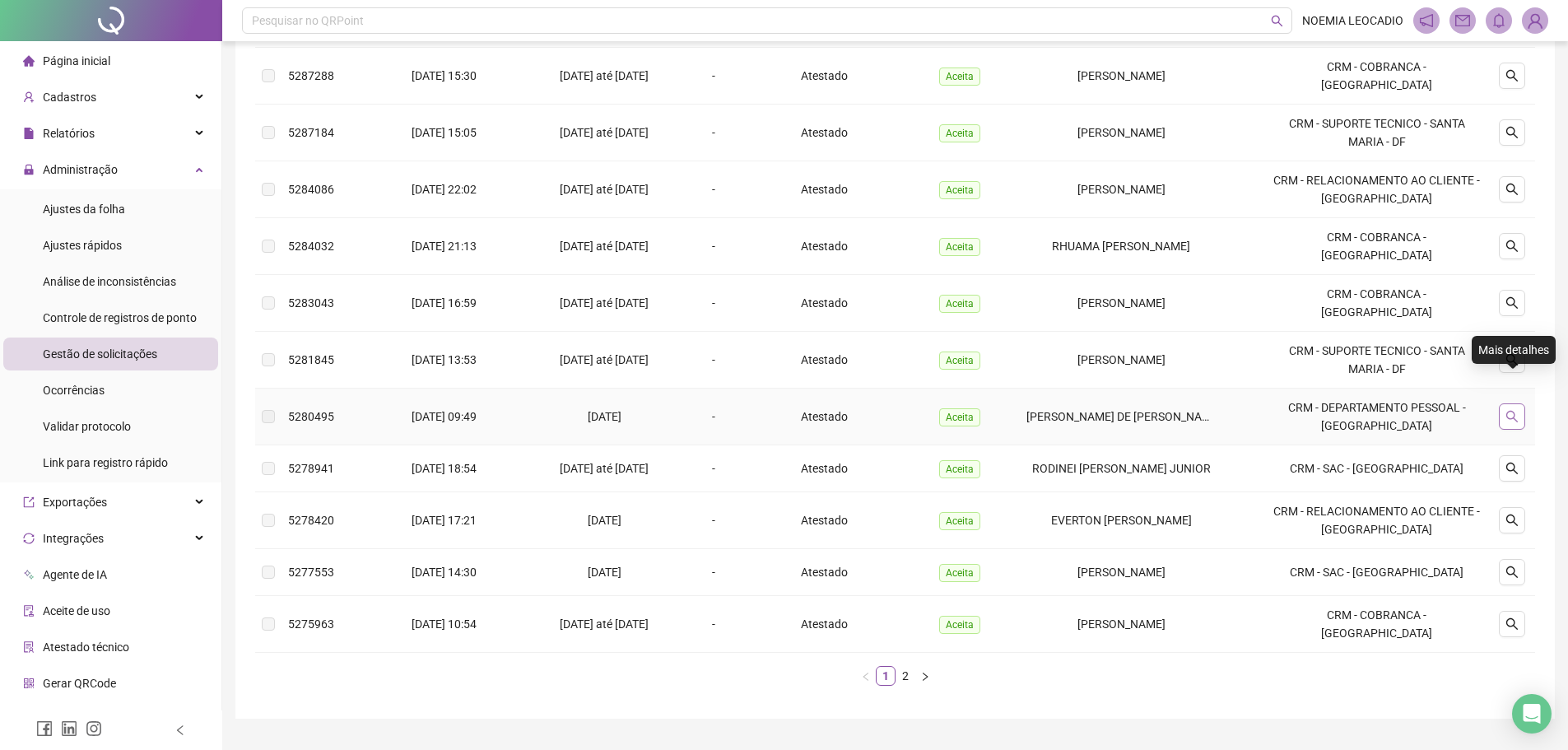
click at [1517, 410] on icon "search" at bounding box center [1512, 416] width 13 height 13
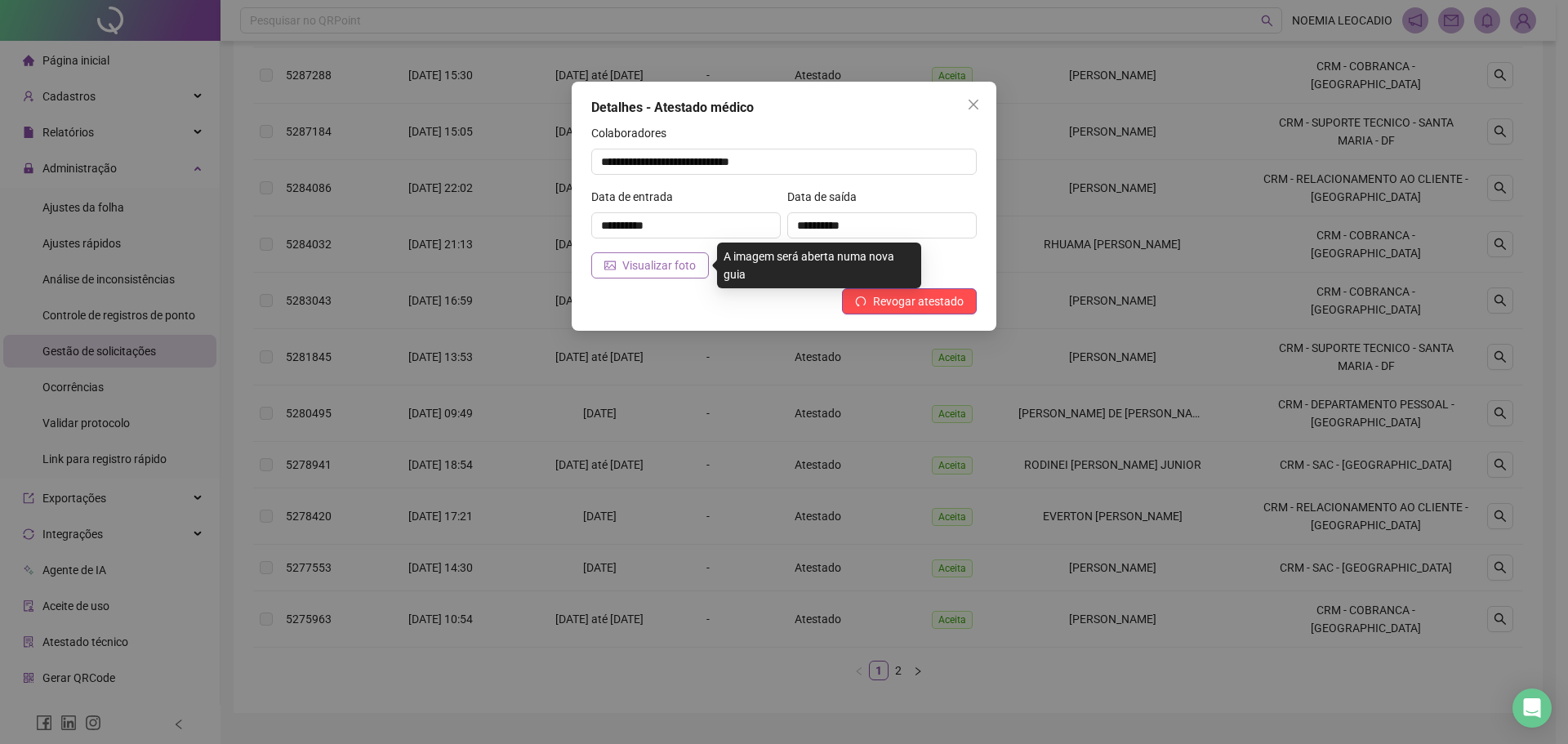
click at [657, 269] on span "Visualizar foto" at bounding box center [659, 265] width 74 height 18
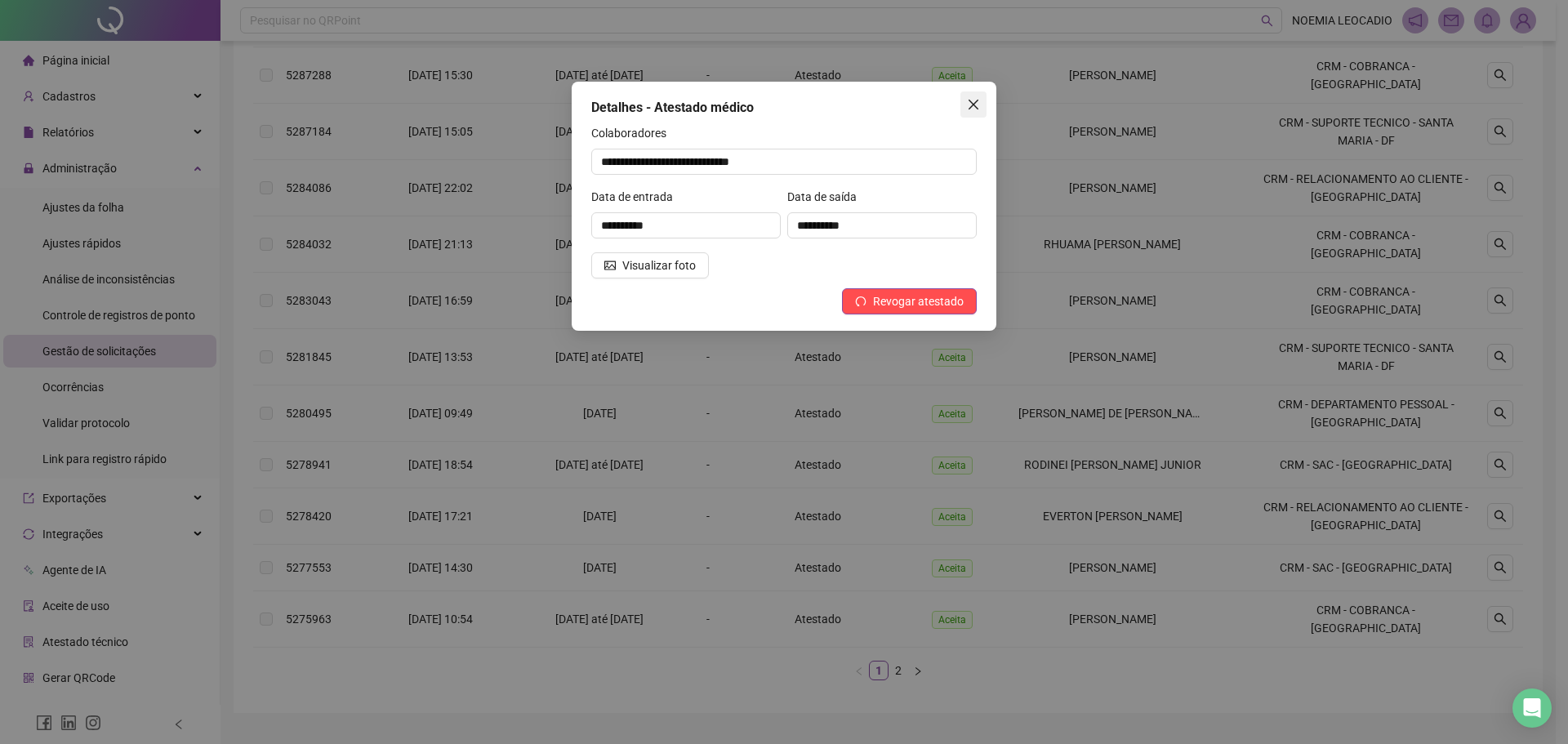
click at [973, 101] on icon "close" at bounding box center [974, 105] width 13 height 13
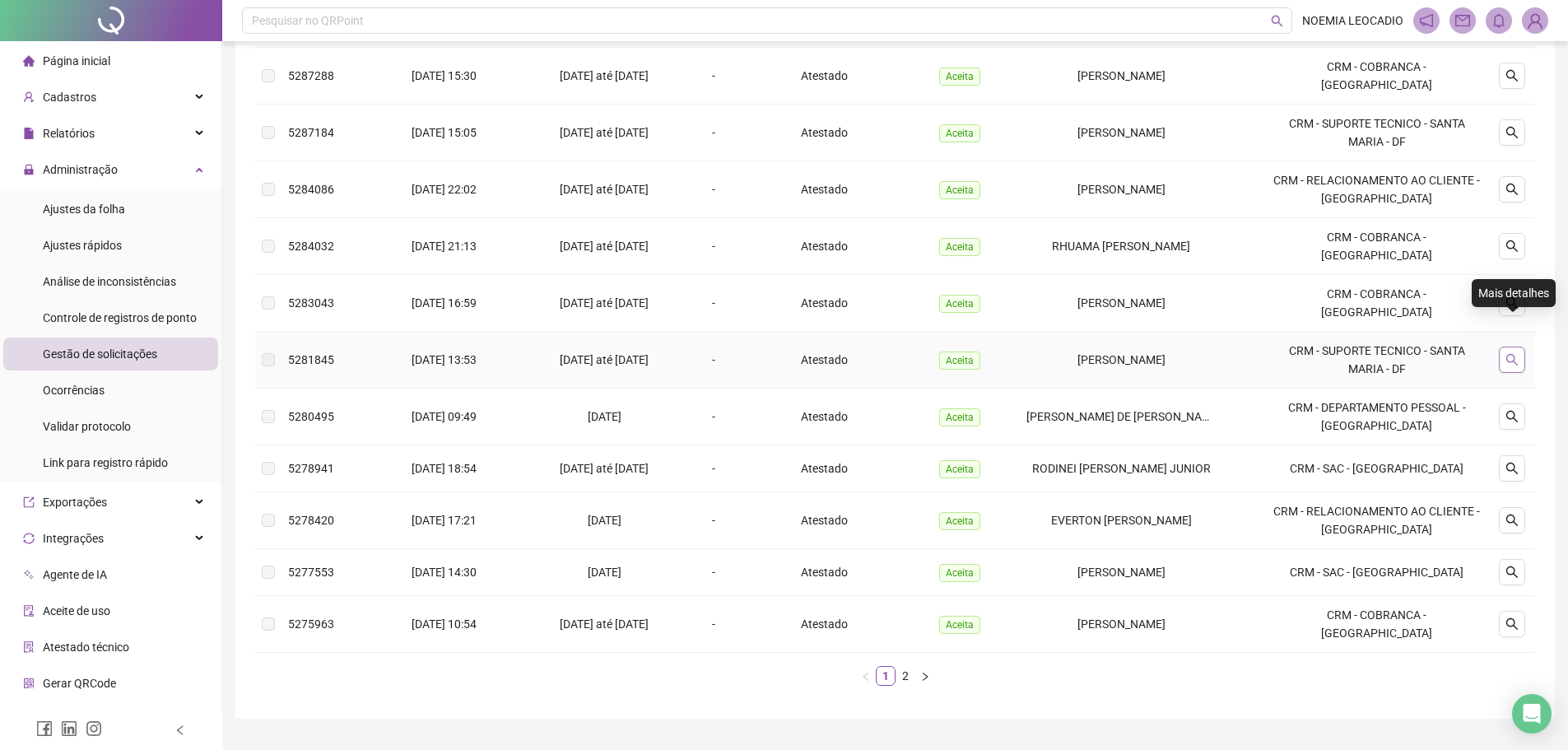
click at [1515, 355] on icon "search" at bounding box center [1512, 360] width 11 height 11
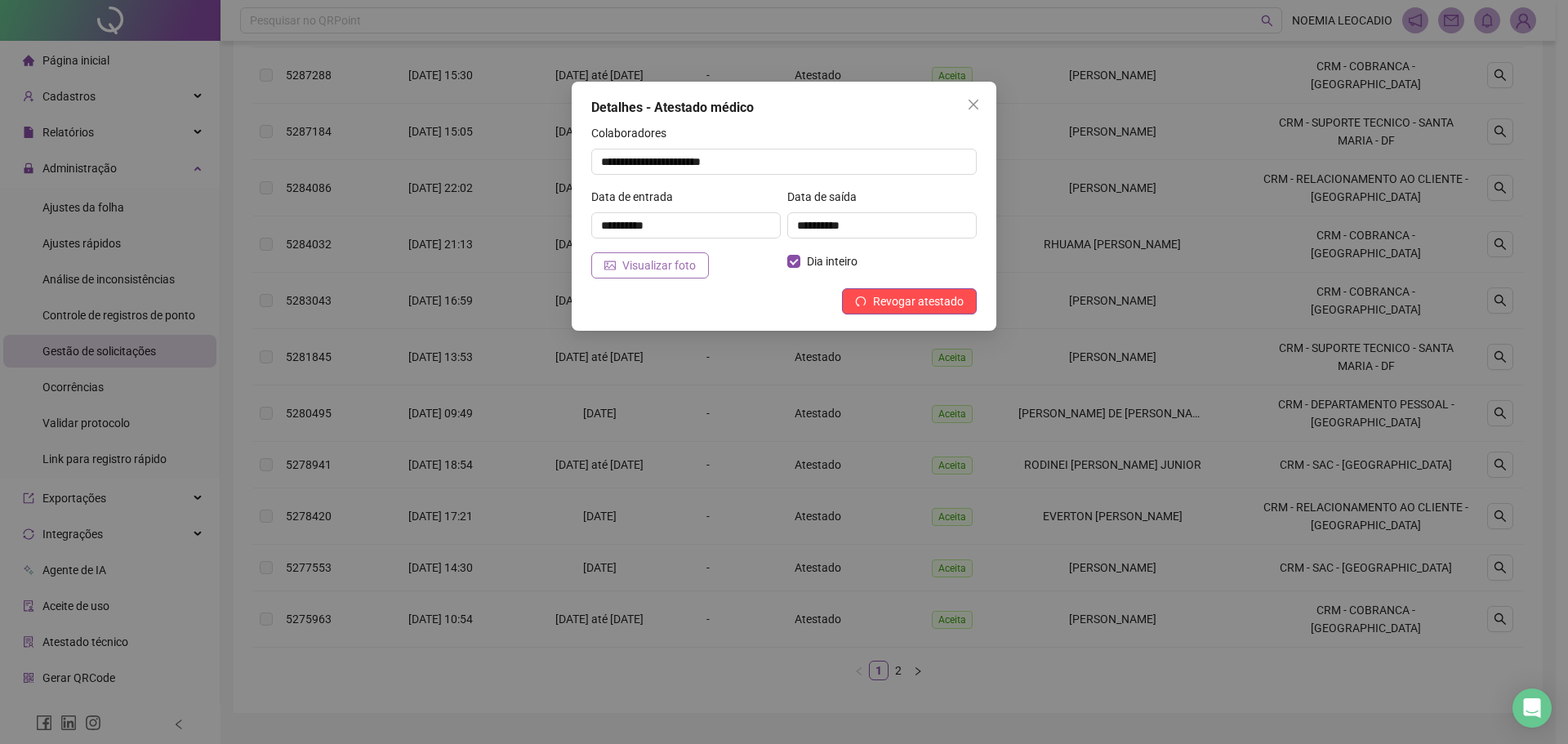
click at [666, 266] on span "Visualizar foto" at bounding box center [659, 265] width 74 height 18
click at [964, 105] on span "Close" at bounding box center [974, 105] width 26 height 13
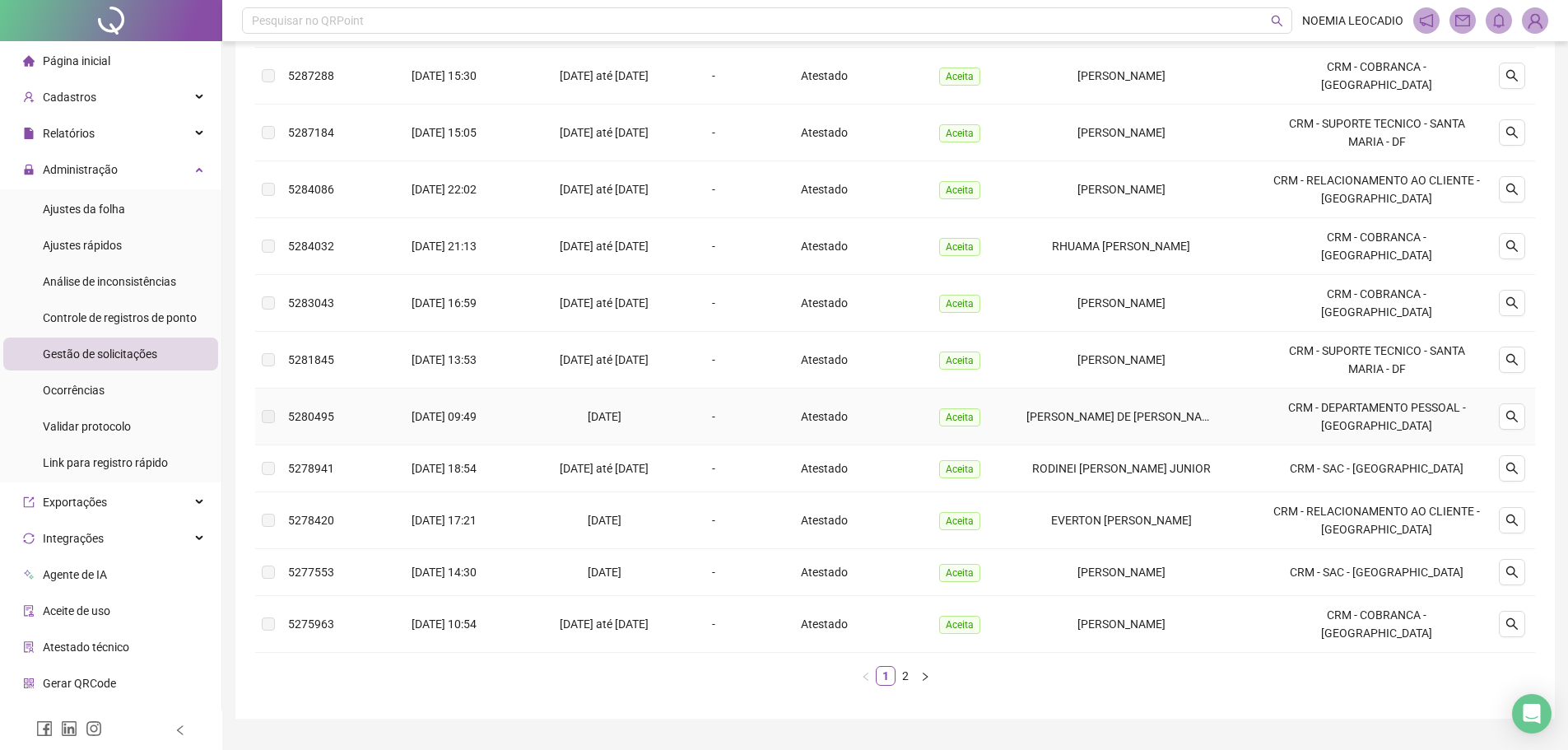
scroll to position [99, 0]
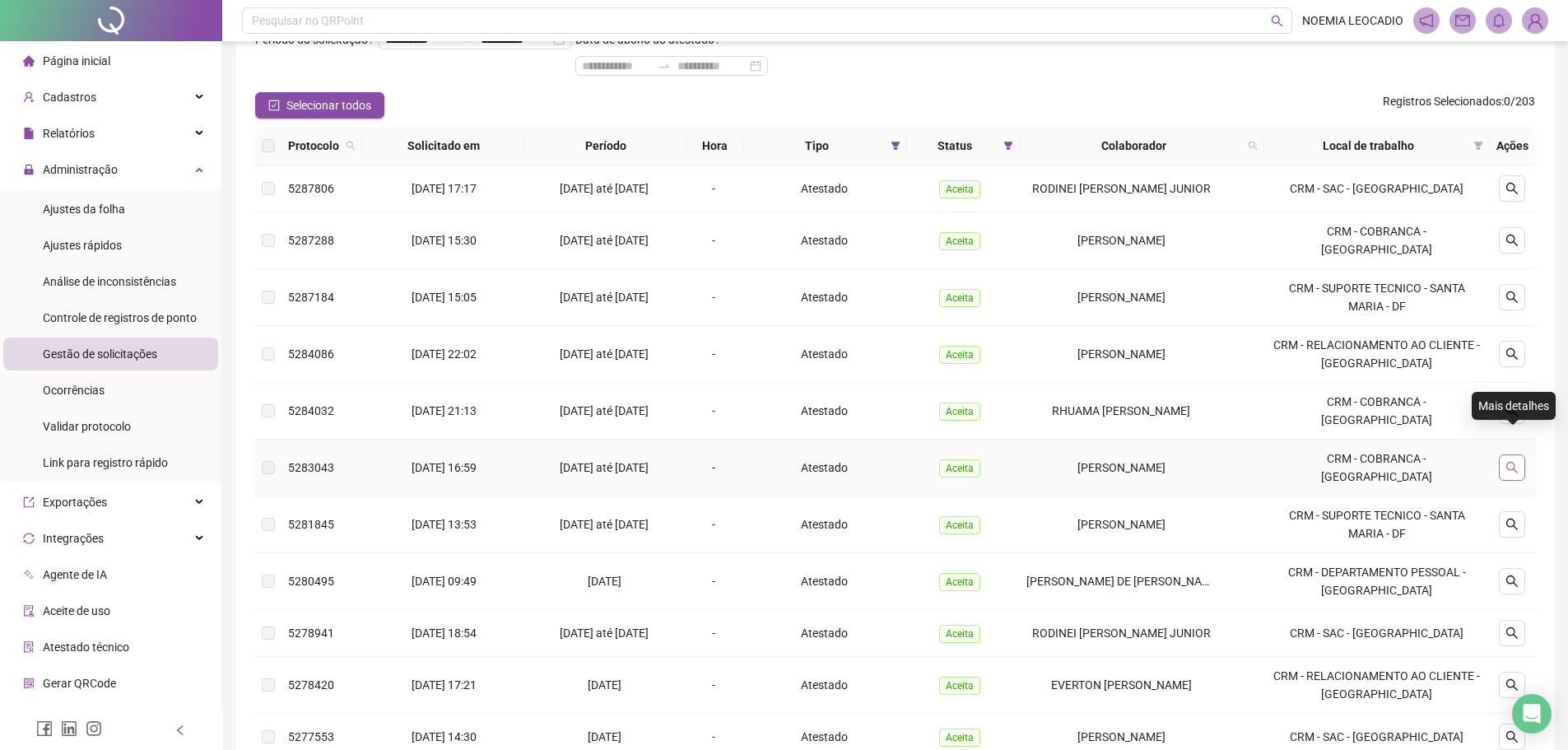
click at [1517, 461] on icon "search" at bounding box center [1512, 468] width 13 height 13
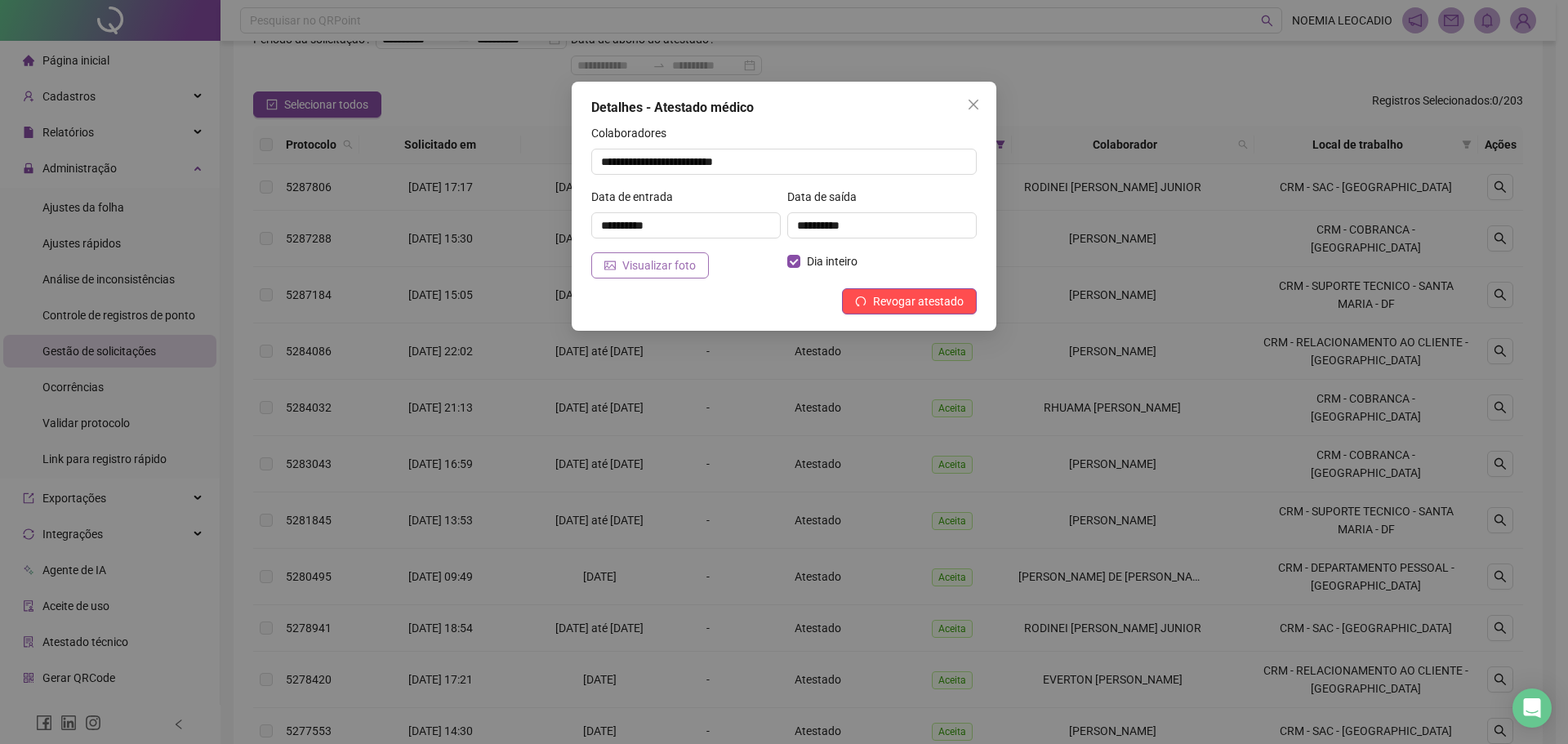
click at [622, 267] on button "Visualizar foto" at bounding box center [650, 266] width 117 height 26
click at [970, 99] on icon "close" at bounding box center [974, 105] width 13 height 13
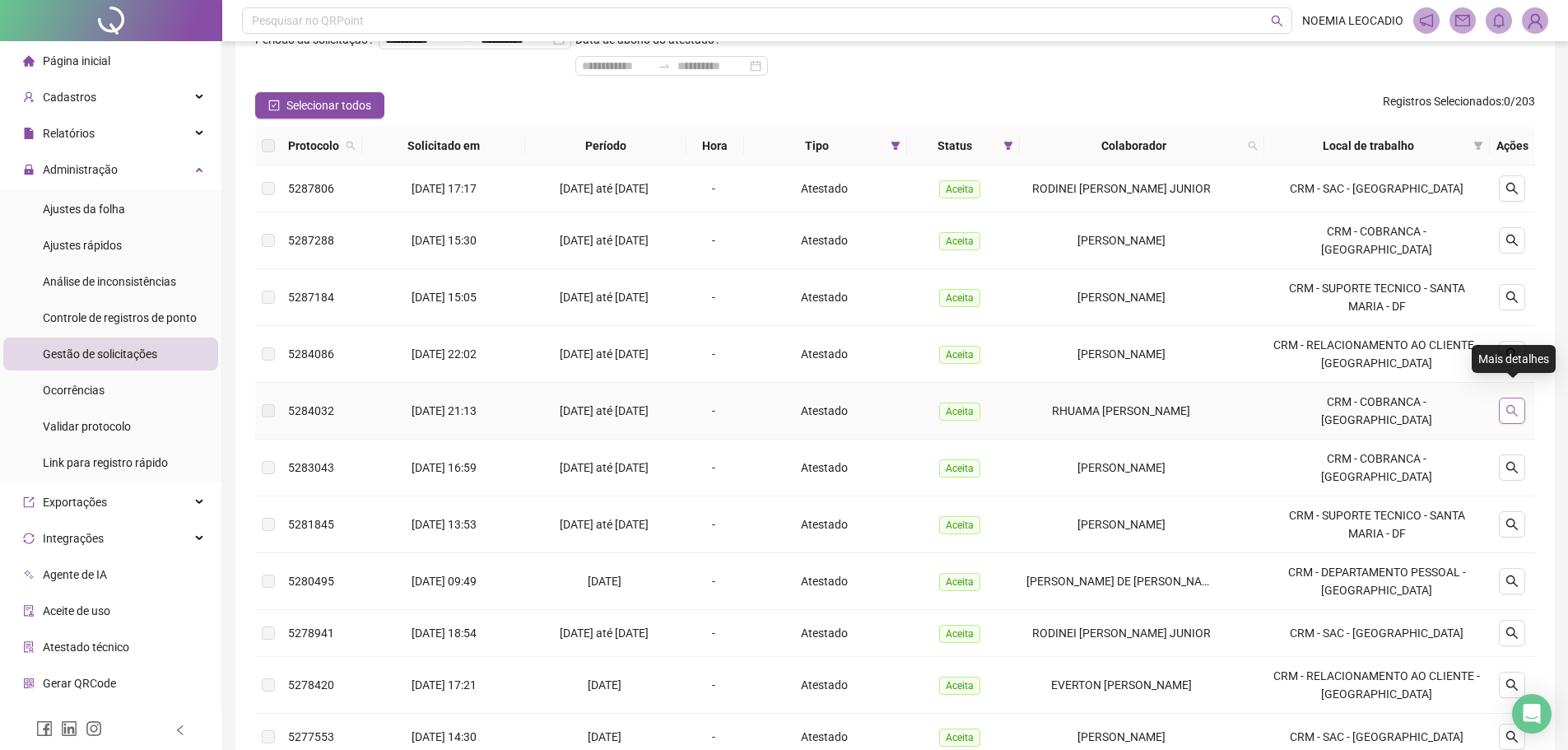
click at [1515, 404] on icon "search" at bounding box center [1512, 411] width 13 height 13
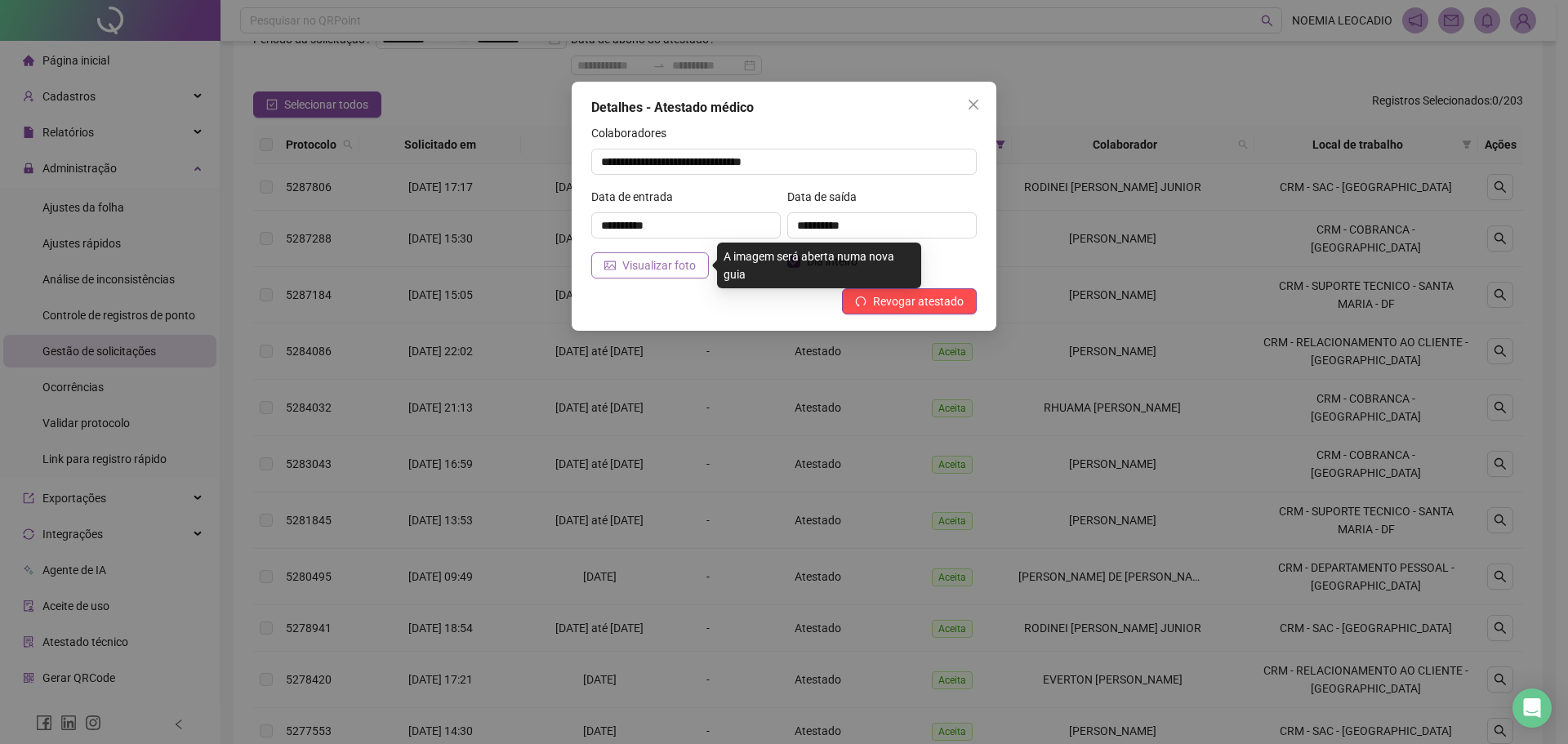
click at [629, 259] on span "Visualizar foto" at bounding box center [659, 265] width 74 height 18
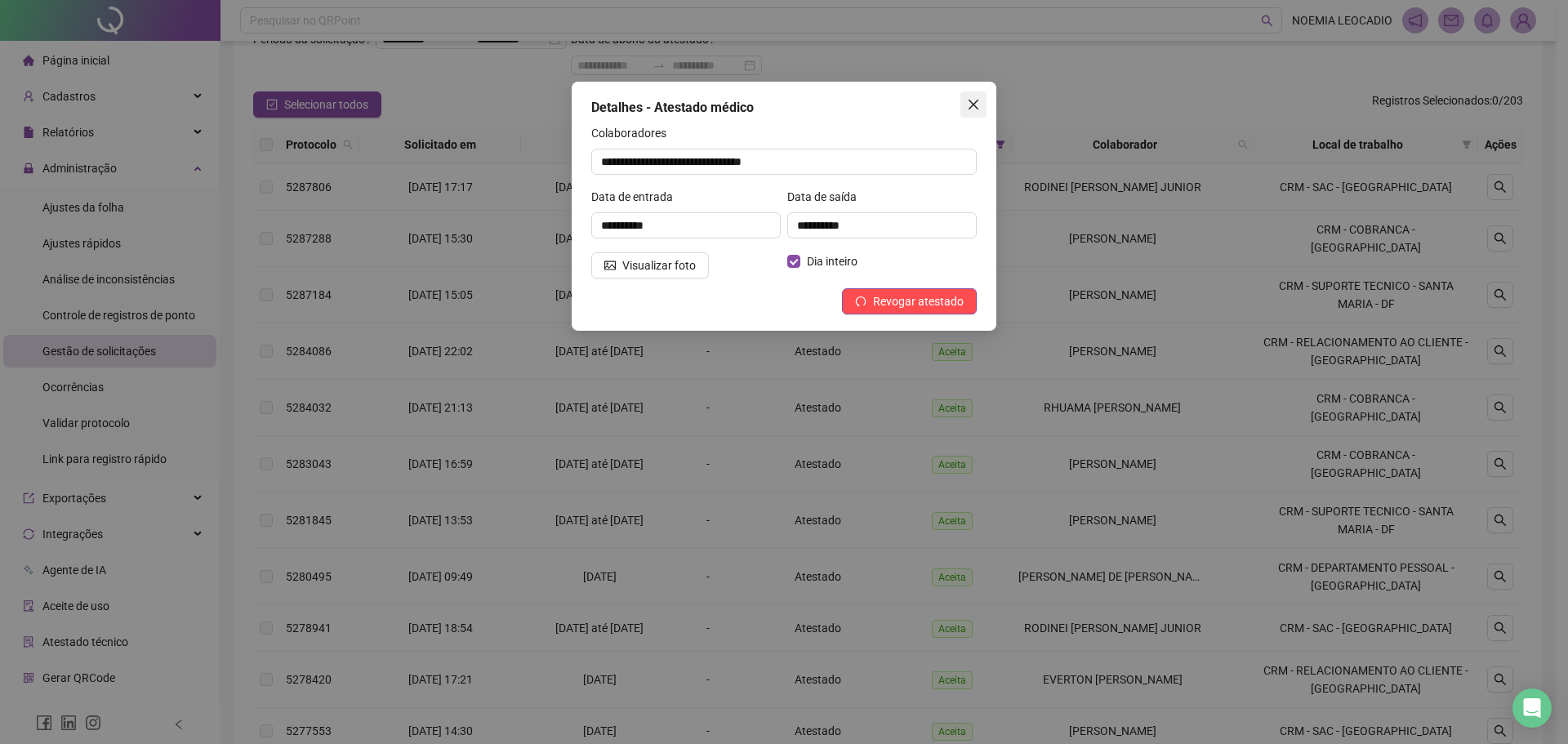
click at [974, 106] on icon "close" at bounding box center [974, 104] width 9 height 9
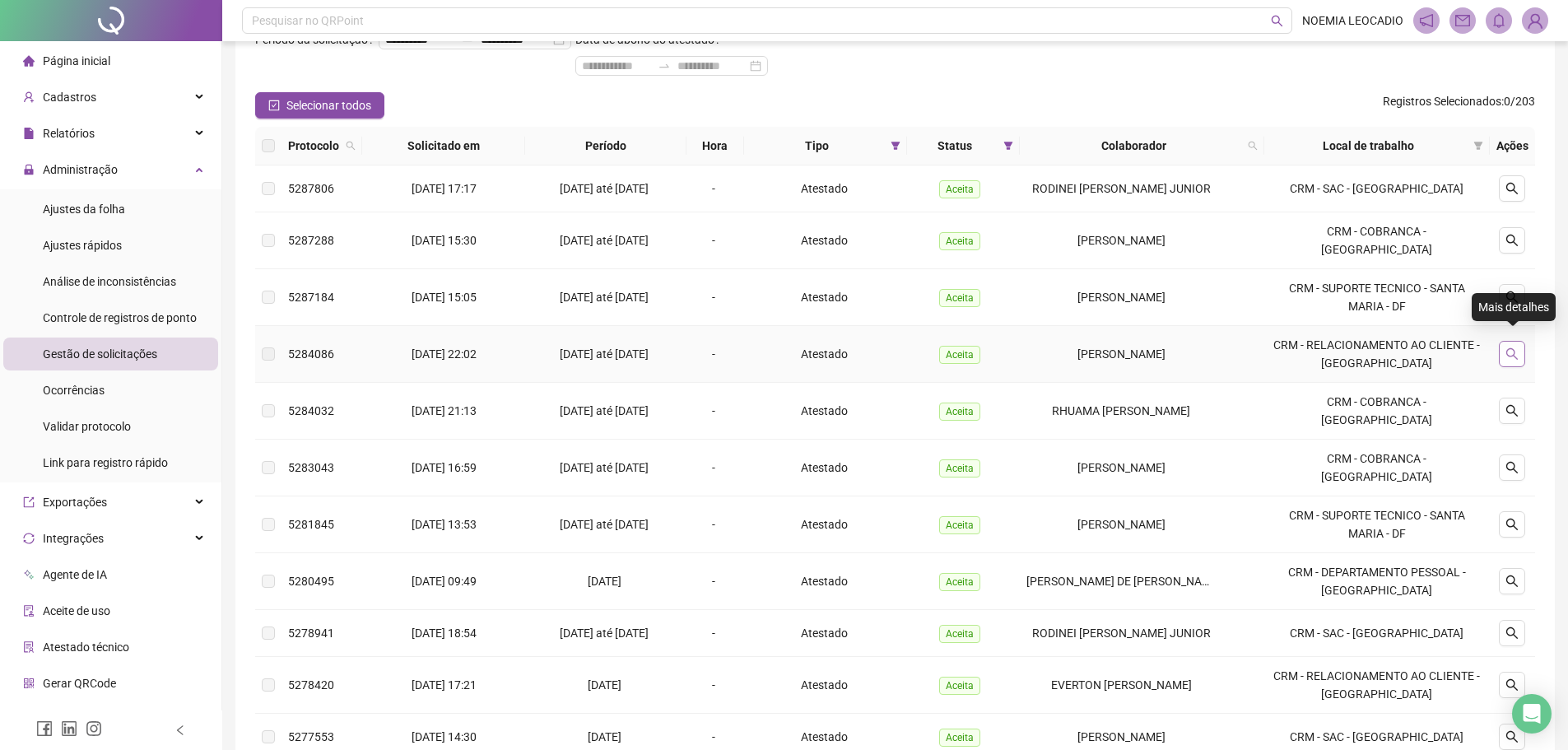
click at [1517, 348] on icon "search" at bounding box center [1512, 355] width 13 height 13
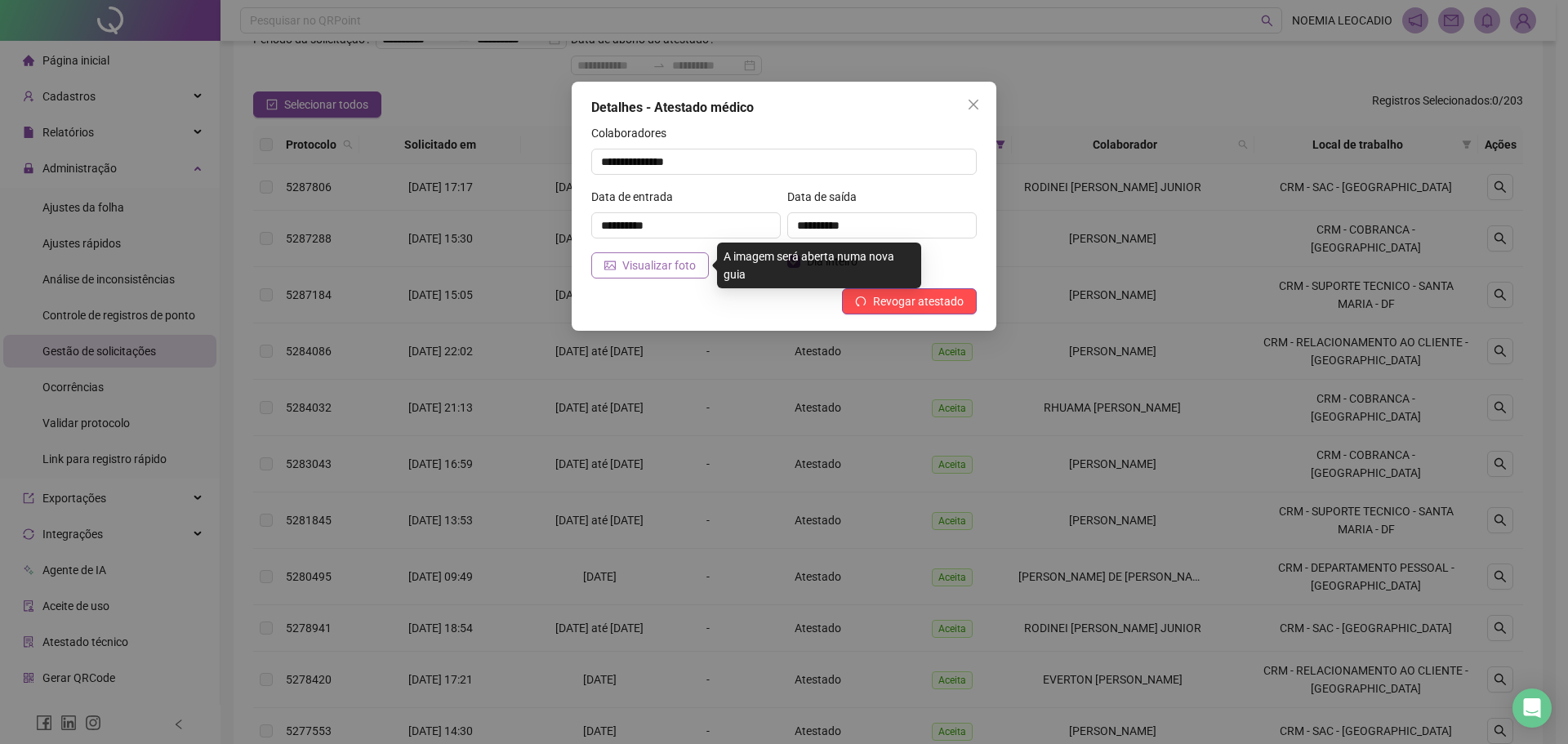
click at [613, 268] on icon "picture" at bounding box center [610, 266] width 11 height 11
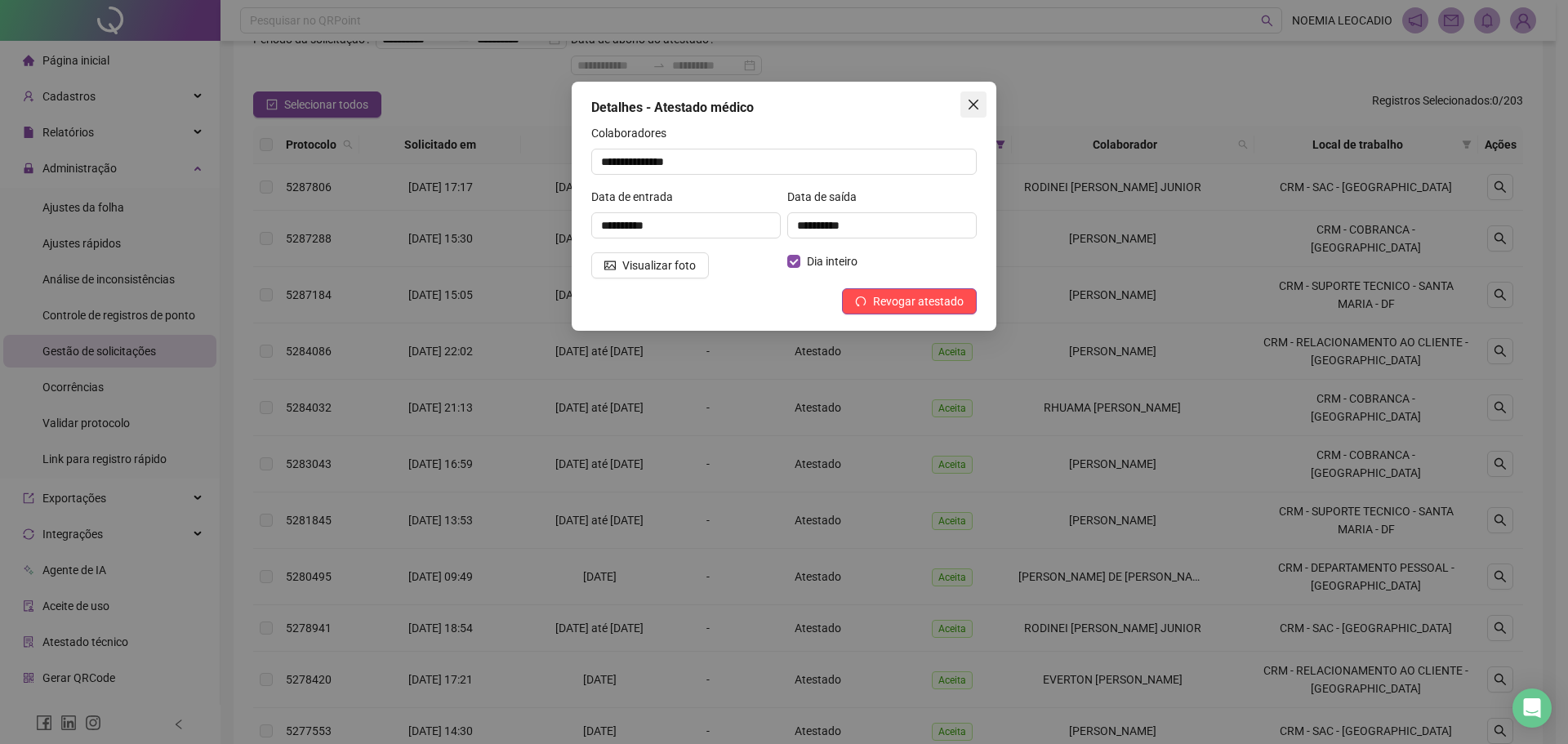
click at [976, 105] on icon "close" at bounding box center [974, 105] width 13 height 13
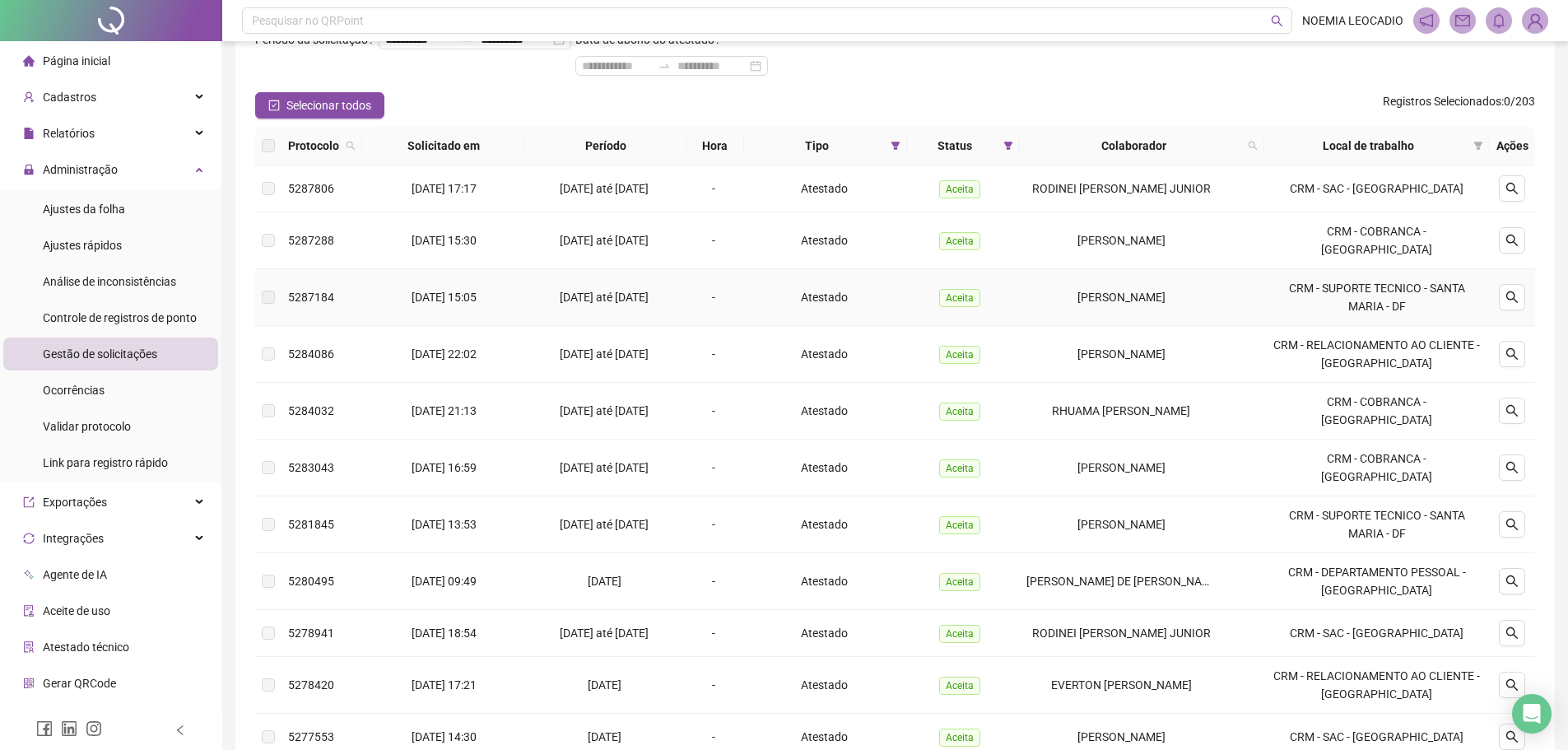
scroll to position [16, 0]
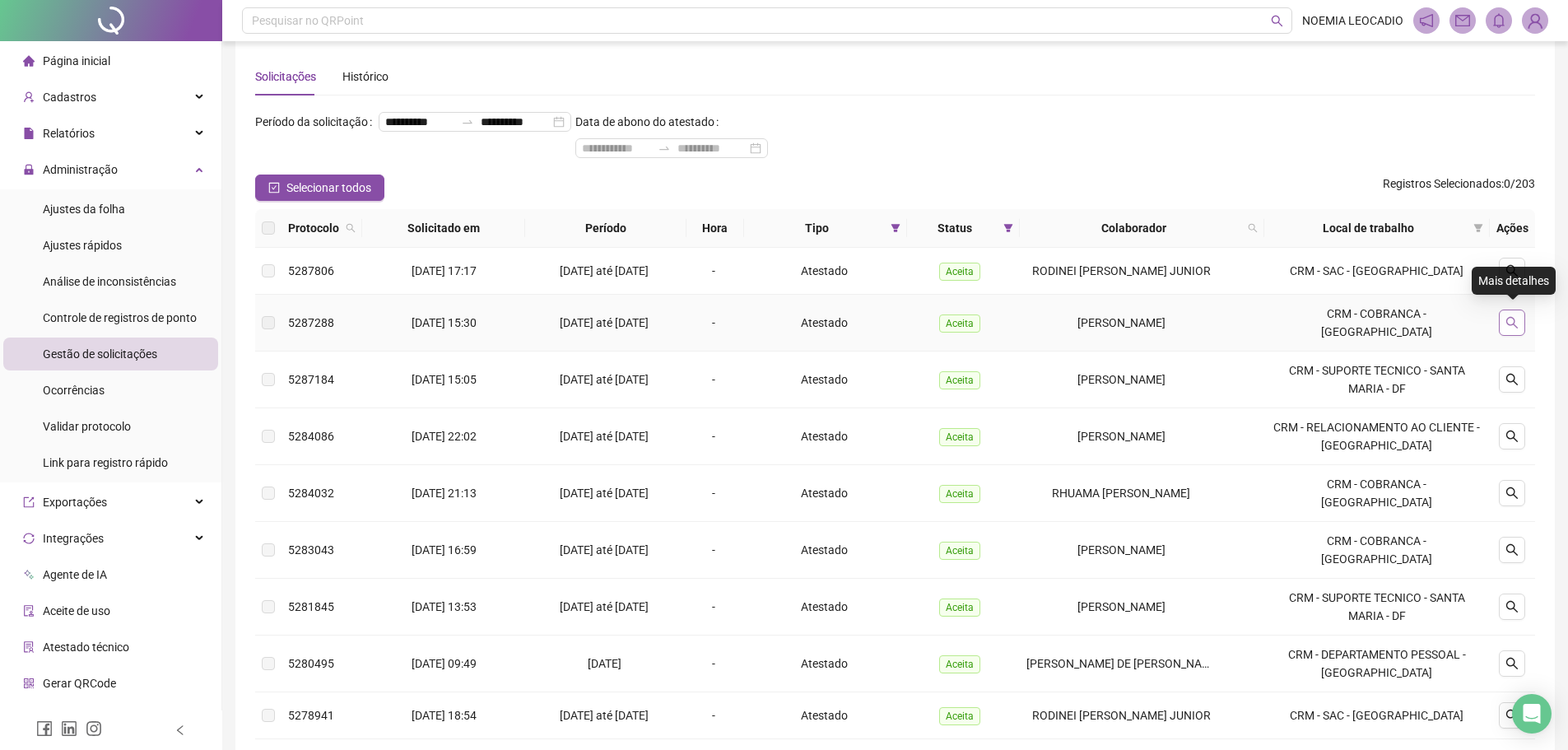
click at [1510, 322] on icon "search" at bounding box center [1512, 323] width 13 height 13
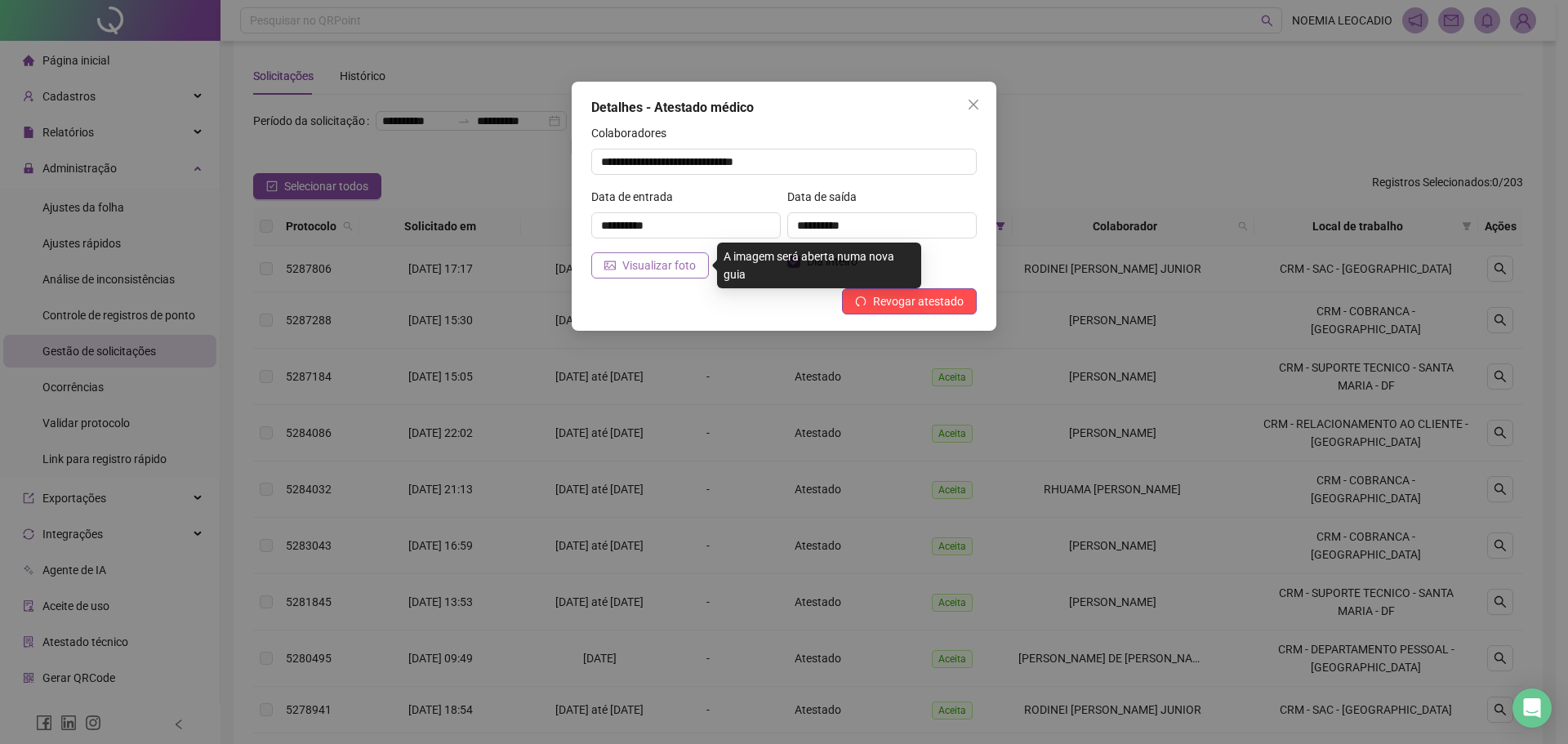
click at [674, 268] on span "Visualizar foto" at bounding box center [659, 265] width 74 height 18
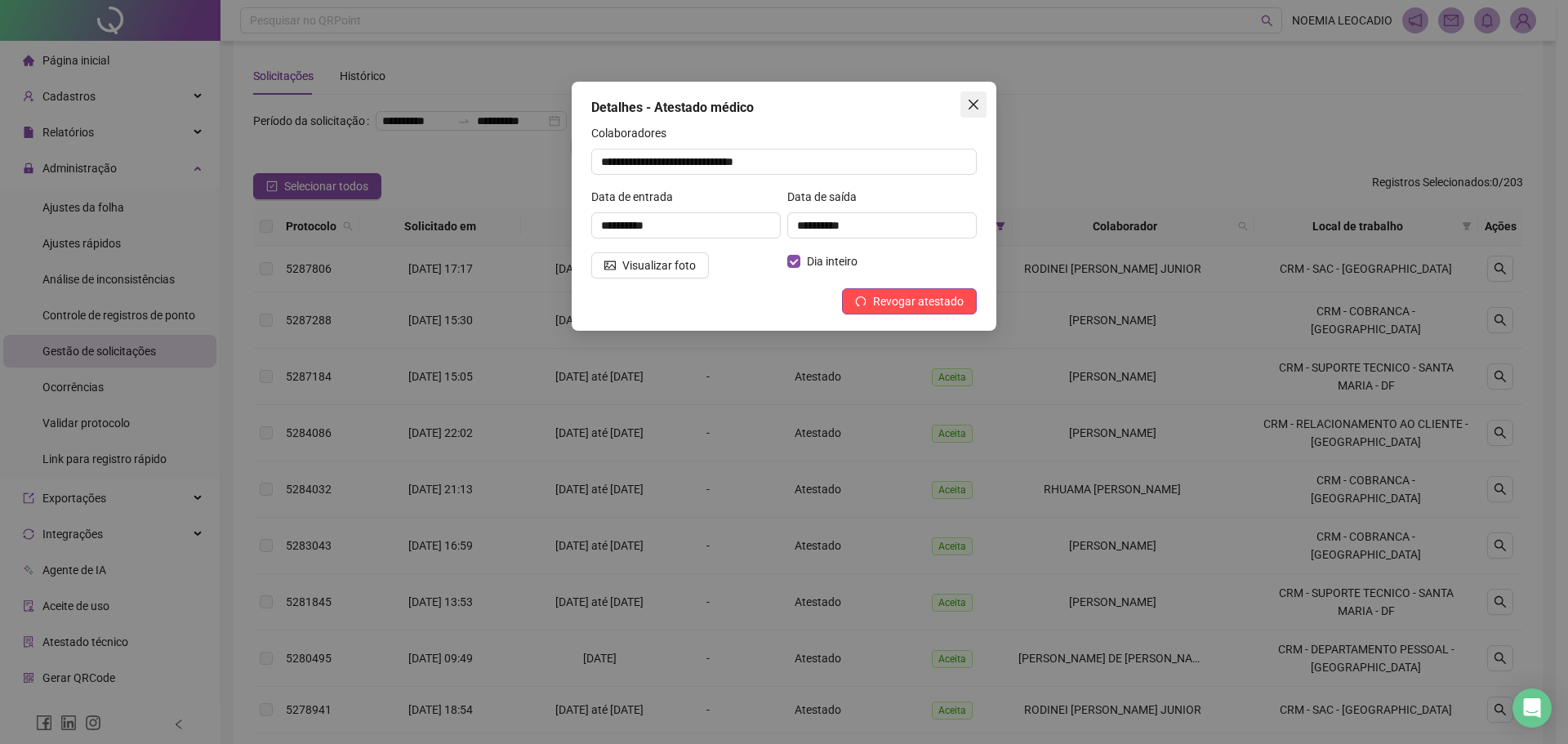
click at [968, 95] on button "Close" at bounding box center [974, 105] width 26 height 26
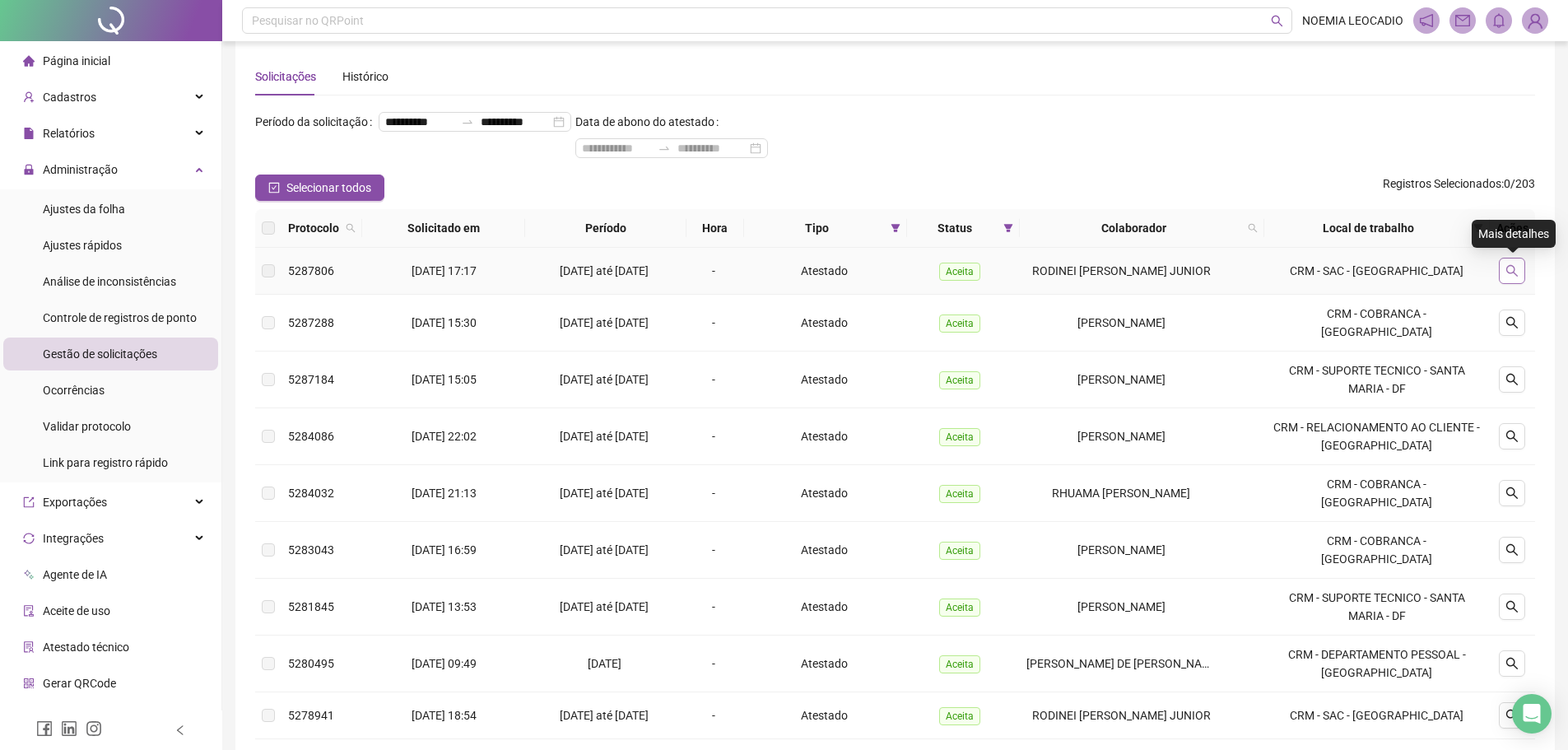
click at [1518, 270] on icon "search" at bounding box center [1512, 271] width 13 height 13
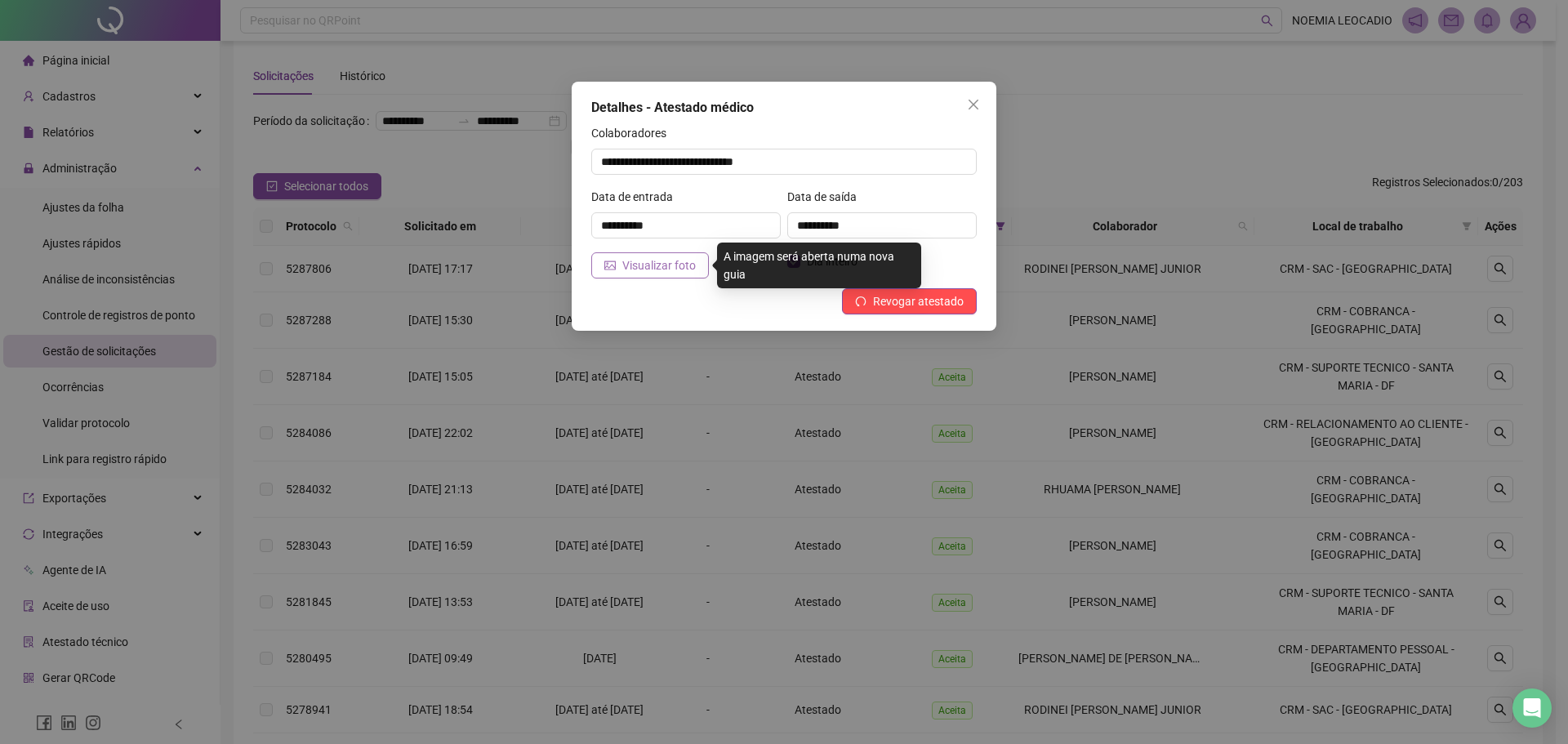
click at [629, 268] on span "Visualizar foto" at bounding box center [659, 265] width 74 height 18
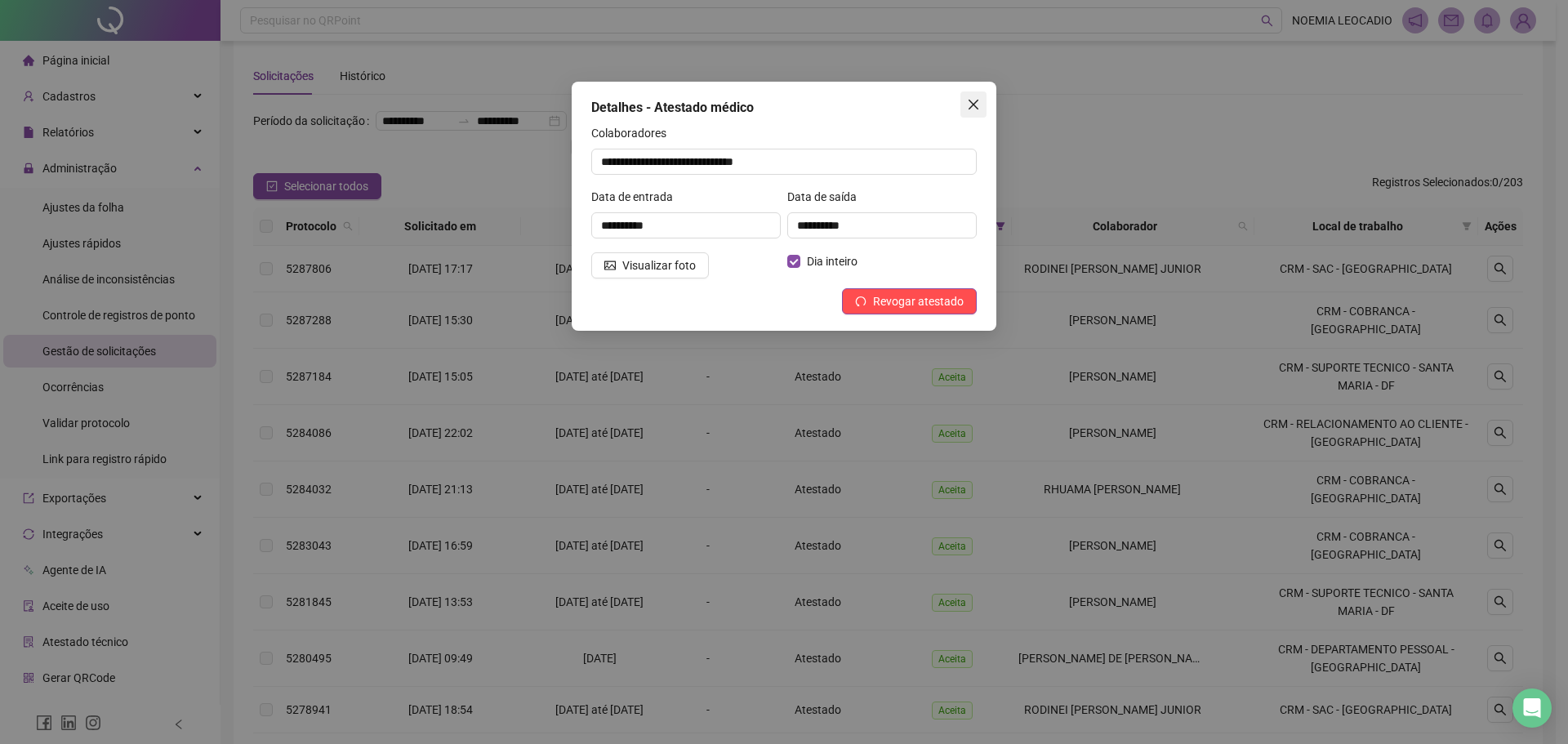
click at [976, 99] on icon "close" at bounding box center [974, 105] width 13 height 13
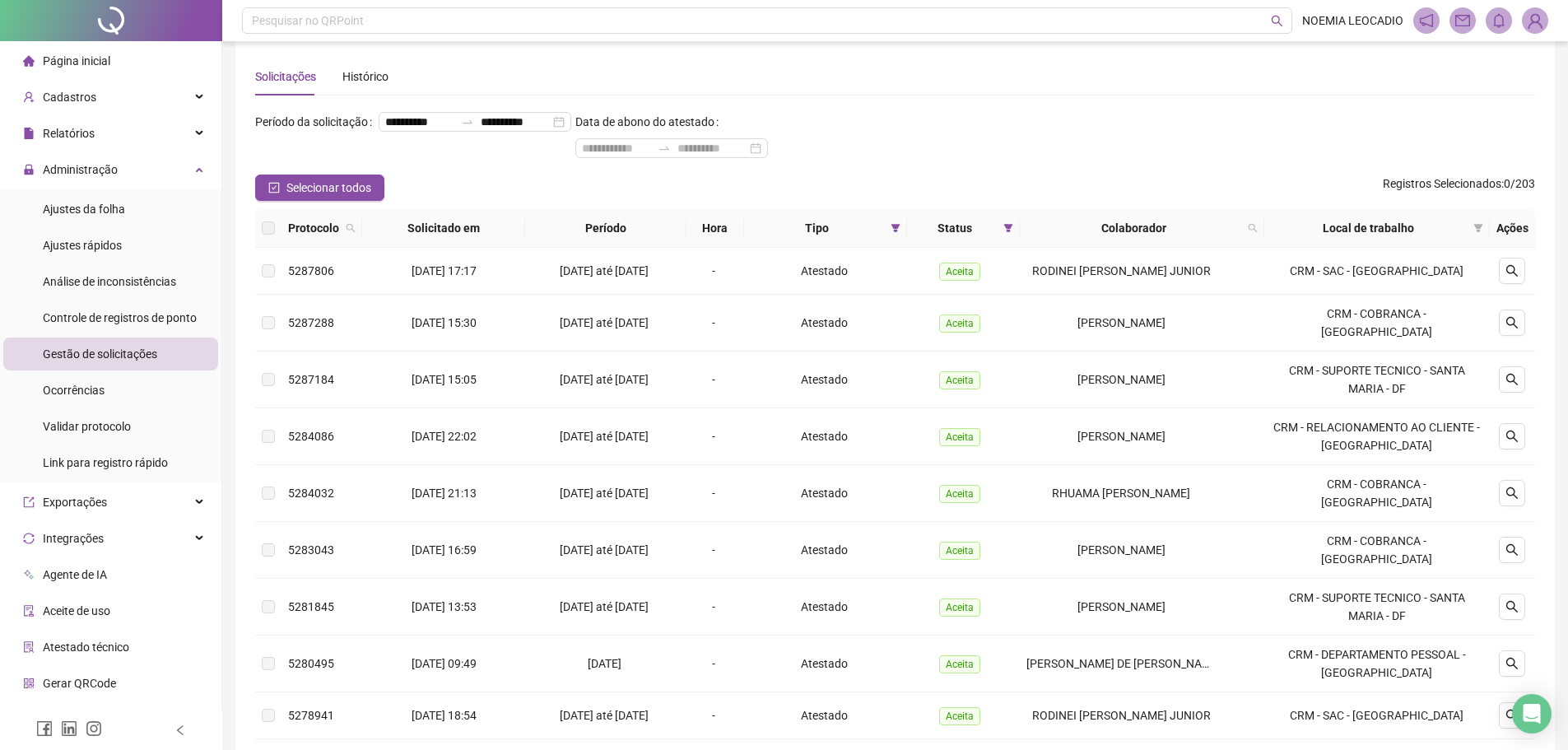
click at [97, 60] on span "Página inicial" at bounding box center [76, 61] width 68 height 13
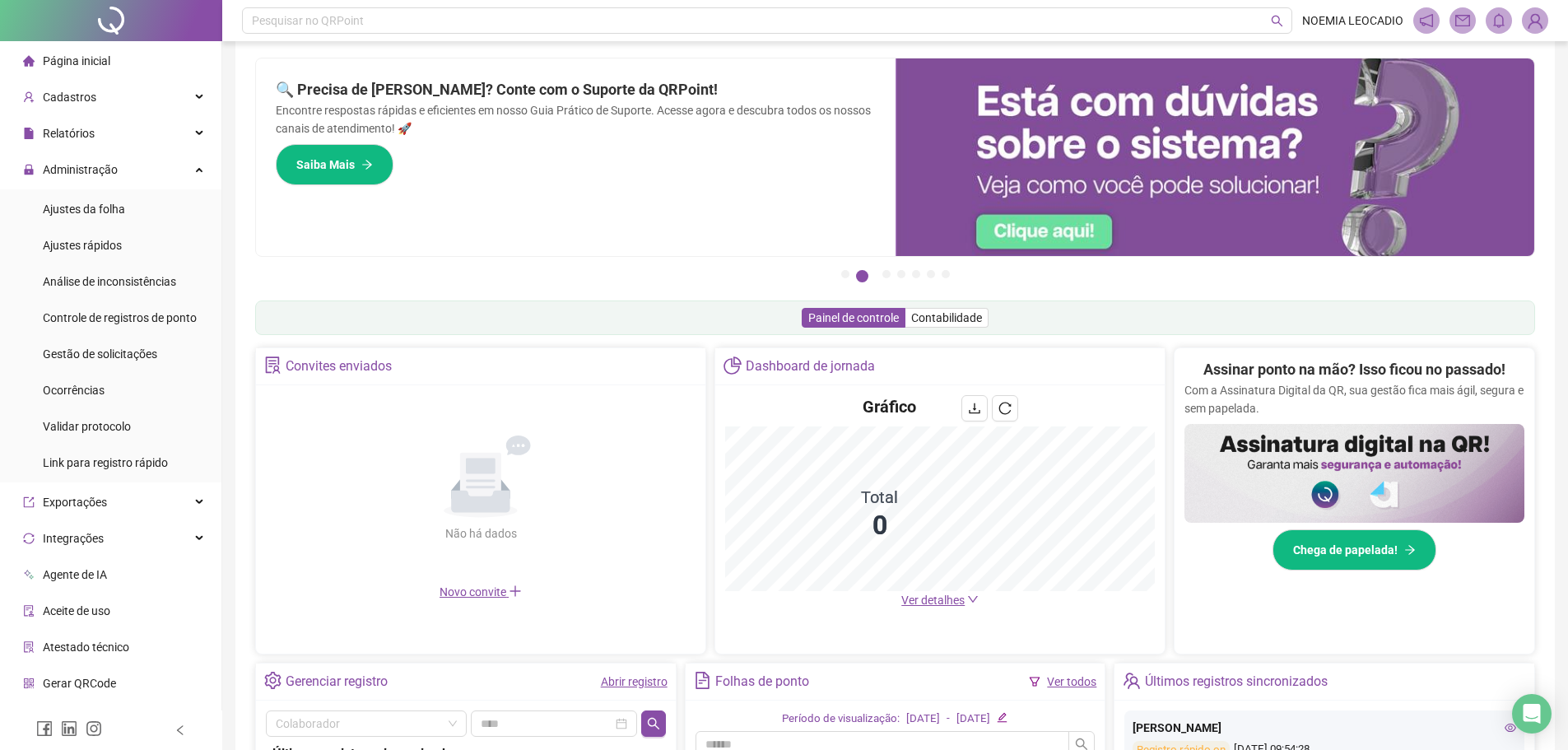
click at [88, 68] on span "Página inicial" at bounding box center [76, 61] width 68 height 13
click at [63, 56] on span "Página inicial" at bounding box center [76, 61] width 68 height 13
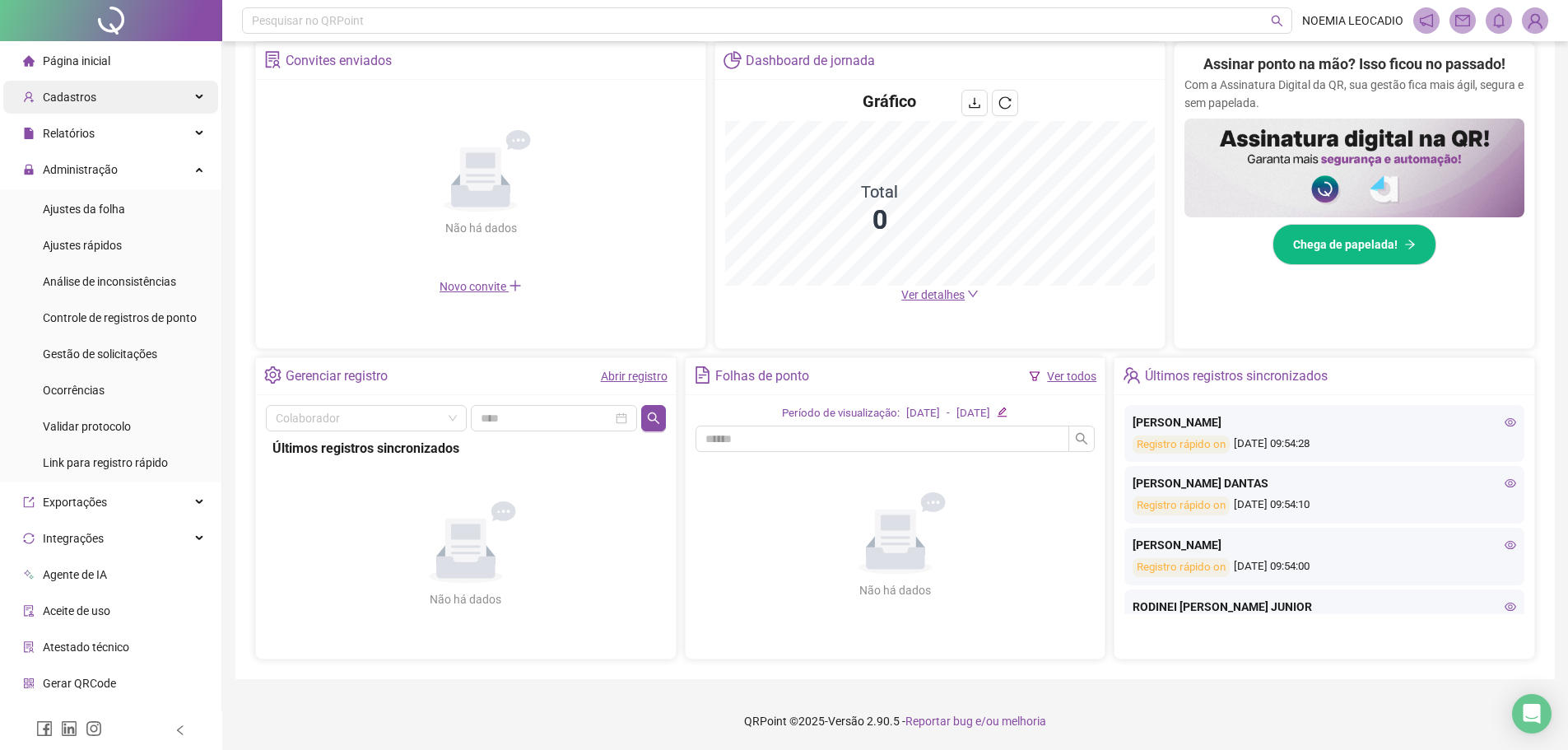
click at [97, 99] on div "Cadastros" at bounding box center [111, 97] width 215 height 33
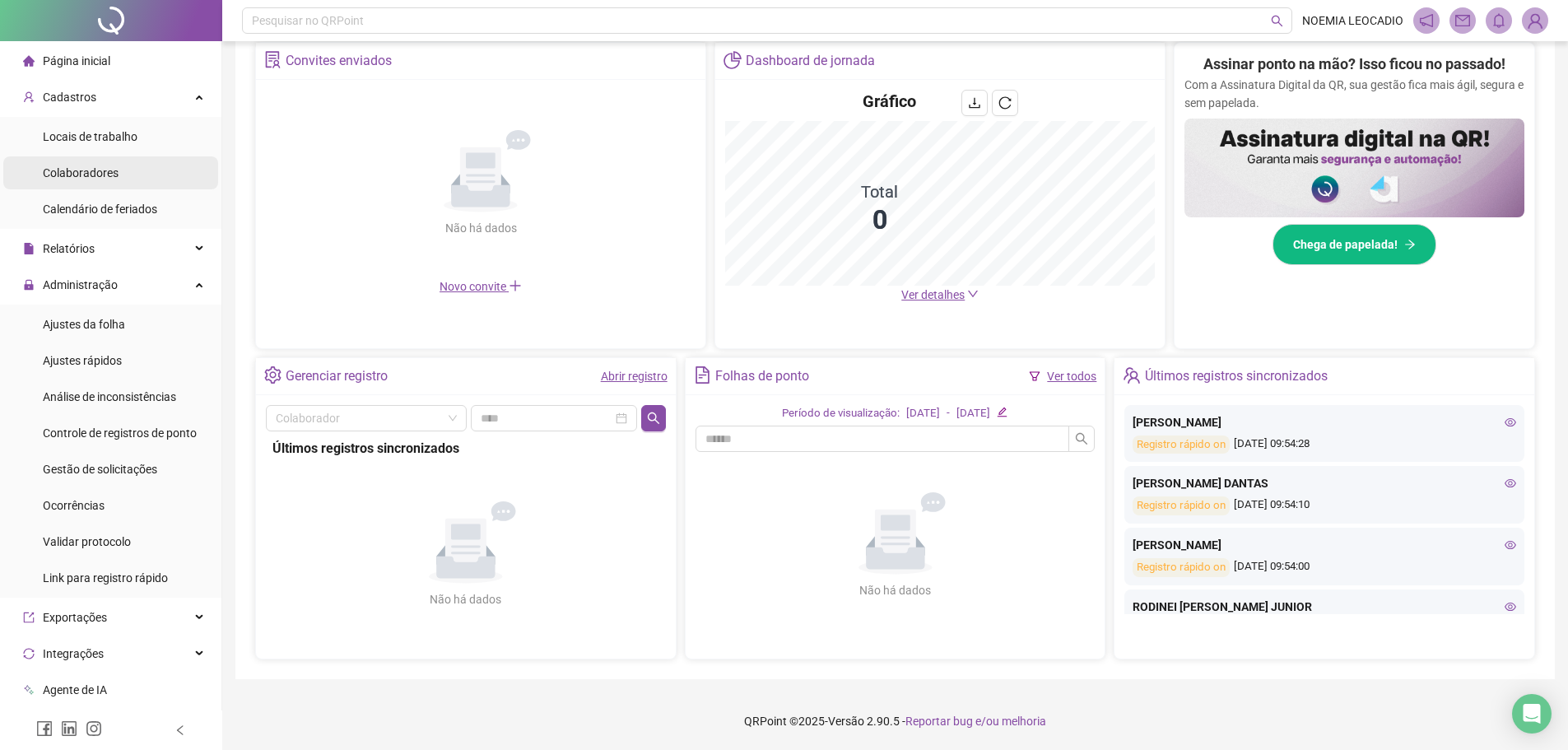
click at [83, 178] on span "Colaboradores" at bounding box center [80, 173] width 75 height 13
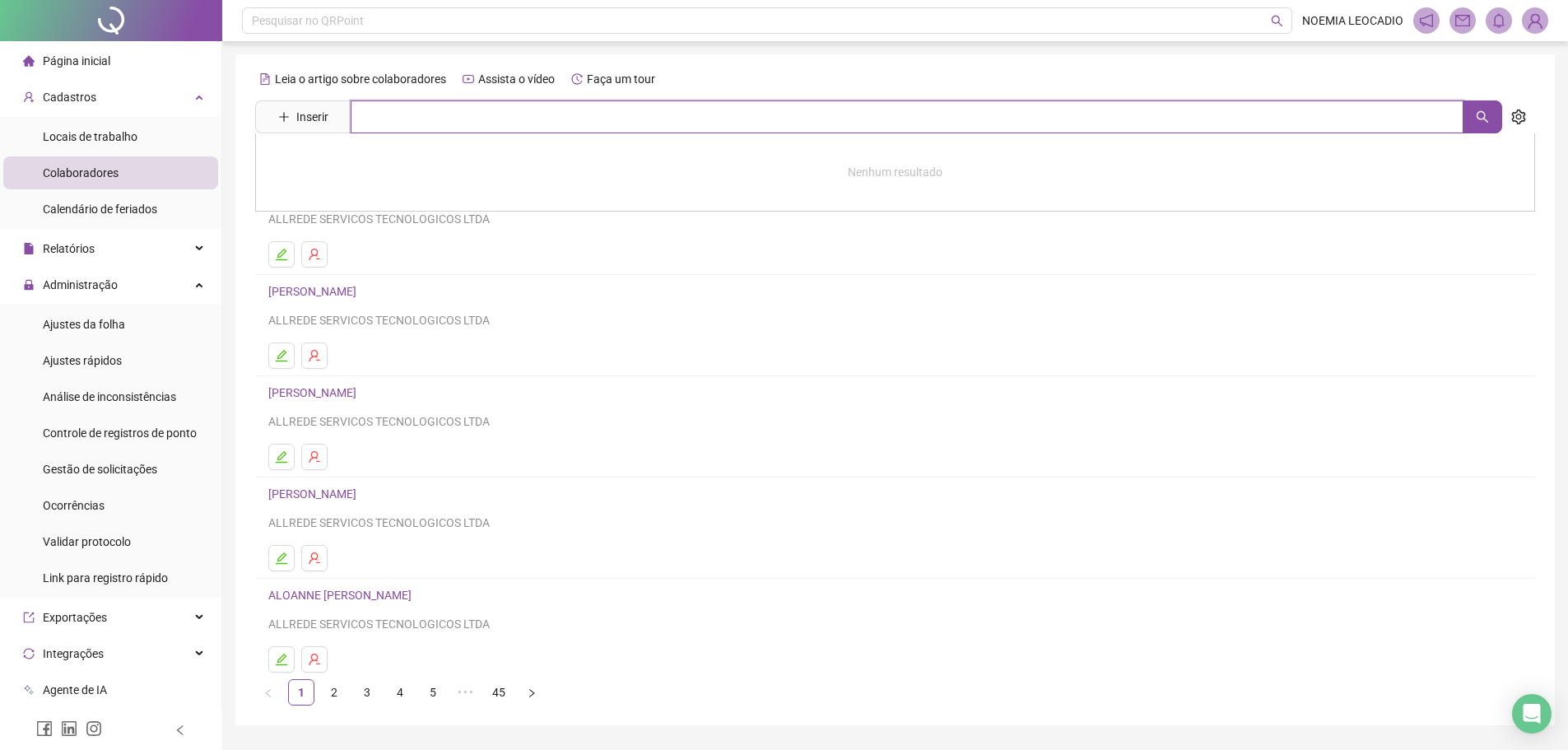
click at [486, 128] on input "text" at bounding box center [907, 116] width 1113 height 33
type input "****"
click at [373, 197] on link "LUIZ CESAR XIMENES DE ARAUJO MELO" at bounding box center [330, 202] width 88 height 13
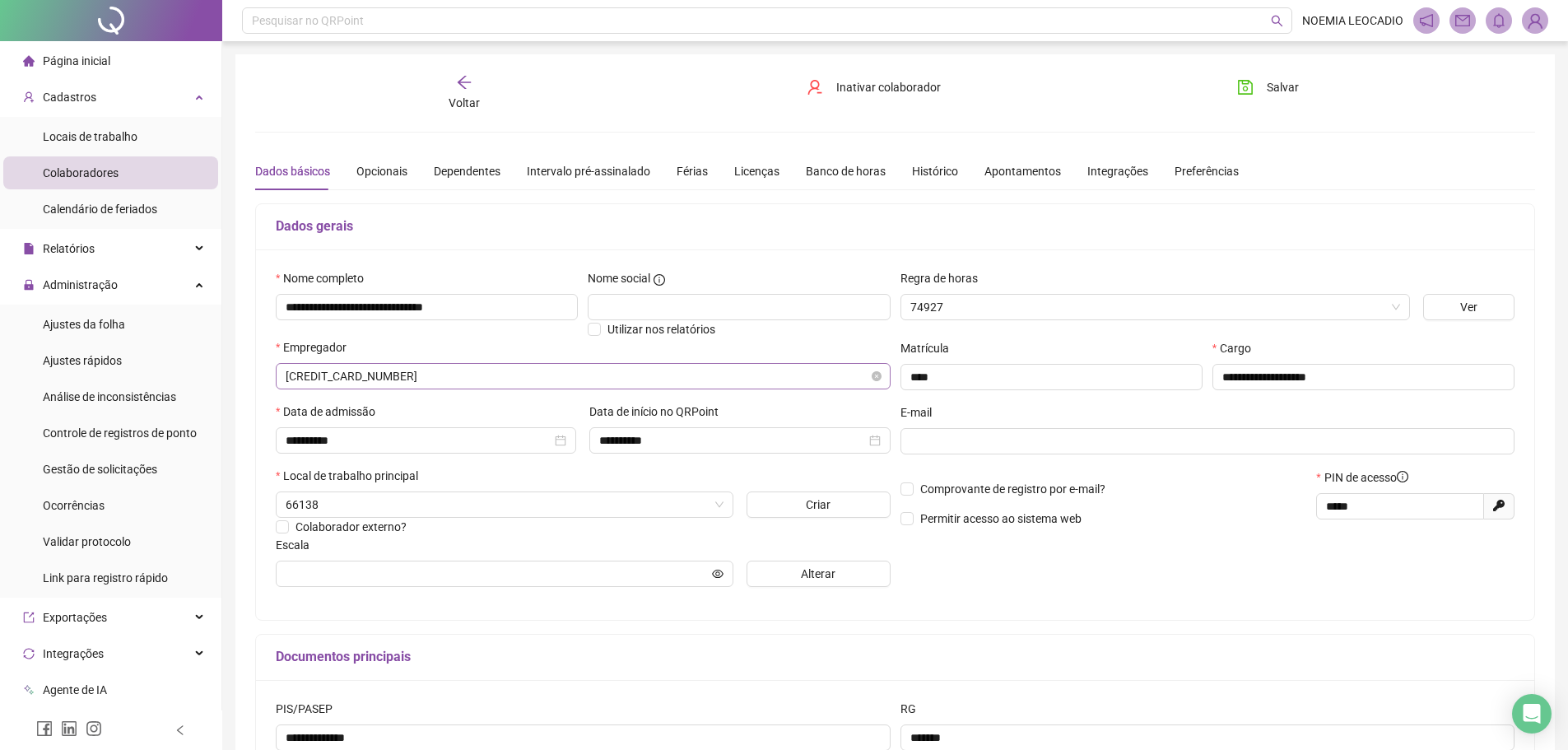
type input "**********"
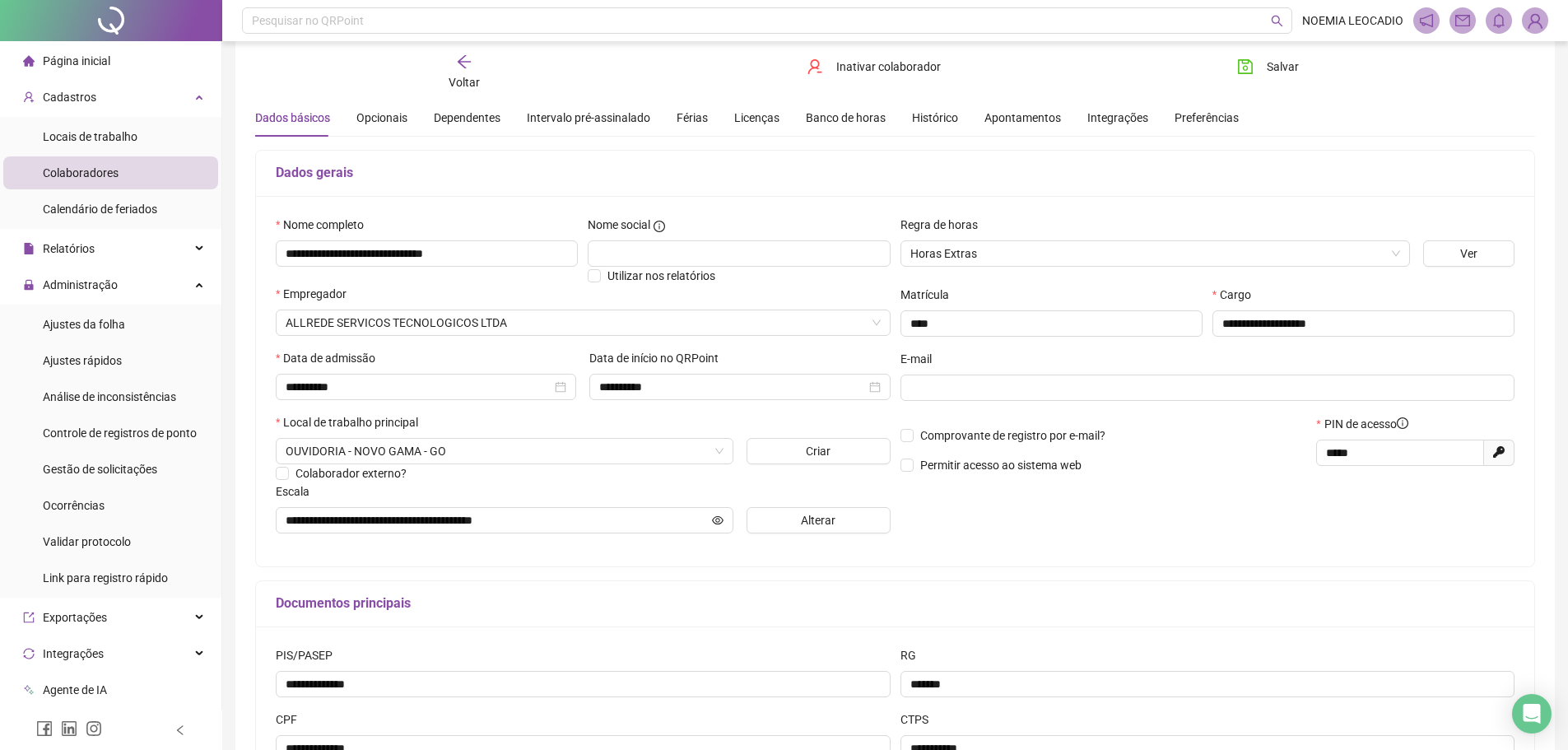
scroll to position [82, 0]
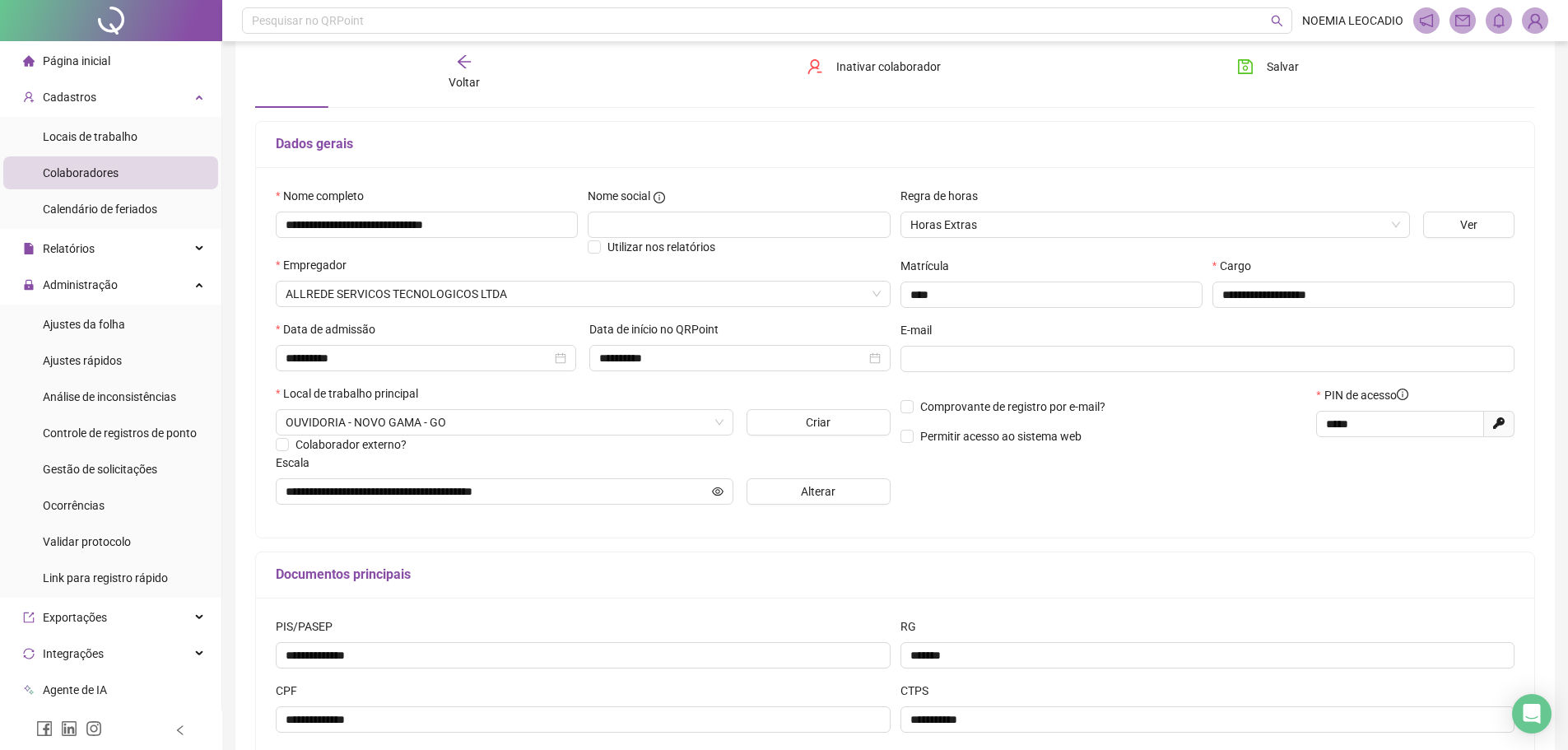
click at [465, 71] on div "Voltar" at bounding box center [464, 72] width 203 height 38
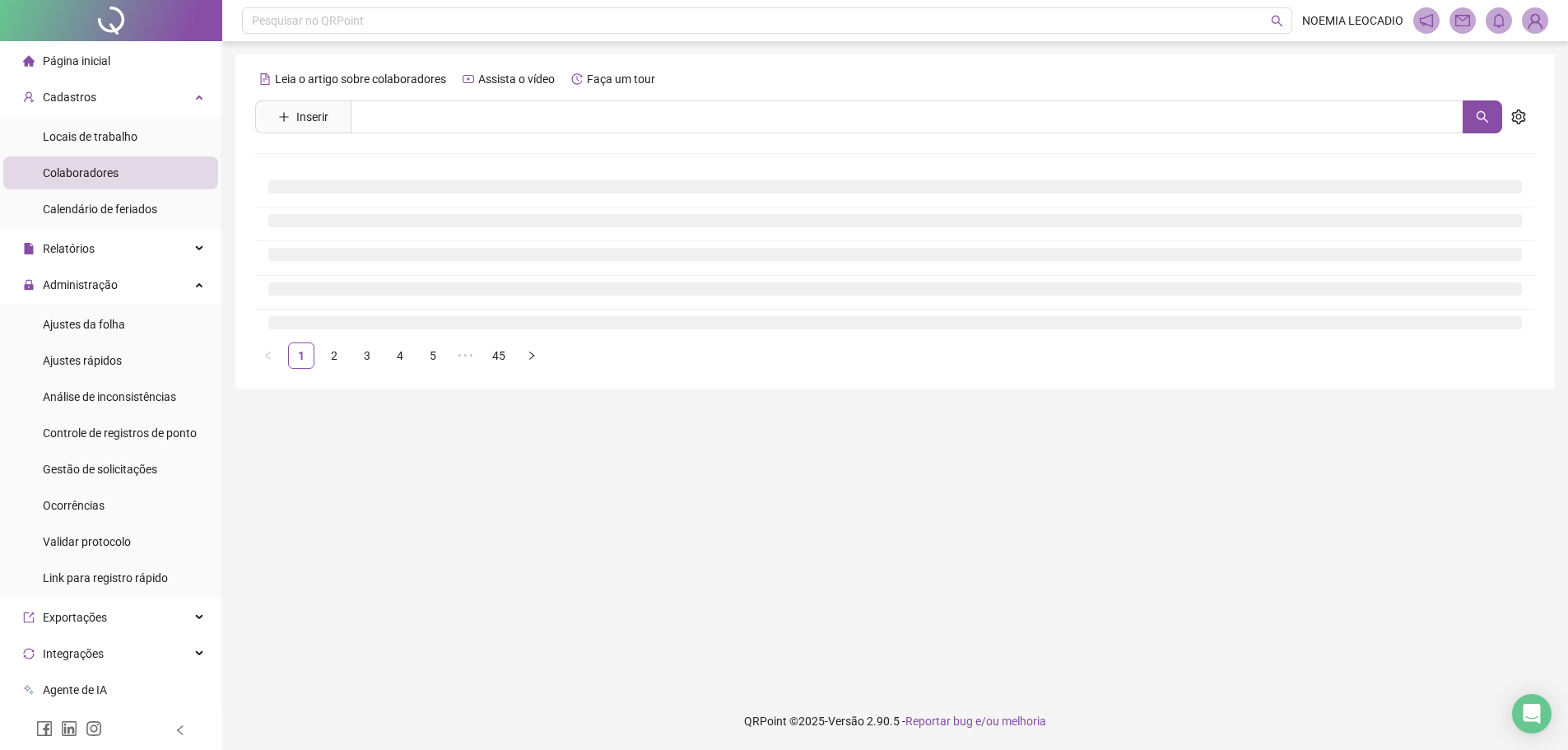
scroll to position [0, 0]
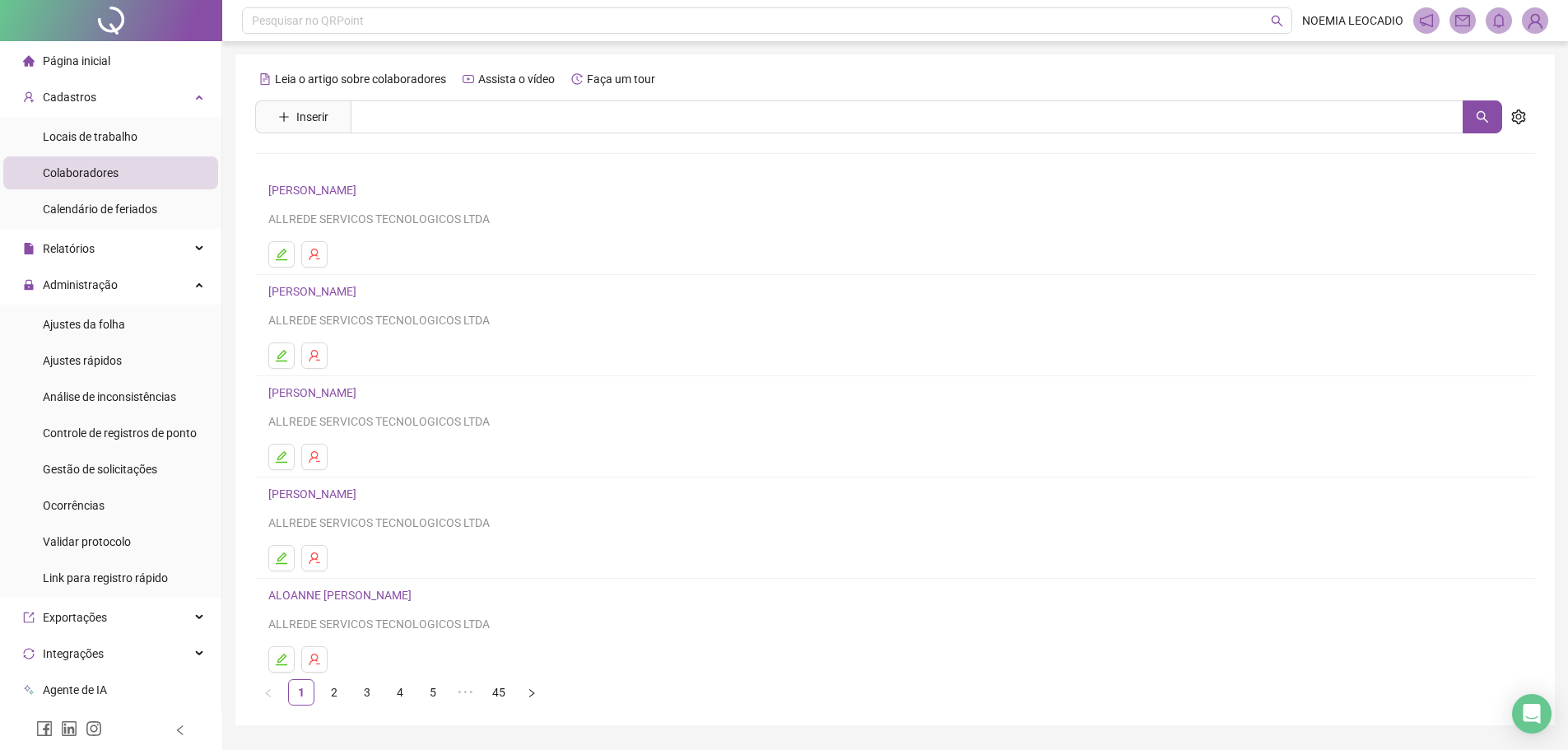
click at [50, 64] on span "Página inicial" at bounding box center [76, 61] width 68 height 13
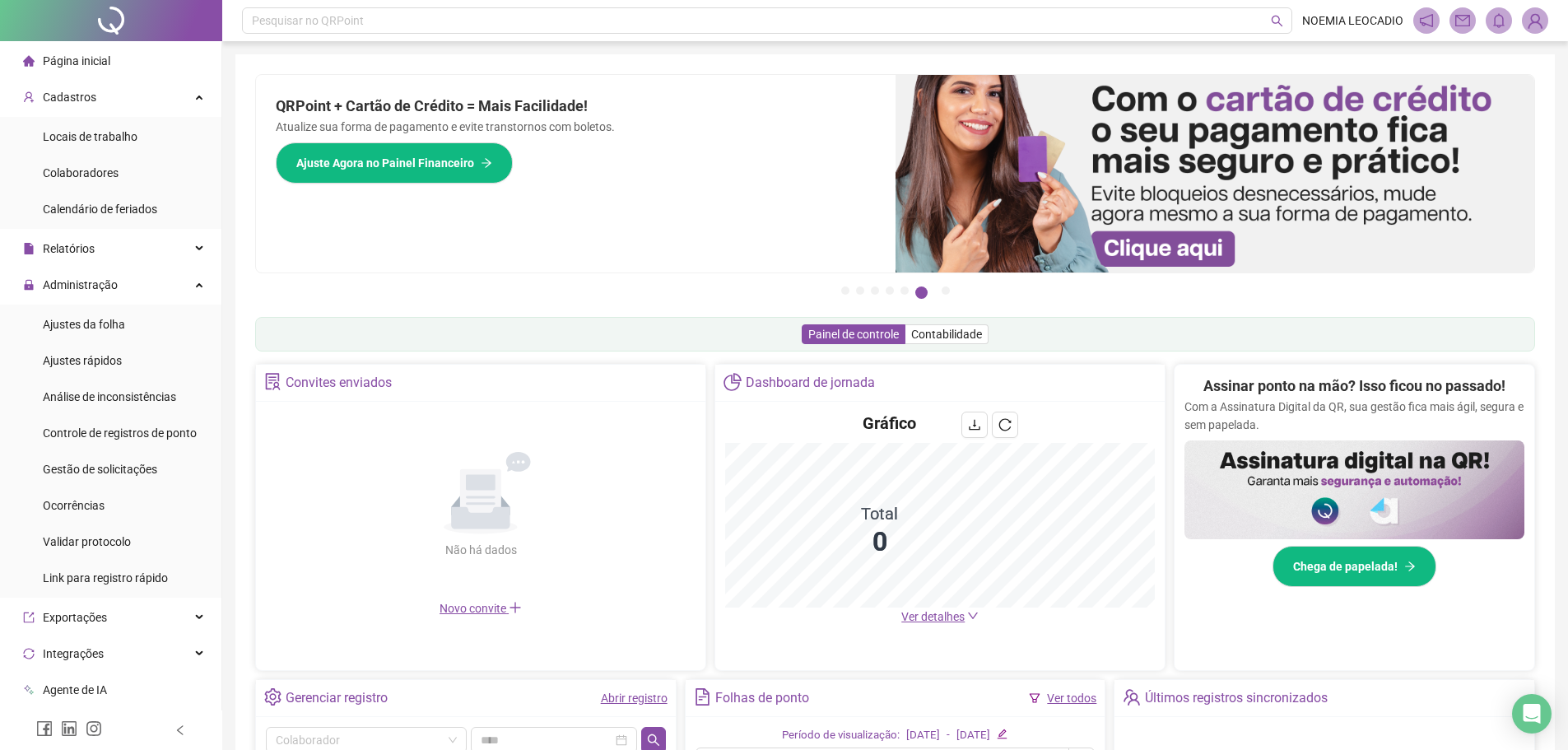
click at [79, 54] on span "Página inicial" at bounding box center [76, 61] width 68 height 13
click at [63, 551] on div "Validar protocolo" at bounding box center [87, 541] width 88 height 33
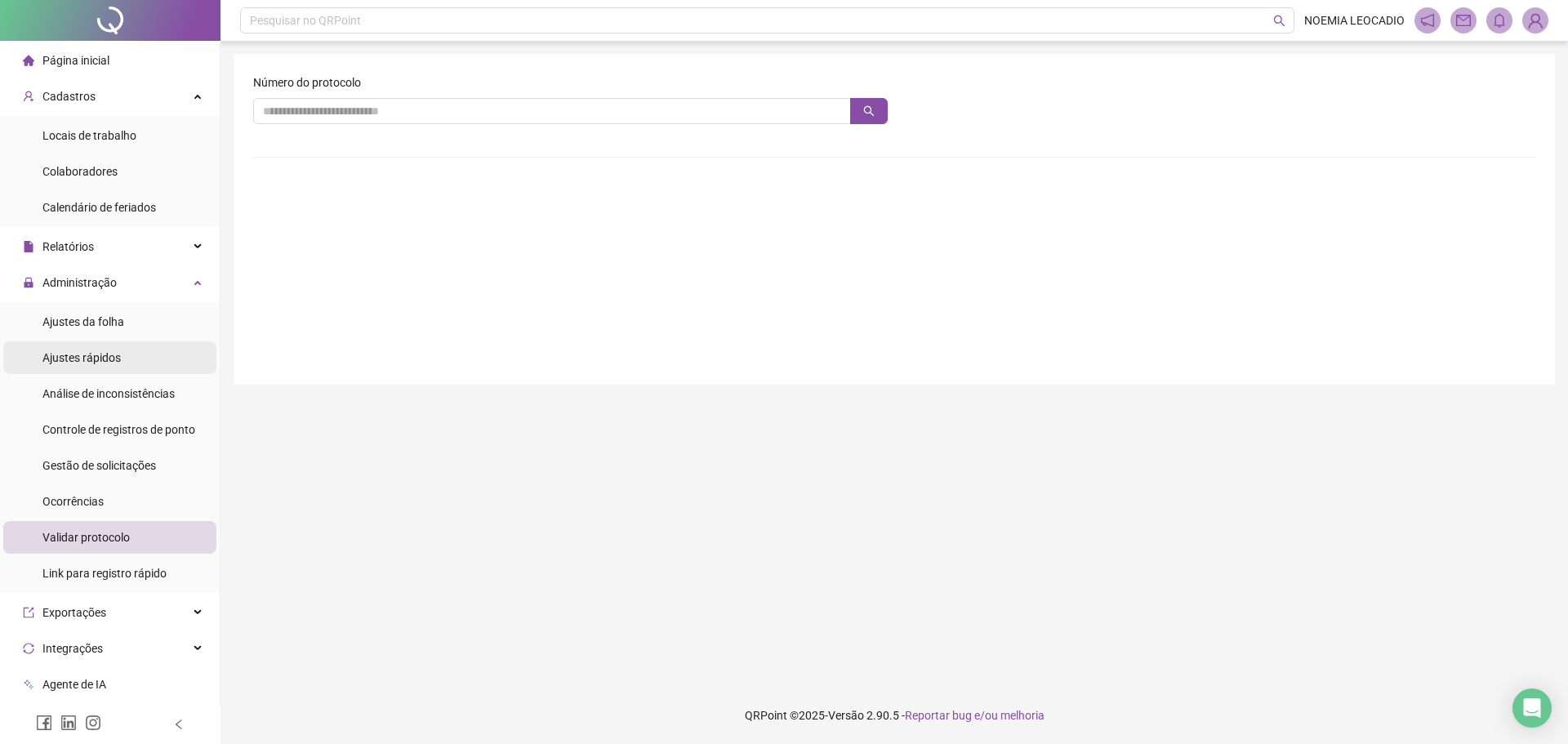
click at [57, 362] on span "Ajustes rápidos" at bounding box center [81, 358] width 78 height 13
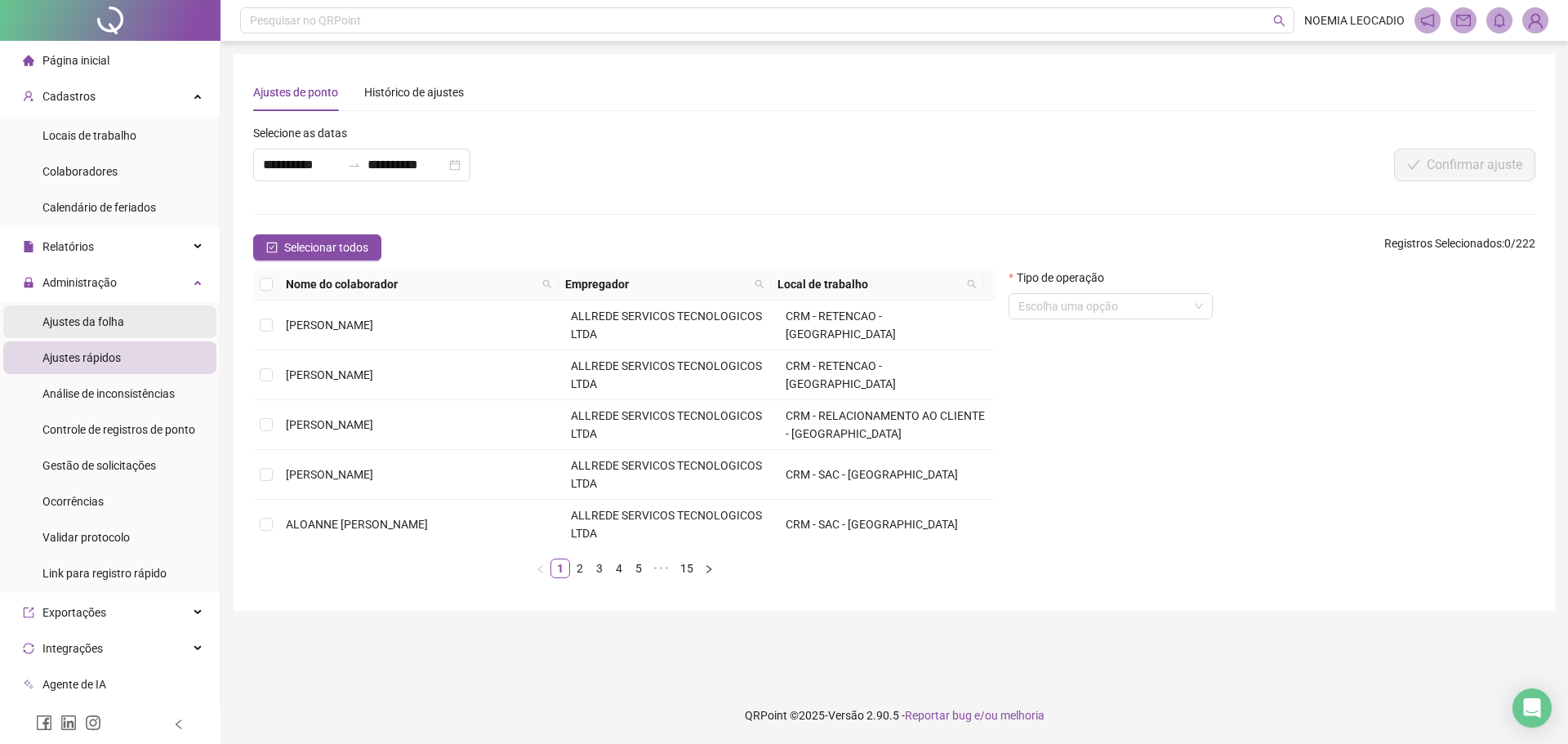
click at [69, 321] on span "Ajustes da folha" at bounding box center [83, 322] width 81 height 13
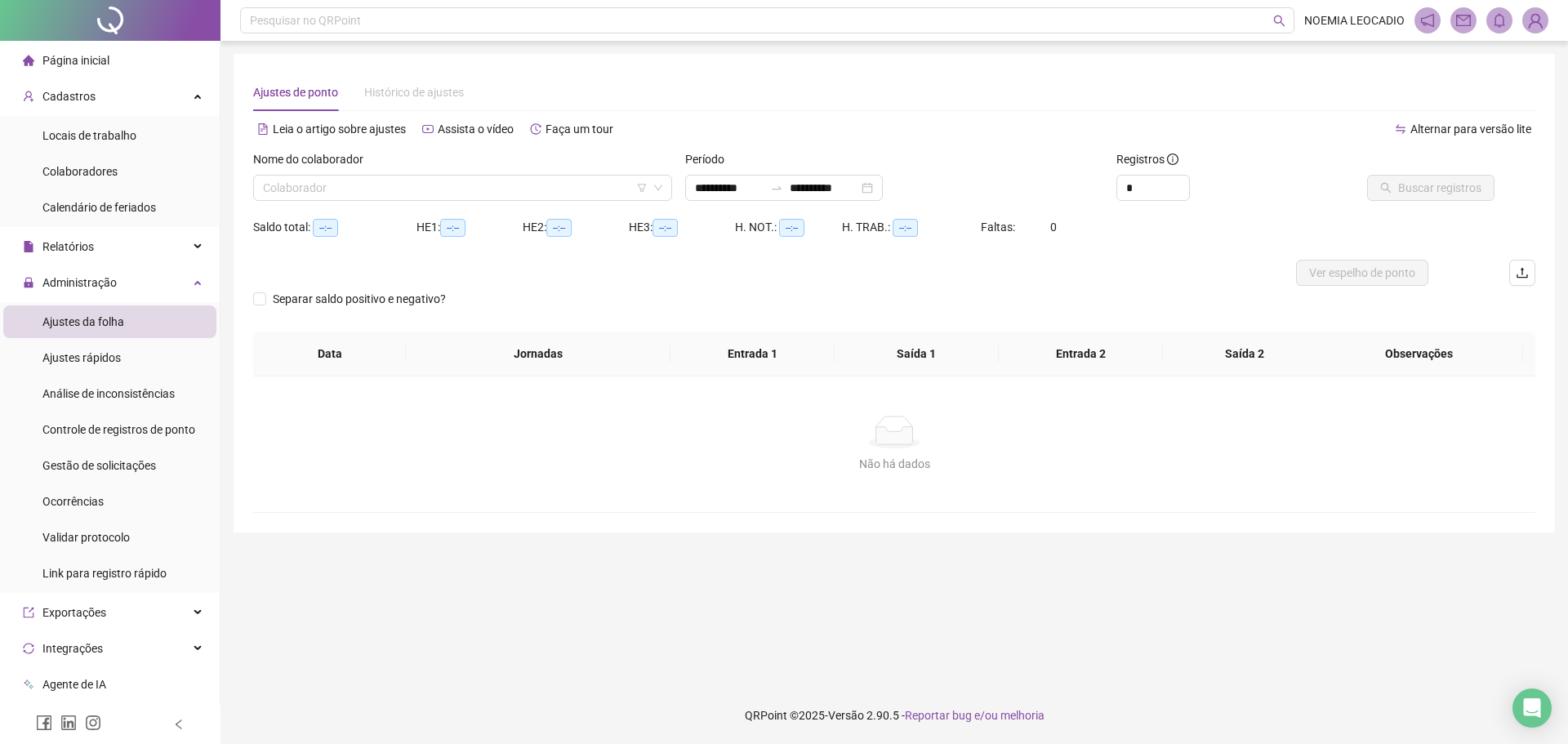
type input "**********"
click at [388, 167] on div "Nome do colaborador" at bounding box center [462, 163] width 419 height 25
click at [387, 180] on input "search" at bounding box center [455, 188] width 385 height 25
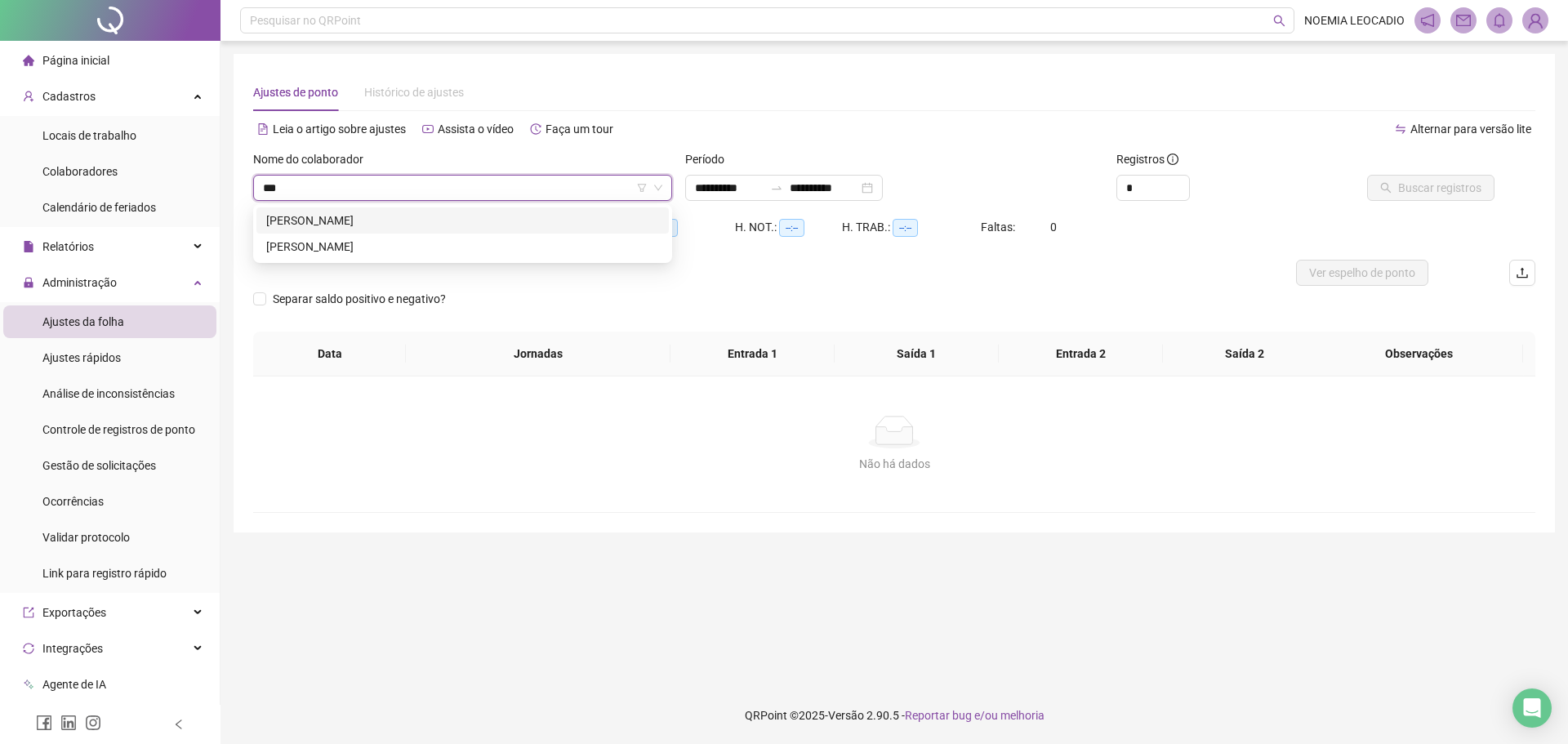
type input "****"
click at [415, 221] on div "LUIZ CESAR XIMENES DE ARAUJO MELO" at bounding box center [463, 220] width 393 height 18
click at [1463, 190] on span "Buscar registros" at bounding box center [1439, 187] width 83 height 18
